Goal: Task Accomplishment & Management: Manage account settings

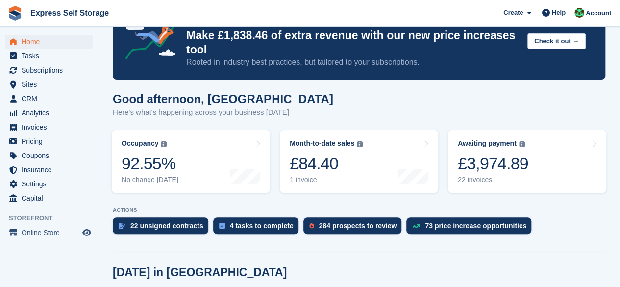
scroll to position [49, 0]
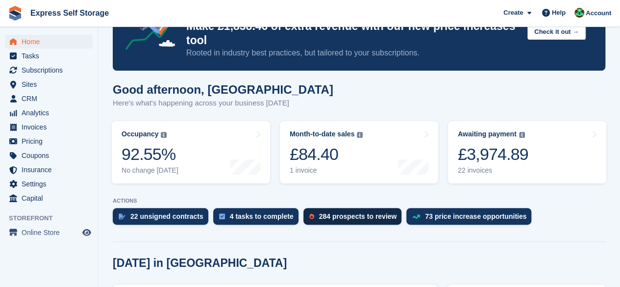
click at [381, 218] on div "284 prospects to review" at bounding box center [358, 216] width 78 height 8
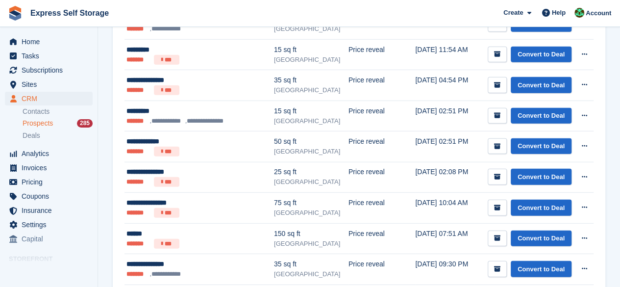
scroll to position [1437, 0]
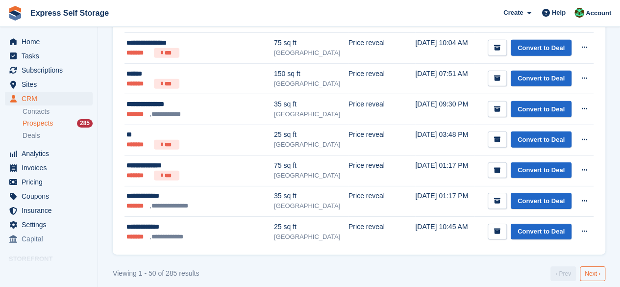
click at [583, 266] on link "Next ›" at bounding box center [591, 273] width 25 height 15
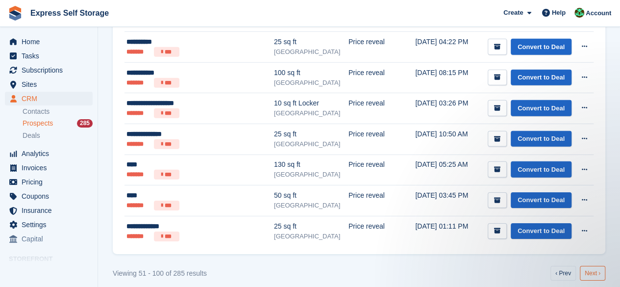
click at [583, 265] on link "Next ›" at bounding box center [591, 272] width 25 height 15
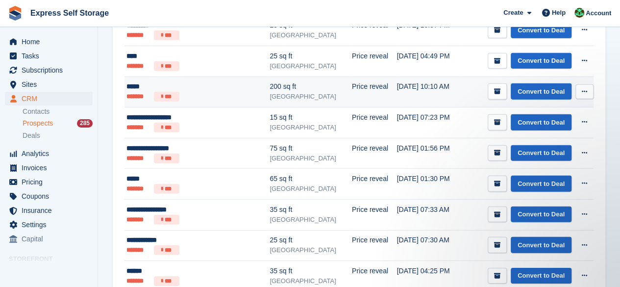
scroll to position [1439, 0]
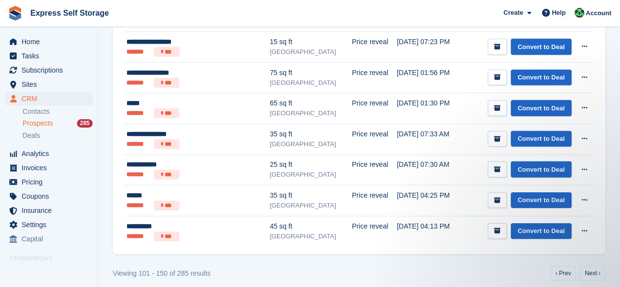
click at [589, 266] on link "Next ›" at bounding box center [591, 272] width 25 height 15
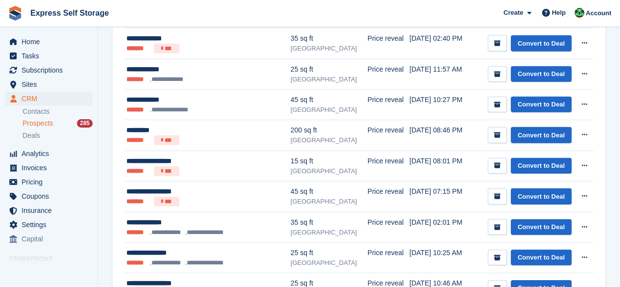
scroll to position [1436, 0]
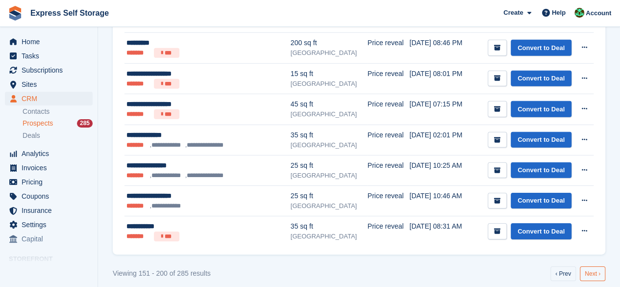
click at [596, 266] on link "Next ›" at bounding box center [591, 273] width 25 height 15
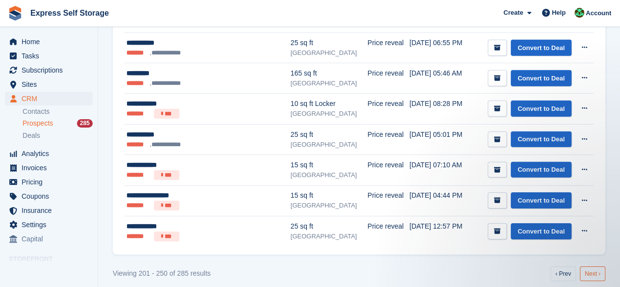
click at [591, 266] on link "Next ›" at bounding box center [591, 273] width 25 height 15
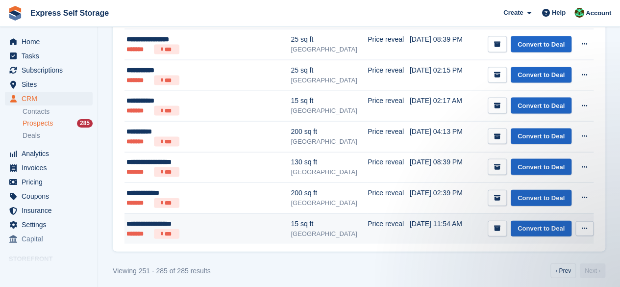
click at [585, 221] on button at bounding box center [584, 228] width 18 height 15
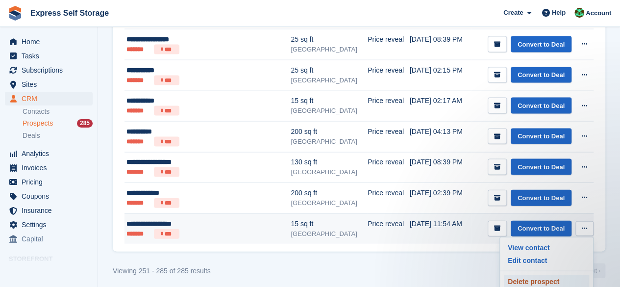
click at [552, 275] on p "Delete prospect" at bounding box center [546, 281] width 85 height 13
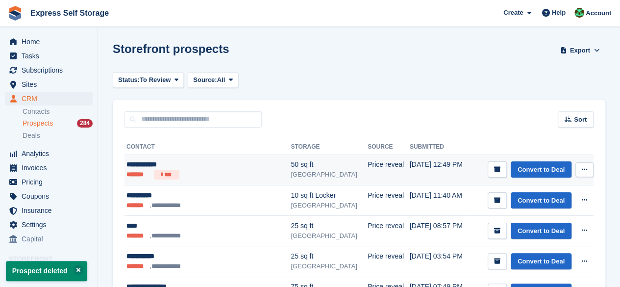
click at [582, 168] on icon at bounding box center [583, 169] width 5 height 6
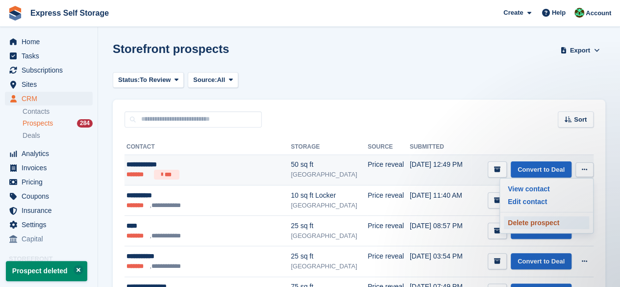
click at [563, 216] on p "Delete prospect" at bounding box center [546, 222] width 85 height 13
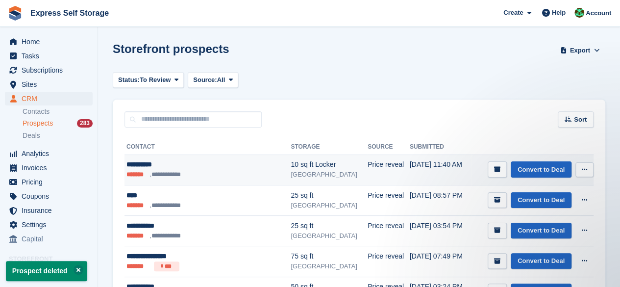
click at [584, 172] on icon at bounding box center [583, 169] width 5 height 6
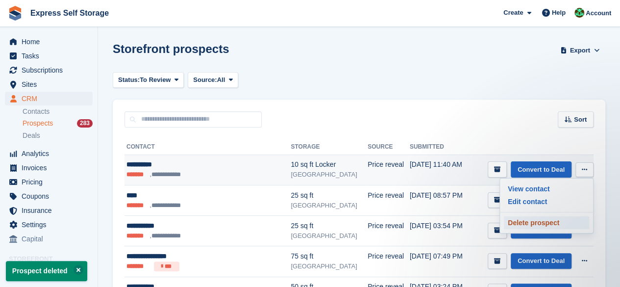
click at [537, 219] on p "Delete prospect" at bounding box center [546, 222] width 85 height 13
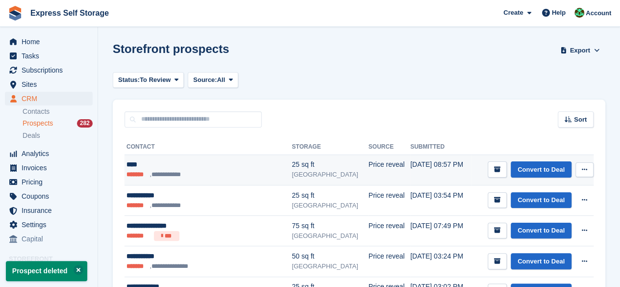
click at [577, 166] on button at bounding box center [584, 169] width 18 height 15
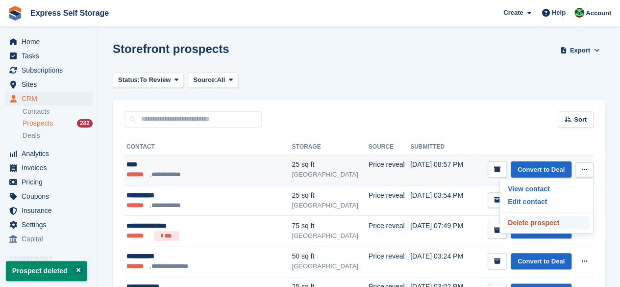
click at [536, 217] on p "Delete prospect" at bounding box center [546, 222] width 85 height 13
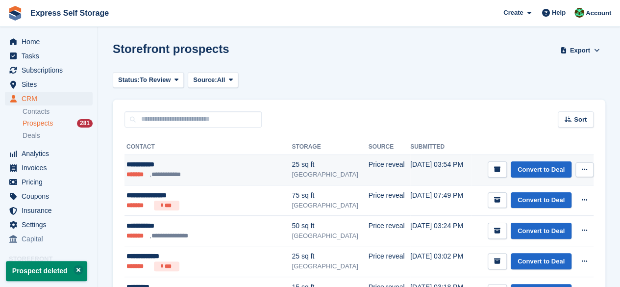
click at [581, 168] on icon at bounding box center [583, 169] width 5 height 6
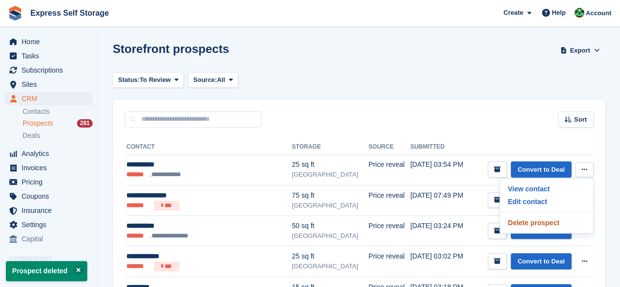
drag, startPoint x: 544, startPoint y: 223, endPoint x: 364, endPoint y: 55, distance: 245.7
click at [544, 223] on p "Delete prospect" at bounding box center [546, 222] width 85 height 13
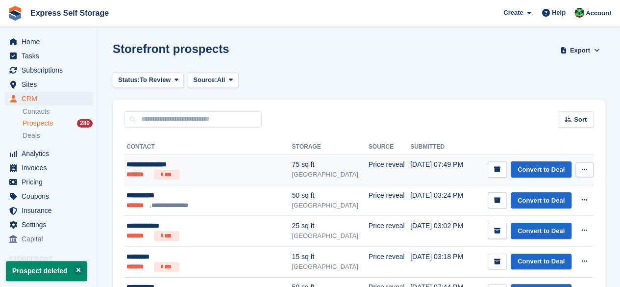
click at [577, 164] on button at bounding box center [584, 169] width 18 height 15
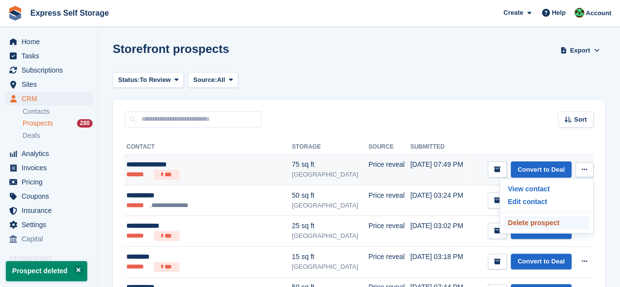
click at [561, 216] on p "Delete prospect" at bounding box center [546, 222] width 85 height 13
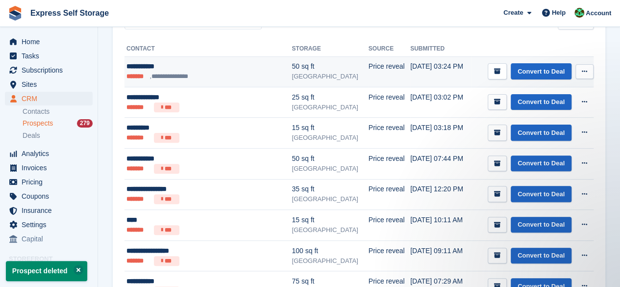
click at [579, 71] on button at bounding box center [584, 71] width 18 height 15
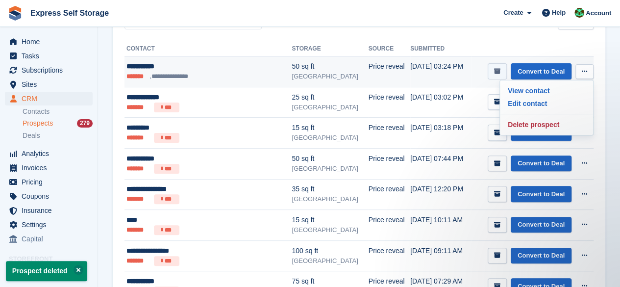
click at [500, 68] on icon "submit" at bounding box center [497, 71] width 6 height 6
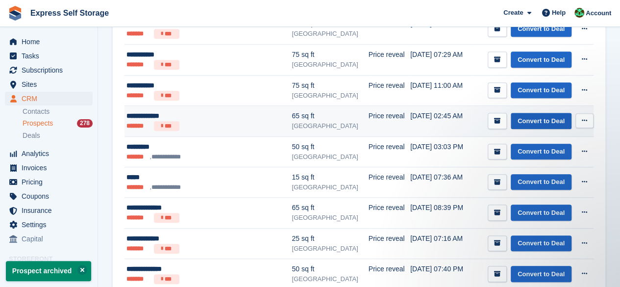
scroll to position [245, 0]
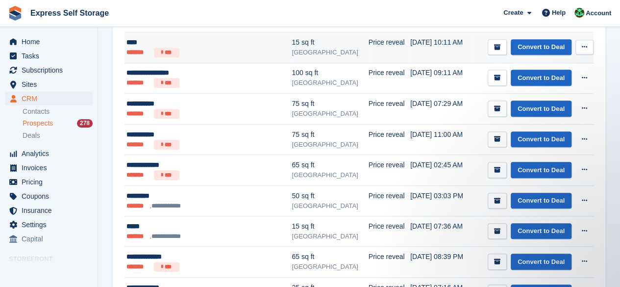
click at [587, 46] on button at bounding box center [584, 47] width 18 height 15
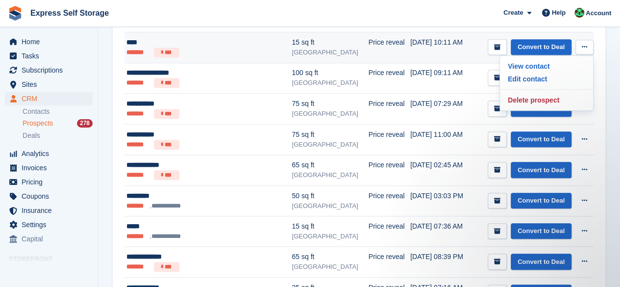
click at [546, 87] on div "View contact Edit contact Delete prospect" at bounding box center [546, 82] width 94 height 55
click at [546, 94] on p "Delete prospect" at bounding box center [546, 100] width 85 height 13
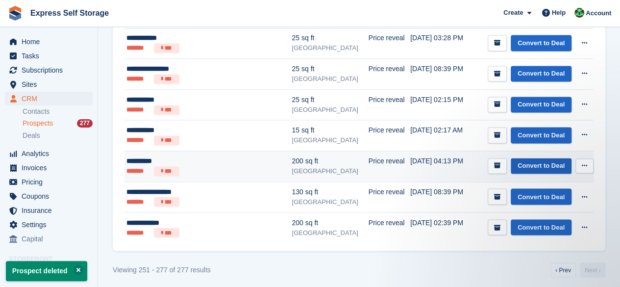
scroll to position [0, 0]
click at [580, 158] on button at bounding box center [584, 165] width 18 height 15
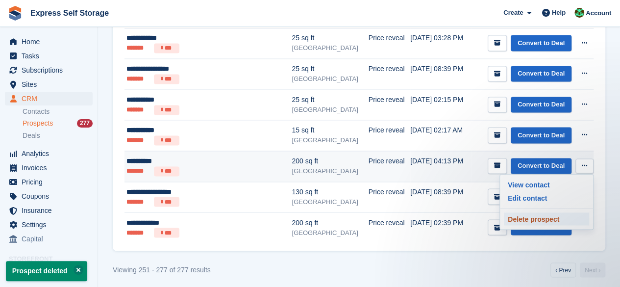
click at [533, 212] on p "Delete prospect" at bounding box center [546, 218] width 85 height 13
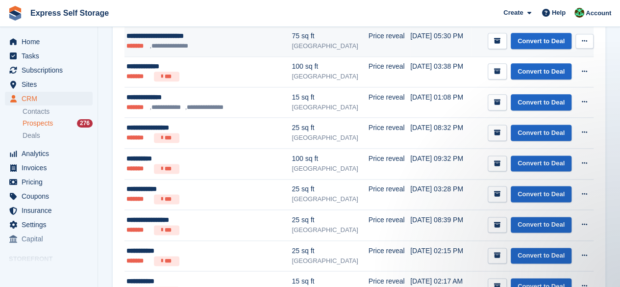
scroll to position [708, 0]
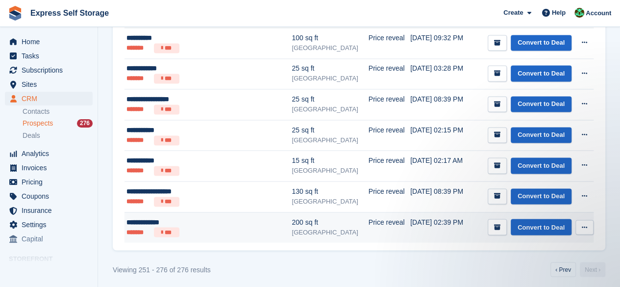
click at [589, 225] on button at bounding box center [584, 226] width 18 height 15
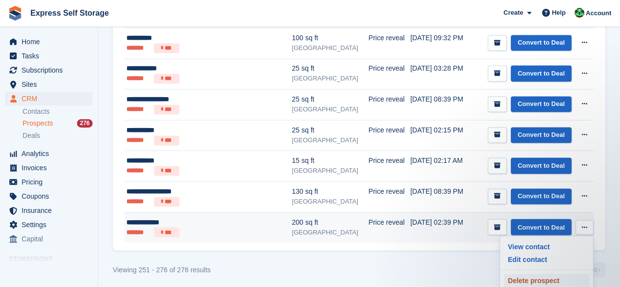
click at [547, 280] on p "Delete prospect" at bounding box center [546, 279] width 85 height 13
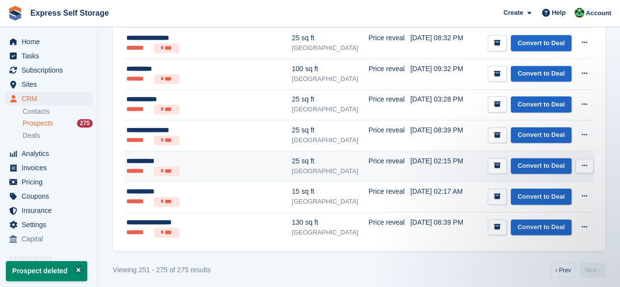
scroll to position [0, 0]
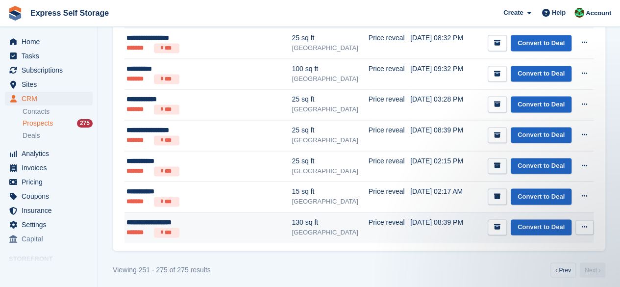
click at [590, 230] on div "Convert to Deal View contact Edit contact Delete prospect" at bounding box center [540, 227] width 106 height 16
click at [590, 224] on button at bounding box center [584, 226] width 18 height 15
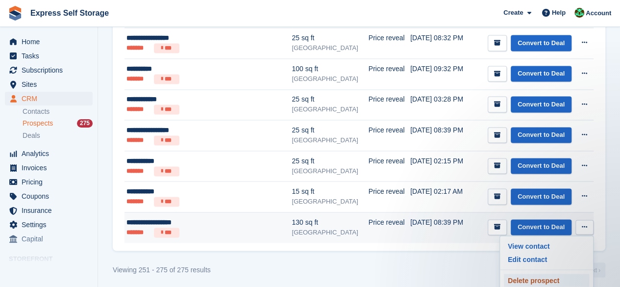
click at [533, 273] on p "Delete prospect" at bounding box center [546, 279] width 85 height 13
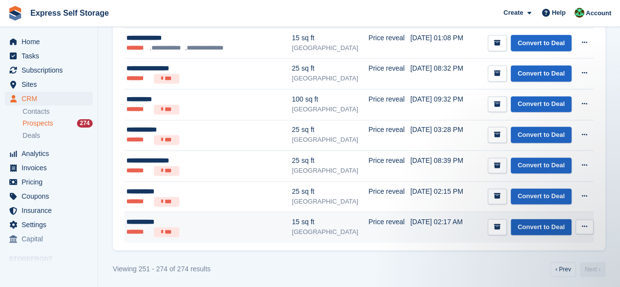
drag, startPoint x: 577, startPoint y: 213, endPoint x: 562, endPoint y: 217, distance: 14.7
click at [562, 217] on td "Convert to Deal View contact Edit contact Delete prospect" at bounding box center [532, 227] width 122 height 30
click at [577, 219] on button at bounding box center [584, 226] width 18 height 15
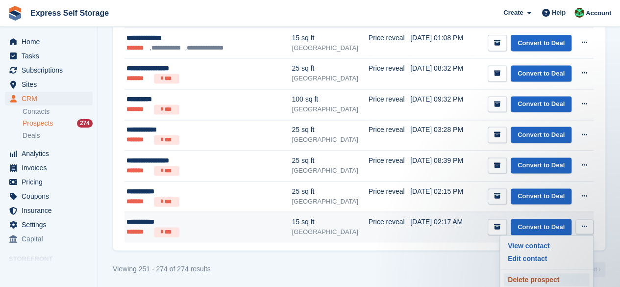
click at [509, 273] on p "Delete prospect" at bounding box center [546, 279] width 85 height 13
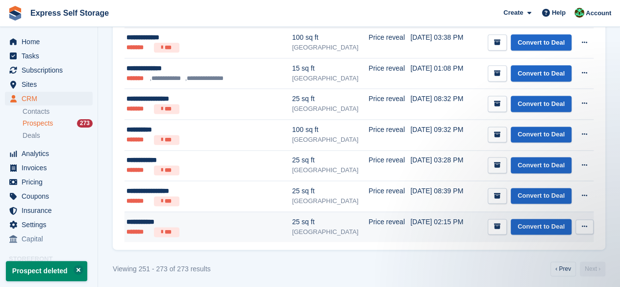
click at [583, 223] on icon at bounding box center [583, 226] width 5 height 6
click at [540, 273] on p "Delete prospect" at bounding box center [546, 279] width 85 height 13
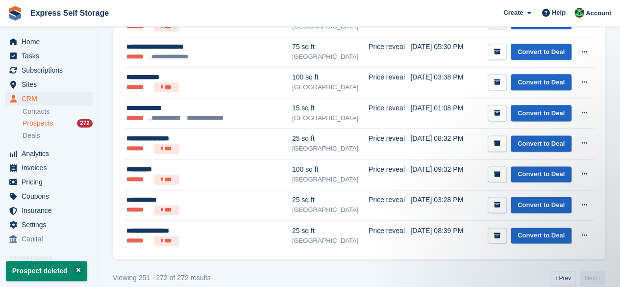
scroll to position [586, 0]
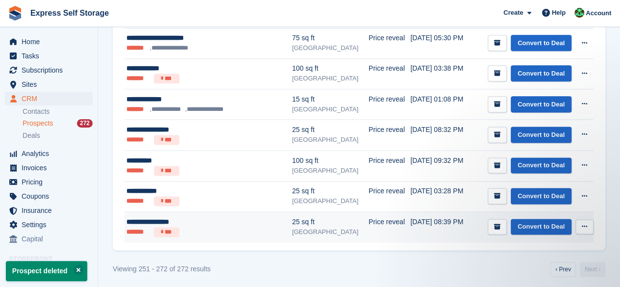
click at [580, 230] on div "Convert to Deal View contact Edit contact Delete prospect" at bounding box center [540, 226] width 106 height 16
click at [583, 226] on icon at bounding box center [583, 226] width 5 height 6
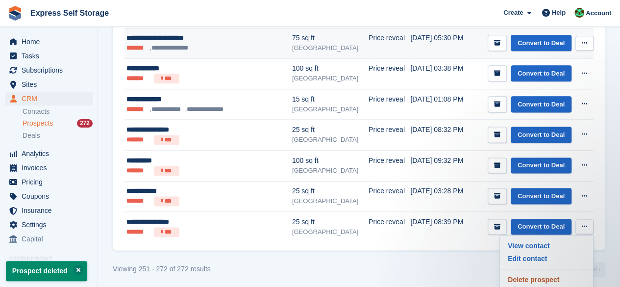
click at [541, 275] on p "Delete prospect" at bounding box center [546, 279] width 85 height 13
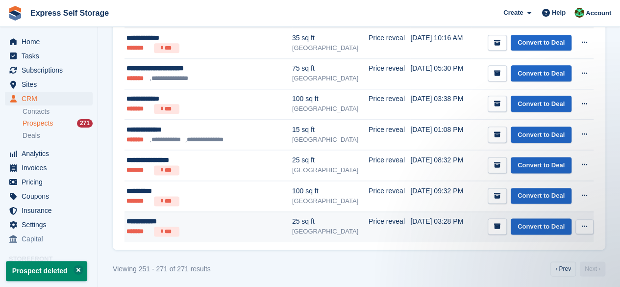
scroll to position [0, 0]
click at [588, 224] on button at bounding box center [584, 226] width 18 height 15
click at [532, 274] on p "Delete prospect" at bounding box center [546, 279] width 85 height 13
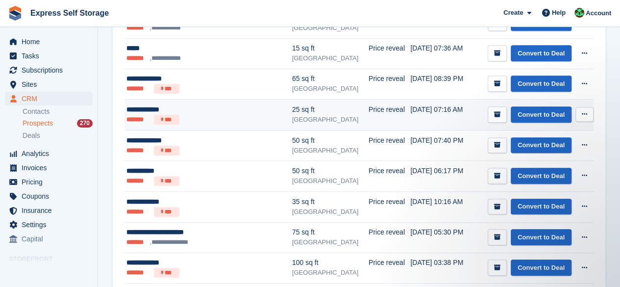
scroll to position [525, 0]
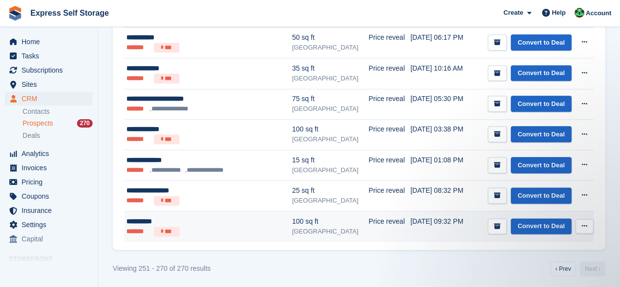
drag, startPoint x: 582, startPoint y: 219, endPoint x: 585, endPoint y: 226, distance: 6.8
click at [582, 222] on icon at bounding box center [583, 225] width 5 height 6
click at [524, 272] on p "Delete prospect" at bounding box center [546, 278] width 85 height 13
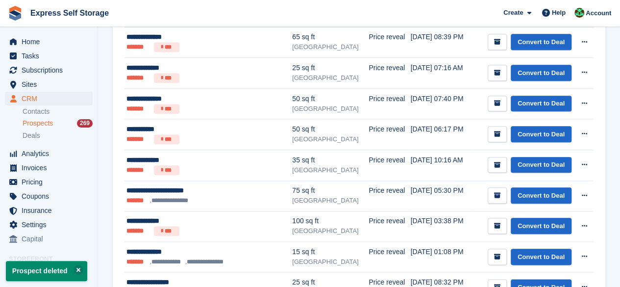
scroll to position [495, 0]
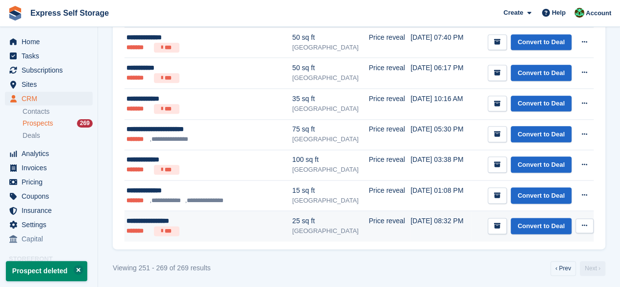
click at [584, 218] on button at bounding box center [584, 225] width 18 height 15
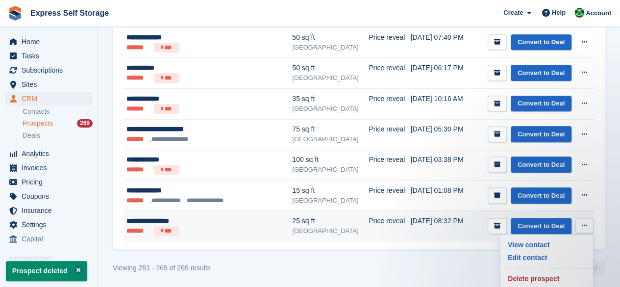
scroll to position [0, 0]
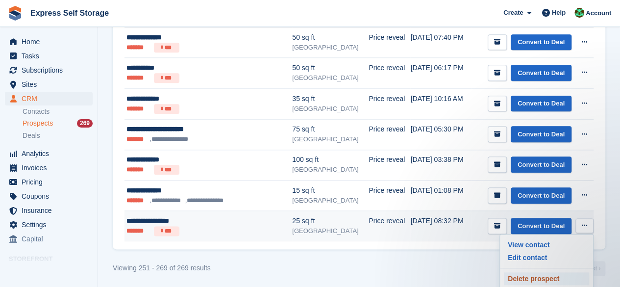
click at [516, 275] on p "Delete prospect" at bounding box center [546, 278] width 85 height 13
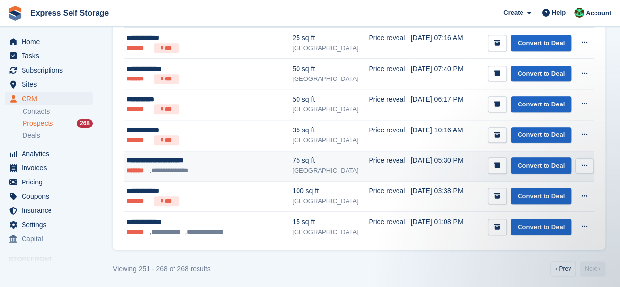
scroll to position [464, 0]
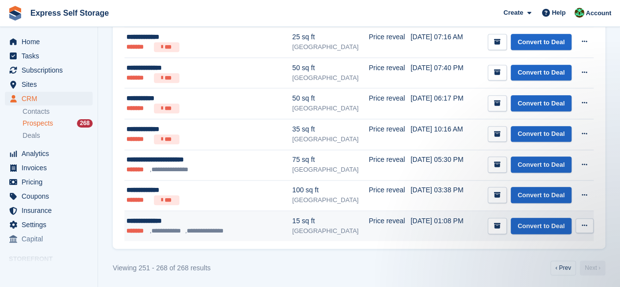
click at [589, 226] on button at bounding box center [584, 225] width 18 height 15
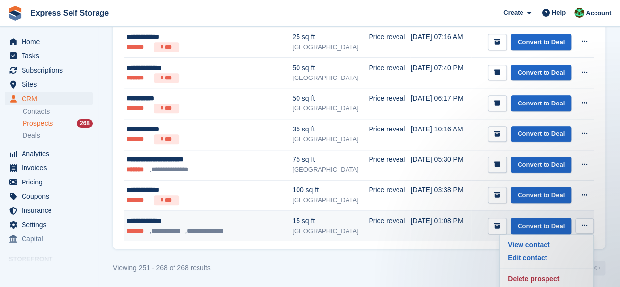
click at [227, 233] on td "**********" at bounding box center [208, 226] width 168 height 30
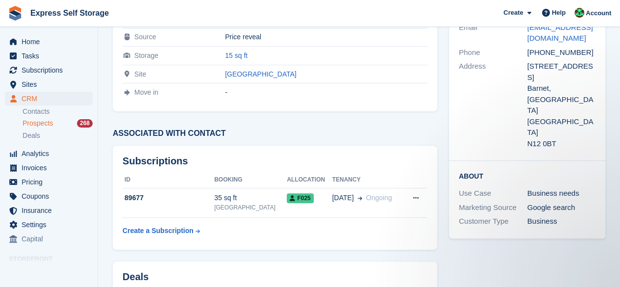
scroll to position [53, 0]
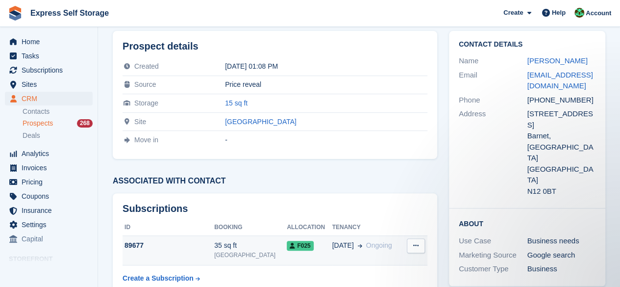
click at [221, 253] on div "[GEOGRAPHIC_DATA]" at bounding box center [250, 254] width 72 height 9
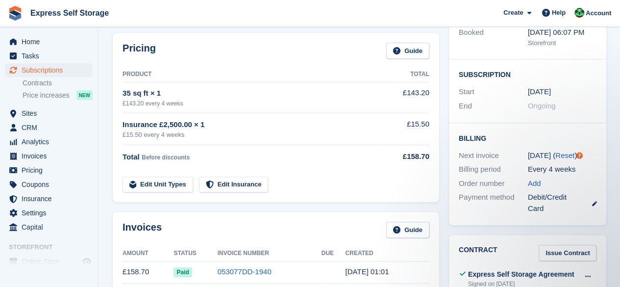
scroll to position [147, 0]
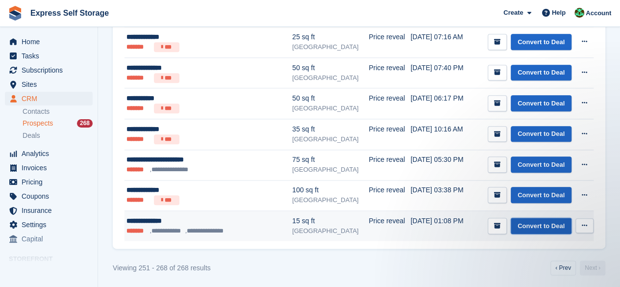
click at [529, 223] on link "Convert to Deal" at bounding box center [540, 225] width 61 height 16
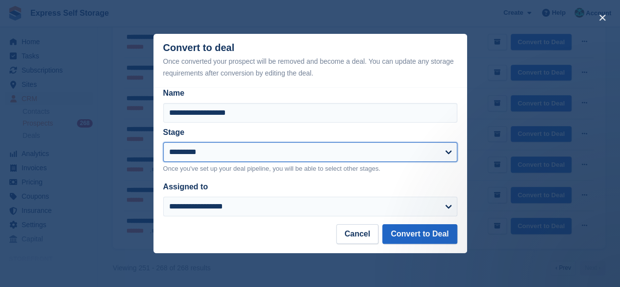
click at [375, 159] on select "*********" at bounding box center [310, 152] width 294 height 20
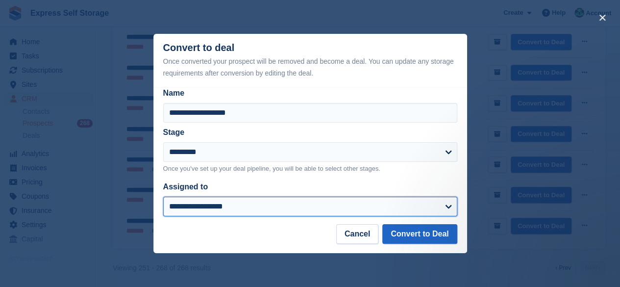
click at [322, 207] on select "**********" at bounding box center [310, 206] width 294 height 20
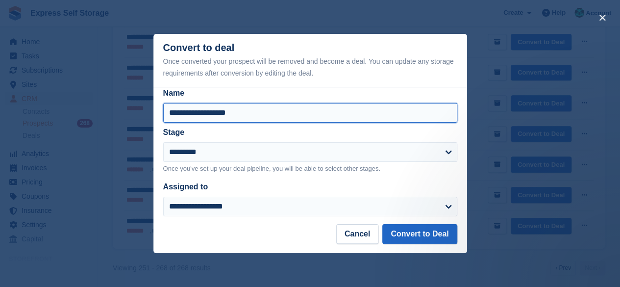
click at [280, 106] on input "**********" at bounding box center [310, 113] width 294 height 20
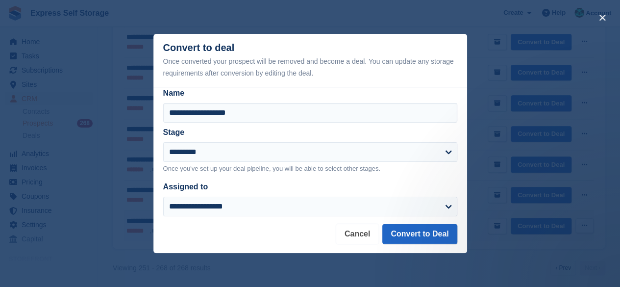
click at [378, 233] on button "Cancel" at bounding box center [357, 234] width 42 height 20
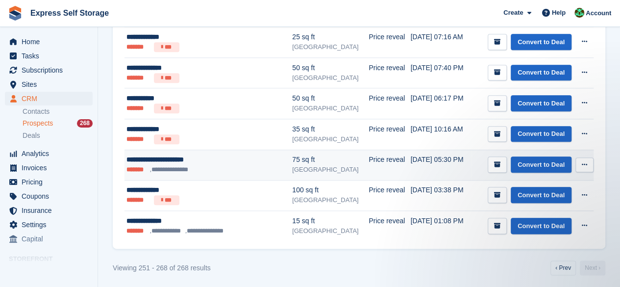
click at [583, 166] on button at bounding box center [584, 164] width 18 height 15
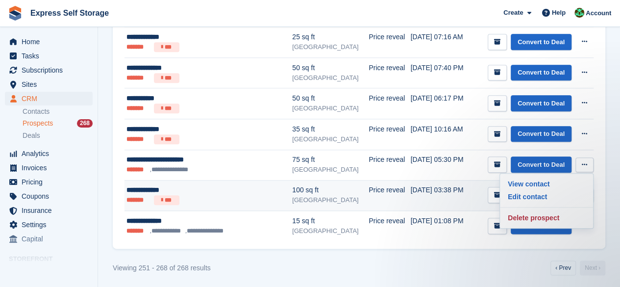
click at [471, 196] on td "Convert to Deal View contact Edit contact Delete prospect" at bounding box center [532, 195] width 122 height 31
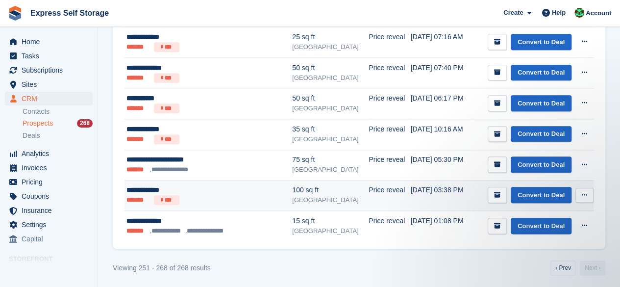
click at [583, 192] on icon at bounding box center [583, 195] width 5 height 6
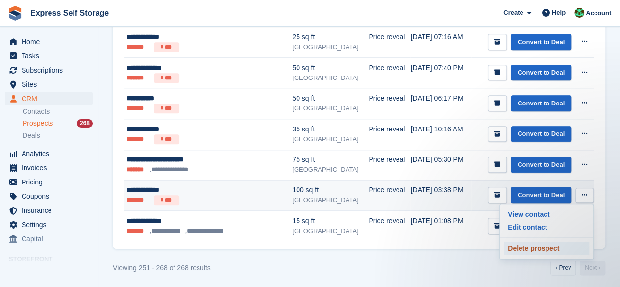
click at [533, 242] on p "Delete prospect" at bounding box center [546, 247] width 85 height 13
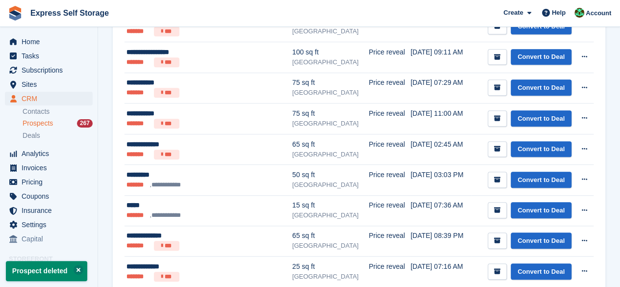
scroll to position [343, 0]
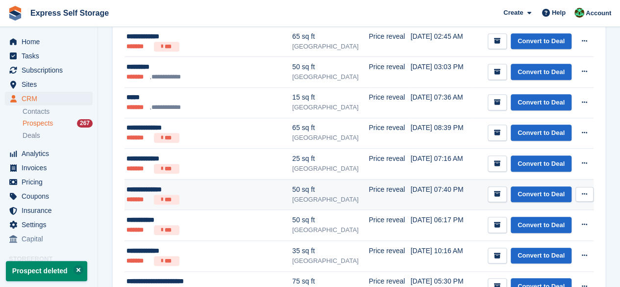
click at [588, 189] on button at bounding box center [584, 194] width 18 height 15
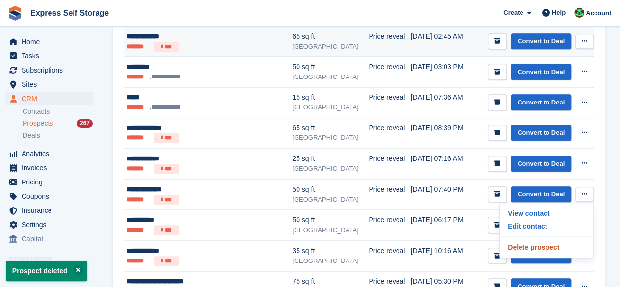
click at [534, 248] on p "Delete prospect" at bounding box center [546, 246] width 85 height 13
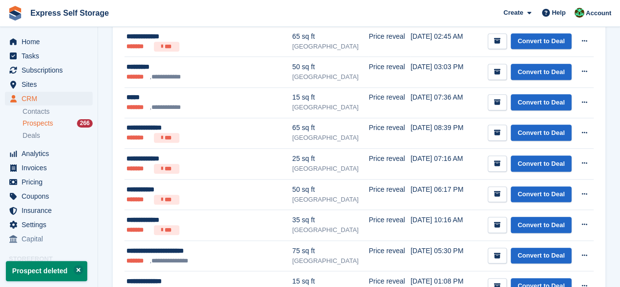
scroll to position [0, 0]
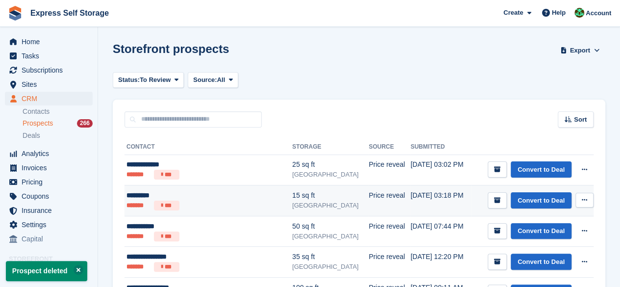
click at [589, 199] on button at bounding box center [584, 199] width 18 height 15
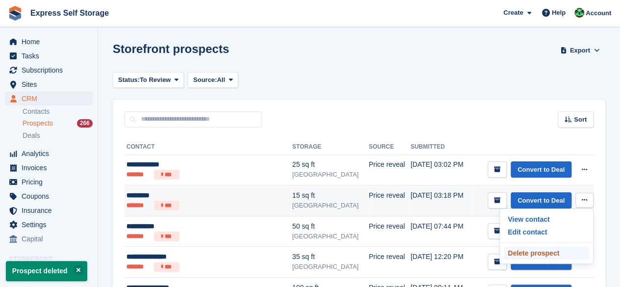
click at [523, 253] on p "Delete prospect" at bounding box center [546, 252] width 85 height 13
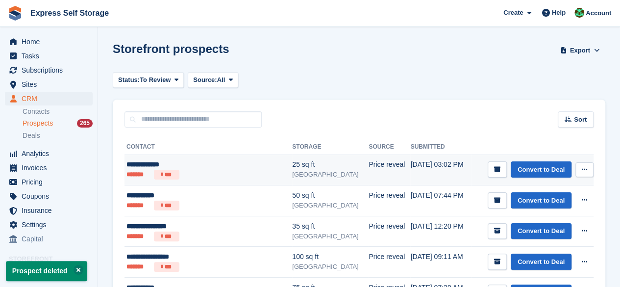
click at [586, 168] on icon at bounding box center [583, 169] width 5 height 6
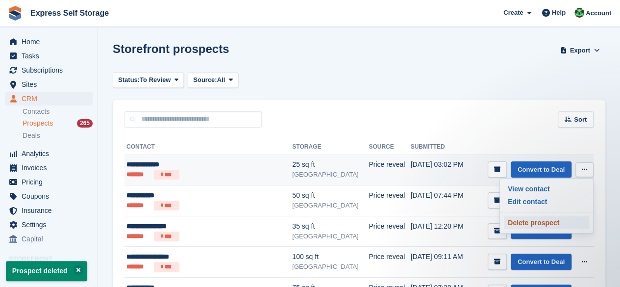
click at [533, 225] on p "Delete prospect" at bounding box center [546, 222] width 85 height 13
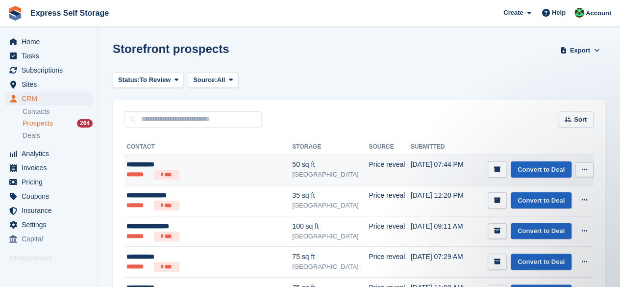
click at [587, 165] on button at bounding box center [584, 169] width 18 height 15
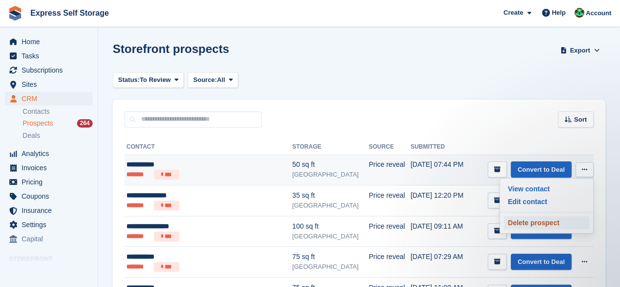
click at [537, 223] on p "Delete prospect" at bounding box center [546, 222] width 85 height 13
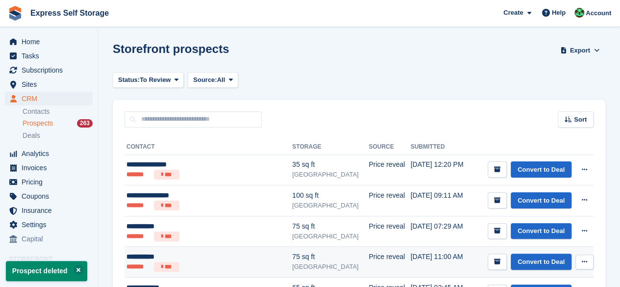
scroll to position [49, 0]
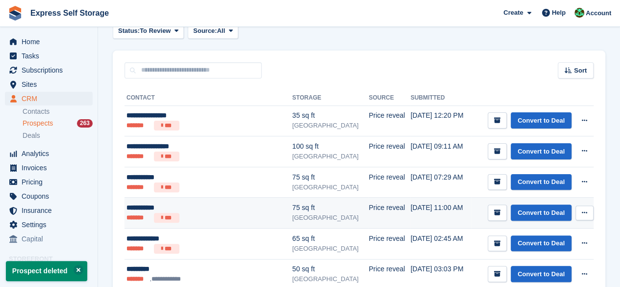
click at [581, 212] on icon at bounding box center [583, 212] width 5 height 6
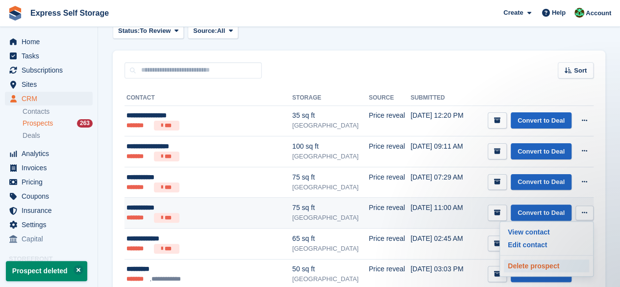
scroll to position [0, 0]
click at [562, 265] on p "Delete prospect" at bounding box center [546, 265] width 85 height 13
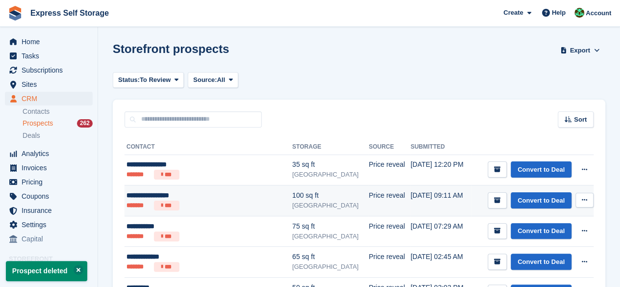
click at [585, 196] on button at bounding box center [584, 199] width 18 height 15
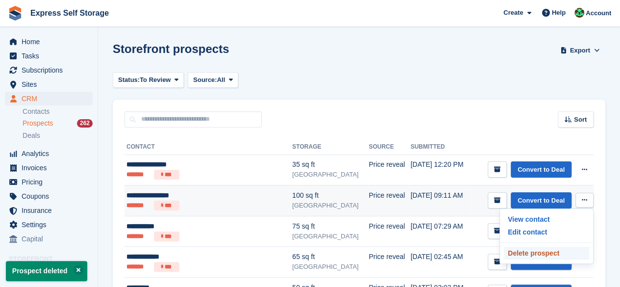
click at [536, 249] on p "Delete prospect" at bounding box center [546, 252] width 85 height 13
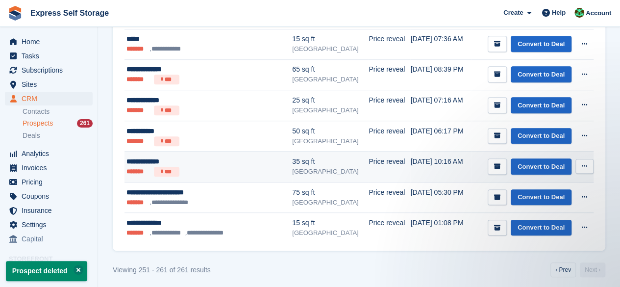
scroll to position [251, 0]
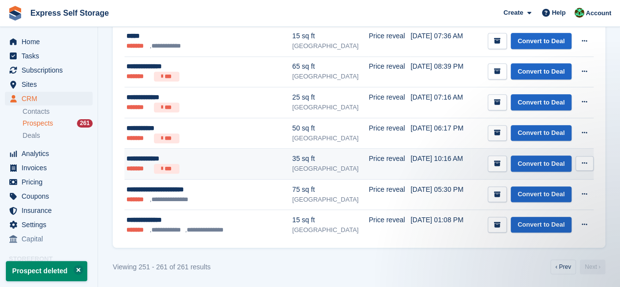
click at [588, 165] on button at bounding box center [584, 163] width 18 height 15
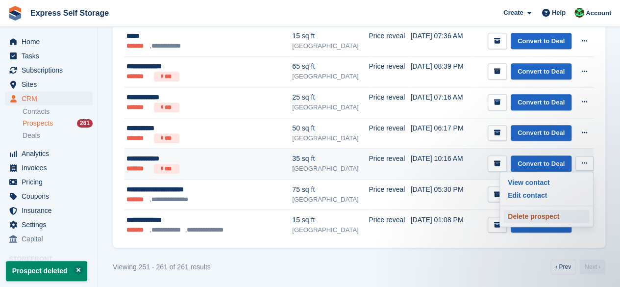
click at [525, 212] on p "Delete prospect" at bounding box center [546, 216] width 85 height 13
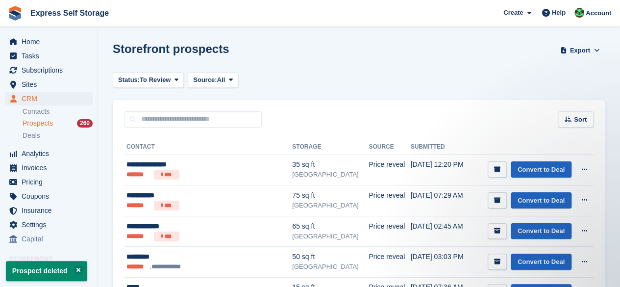
scroll to position [0, 0]
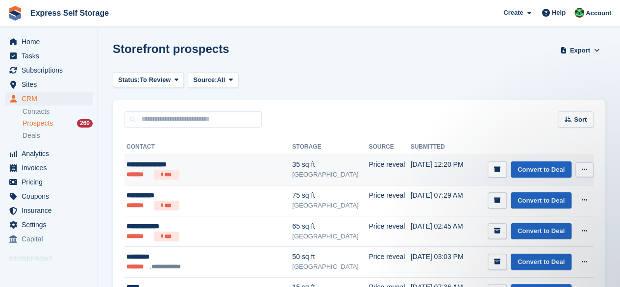
click at [590, 168] on button at bounding box center [584, 169] width 18 height 15
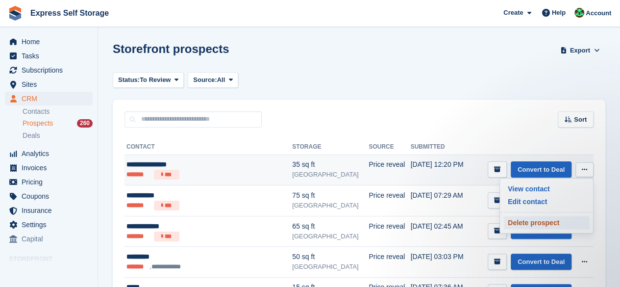
click at [522, 222] on p "Delete prospect" at bounding box center [546, 222] width 85 height 13
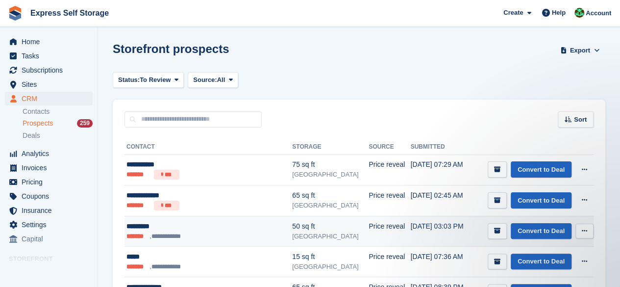
scroll to position [190, 0]
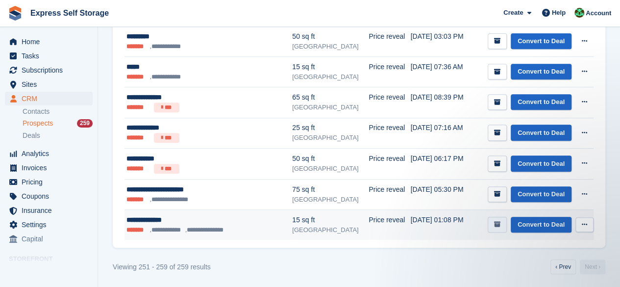
click at [494, 222] on button "submit" at bounding box center [496, 224] width 19 height 16
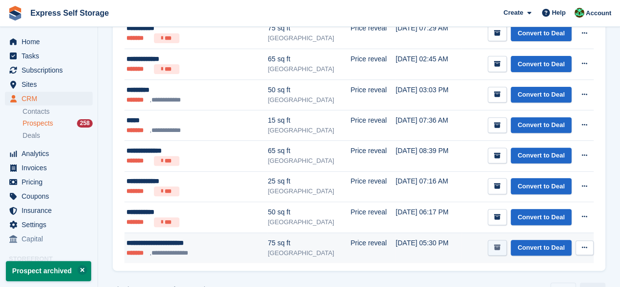
scroll to position [160, 0]
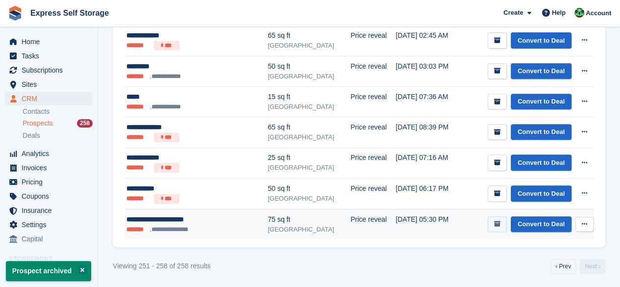
click at [498, 224] on icon "submit" at bounding box center [497, 223] width 6 height 6
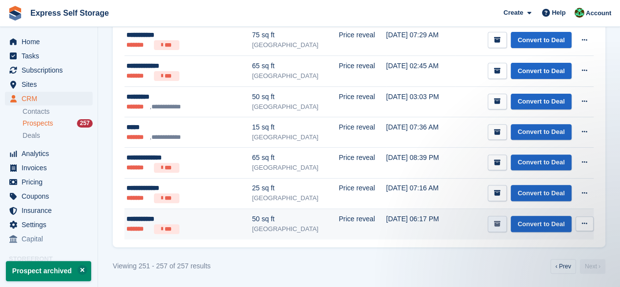
scroll to position [0, 0]
click at [589, 225] on button at bounding box center [584, 223] width 18 height 15
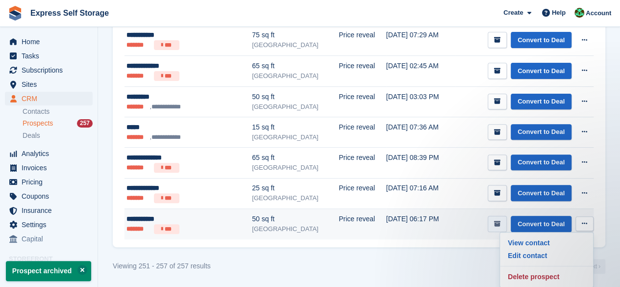
click at [504, 219] on button "submit" at bounding box center [496, 224] width 19 height 16
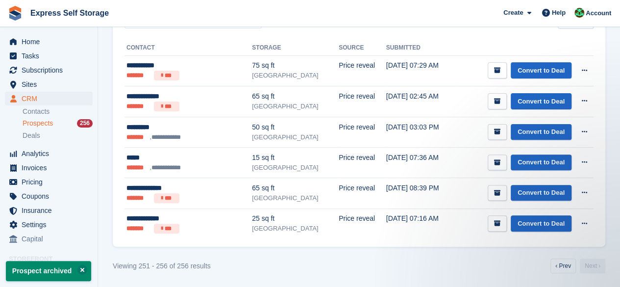
click at [597, 228] on div "**********" at bounding box center [359, 137] width 492 height 218
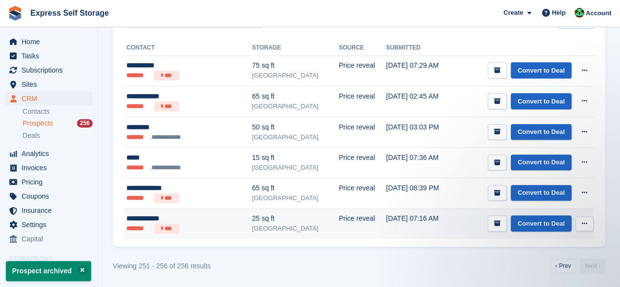
click at [591, 228] on button at bounding box center [584, 223] width 18 height 15
click at [553, 274] on p "Delete prospect" at bounding box center [546, 276] width 85 height 13
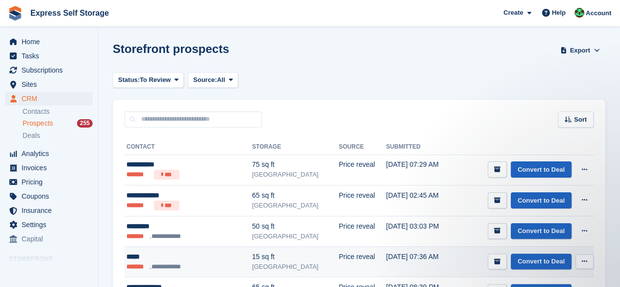
scroll to position [68, 0]
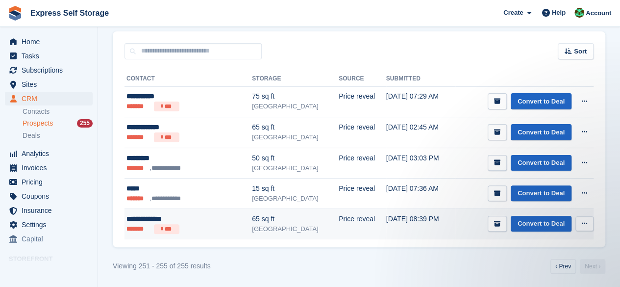
drag, startPoint x: 587, startPoint y: 223, endPoint x: 584, endPoint y: 228, distance: 5.3
click at [584, 228] on button at bounding box center [584, 223] width 18 height 15
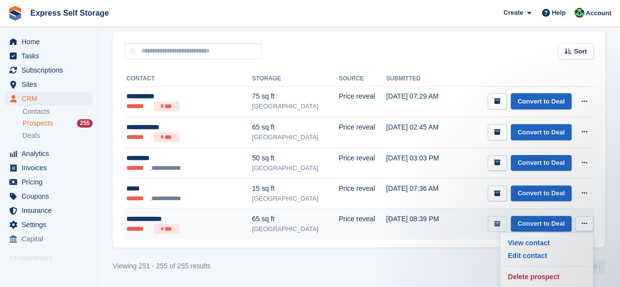
click at [498, 222] on icon "submit" at bounding box center [497, 223] width 6 height 6
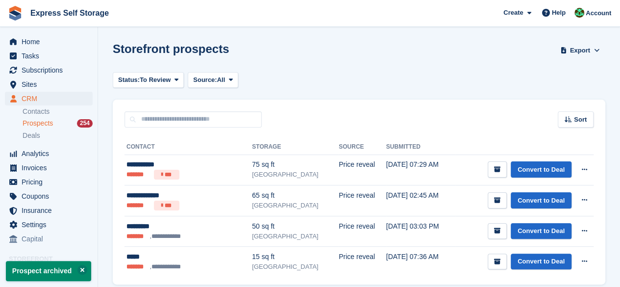
scroll to position [38, 0]
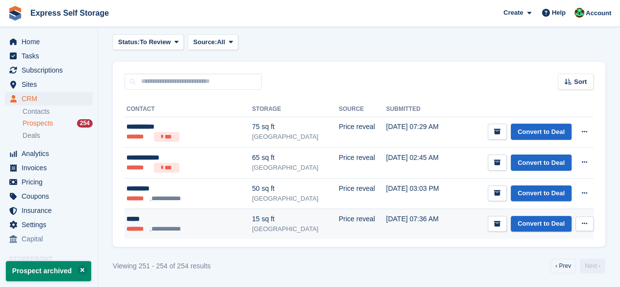
click at [192, 227] on ul "**********" at bounding box center [174, 229] width 96 height 10
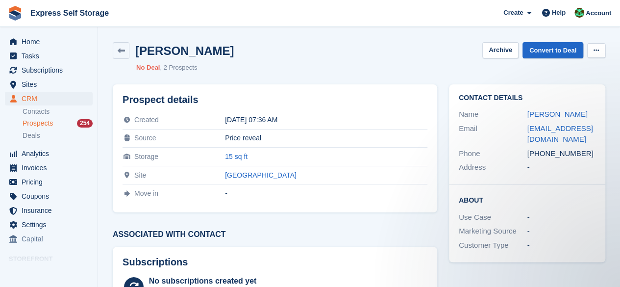
click at [591, 44] on button at bounding box center [596, 50] width 18 height 15
click at [545, 68] on p "Delete prospect" at bounding box center [557, 69] width 85 height 13
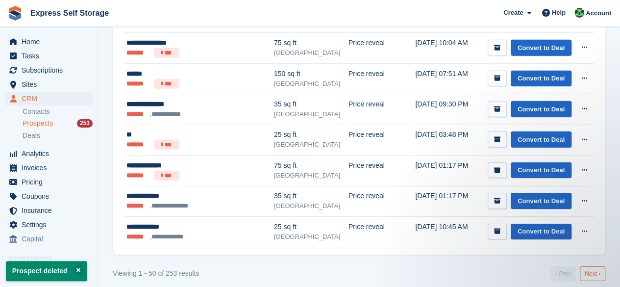
click at [583, 267] on link "Next ›" at bounding box center [591, 273] width 25 height 15
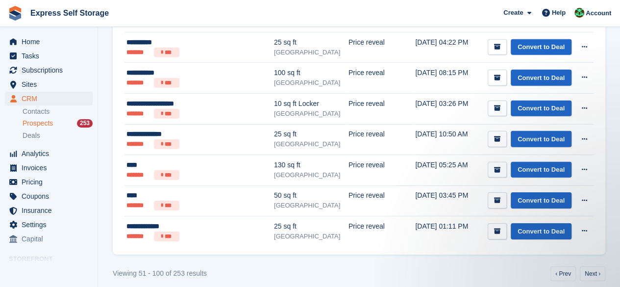
click at [604, 271] on nav "‹ Prev Next ›" at bounding box center [577, 273] width 59 height 15
click at [597, 266] on link "Next ›" at bounding box center [591, 273] width 25 height 15
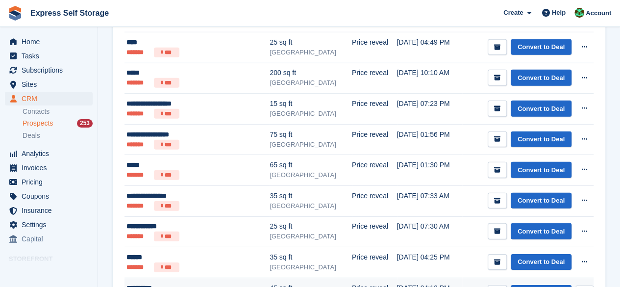
scroll to position [1439, 0]
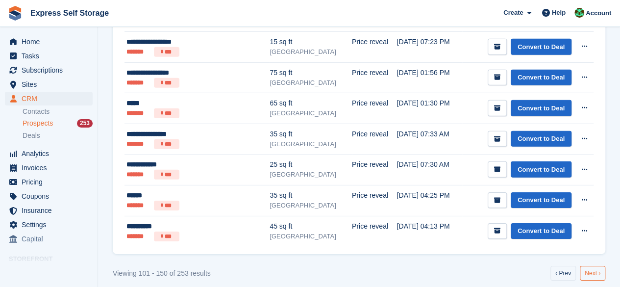
click at [594, 269] on link "Next ›" at bounding box center [591, 272] width 25 height 15
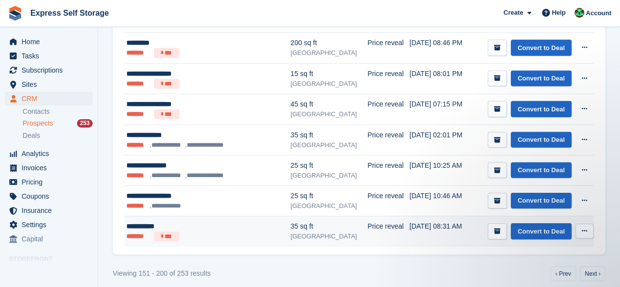
click at [577, 223] on button at bounding box center [584, 230] width 18 height 15
click at [521, 277] on p "Delete prospect" at bounding box center [546, 283] width 85 height 13
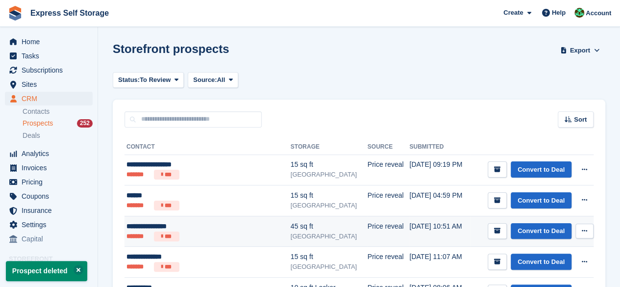
click at [574, 229] on div "Convert to Deal View contact Edit contact Delete prospect" at bounding box center [540, 231] width 106 height 16
click at [587, 230] on button at bounding box center [584, 230] width 18 height 15
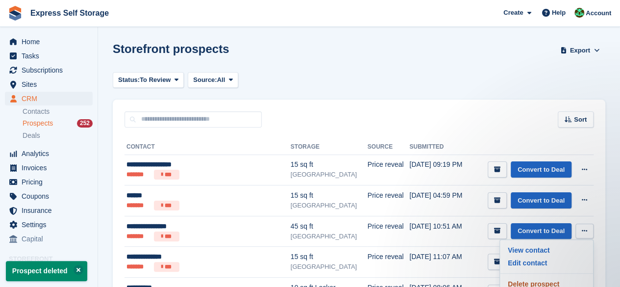
drag, startPoint x: 544, startPoint y: 278, endPoint x: 360, endPoint y: 50, distance: 293.2
click at [544, 277] on p "Delete prospect" at bounding box center [546, 283] width 85 height 13
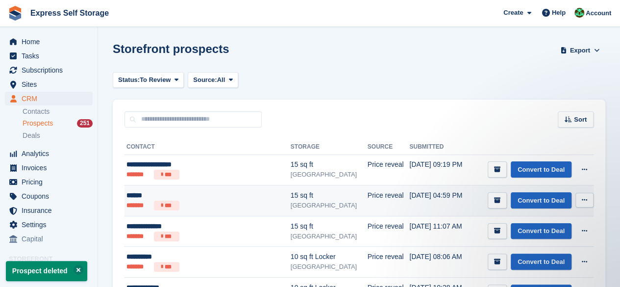
click at [583, 200] on icon at bounding box center [583, 199] width 5 height 6
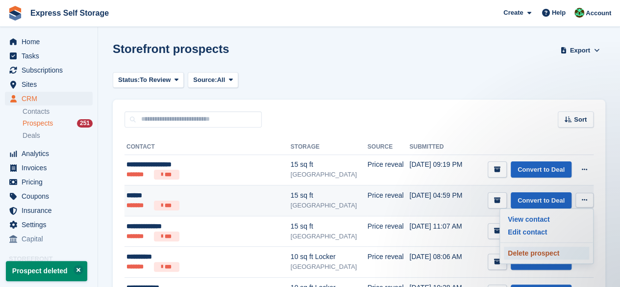
click at [537, 251] on p "Delete prospect" at bounding box center [546, 252] width 85 height 13
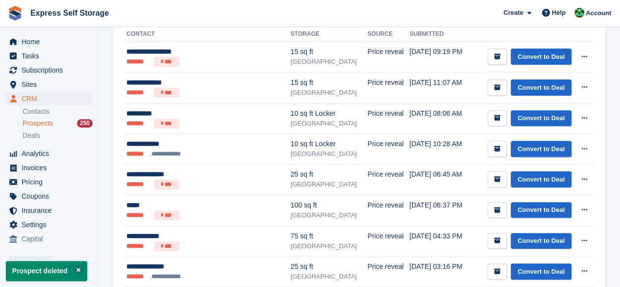
scroll to position [147, 0]
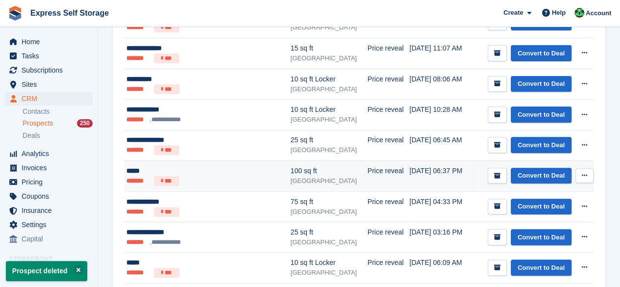
click at [588, 176] on button at bounding box center [584, 175] width 18 height 15
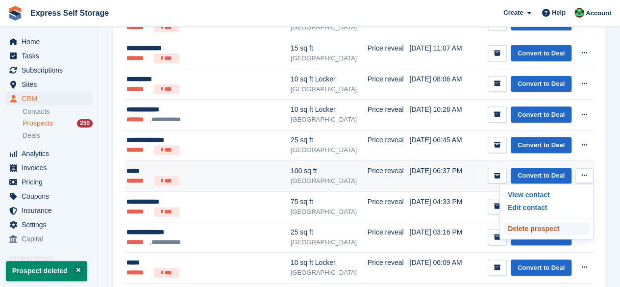
click at [532, 223] on p "Delete prospect" at bounding box center [546, 228] width 85 height 13
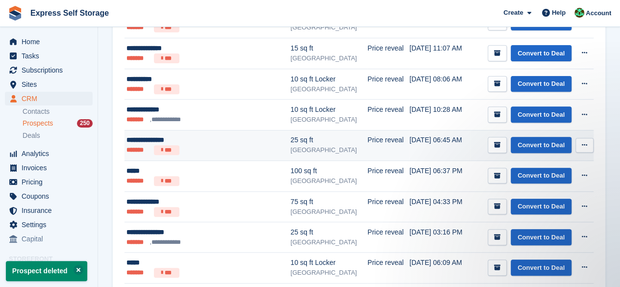
scroll to position [0, 0]
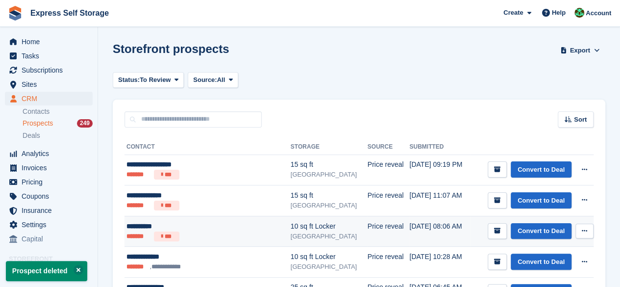
click at [582, 225] on button at bounding box center [584, 230] width 18 height 15
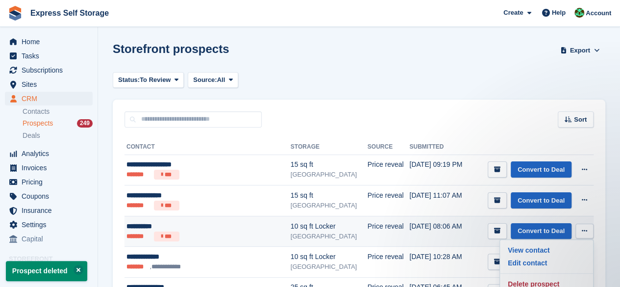
click at [542, 274] on div "View contact Edit contact Delete prospect" at bounding box center [546, 266] width 94 height 55
click at [535, 273] on div "View contact Edit contact Delete prospect" at bounding box center [546, 266] width 94 height 55
click at [535, 278] on p "Delete prospect" at bounding box center [546, 283] width 85 height 13
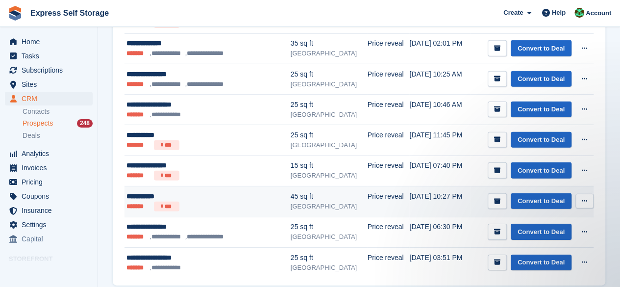
scroll to position [1436, 0]
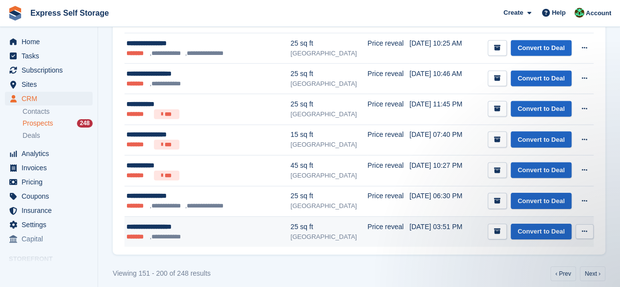
click at [580, 224] on button at bounding box center [584, 231] width 18 height 15
click at [531, 278] on p "Delete prospect" at bounding box center [546, 284] width 85 height 13
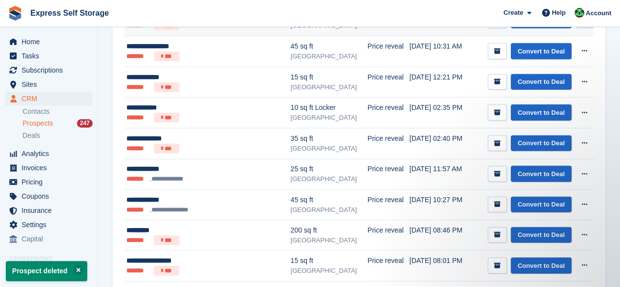
scroll to position [0, 0]
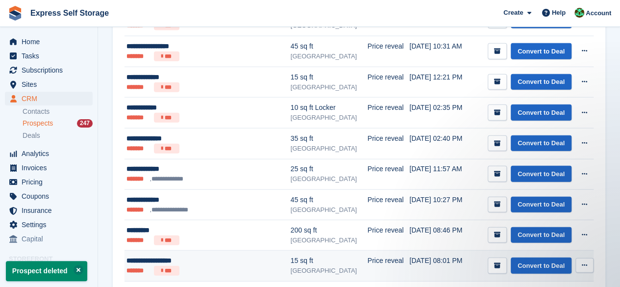
click at [587, 261] on button at bounding box center [584, 265] width 18 height 15
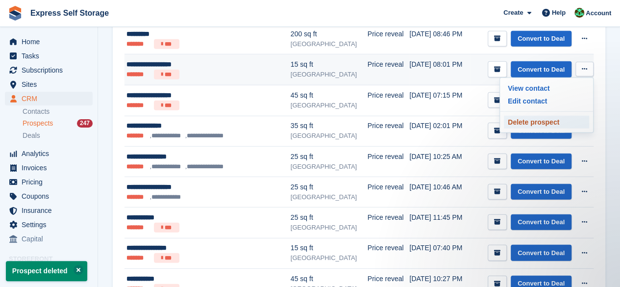
click at [542, 116] on p "Delete prospect" at bounding box center [546, 122] width 85 height 13
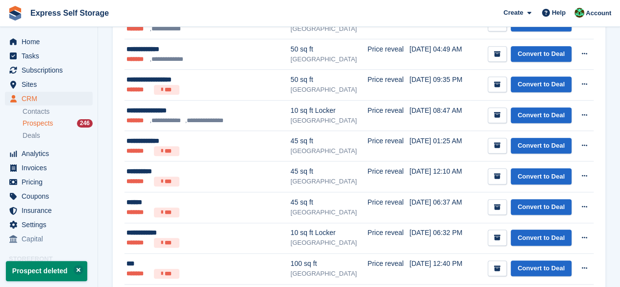
scroll to position [392, 0]
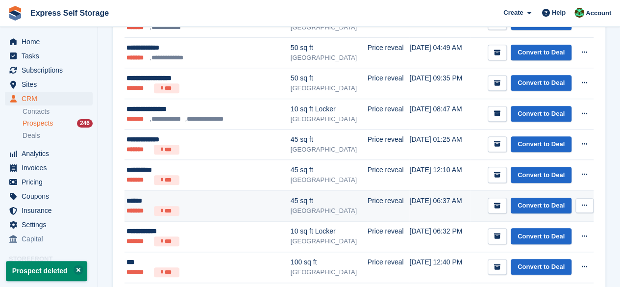
drag, startPoint x: 583, startPoint y: 202, endPoint x: 580, endPoint y: 206, distance: 5.2
click at [580, 207] on button at bounding box center [584, 205] width 18 height 15
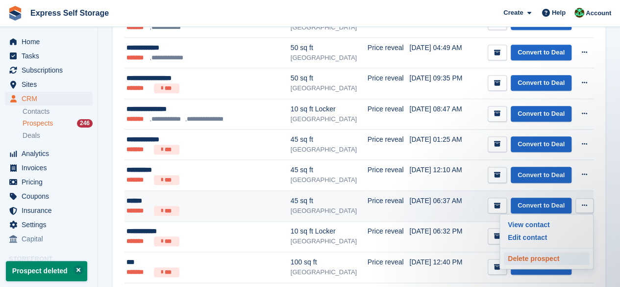
scroll to position [0, 0]
click at [537, 252] on p "Delete prospect" at bounding box center [546, 258] width 85 height 13
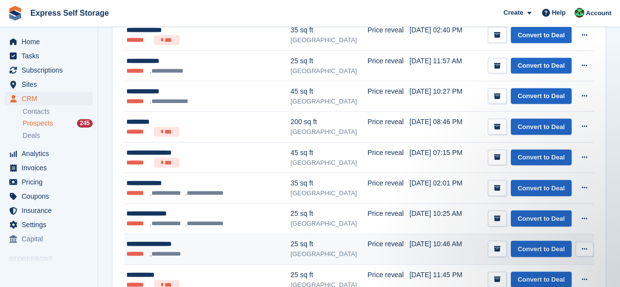
scroll to position [1225, 0]
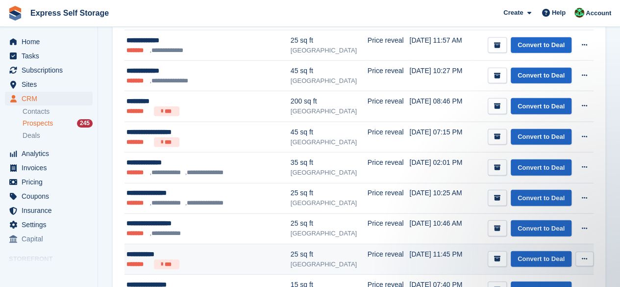
click at [579, 251] on button at bounding box center [584, 258] width 18 height 15
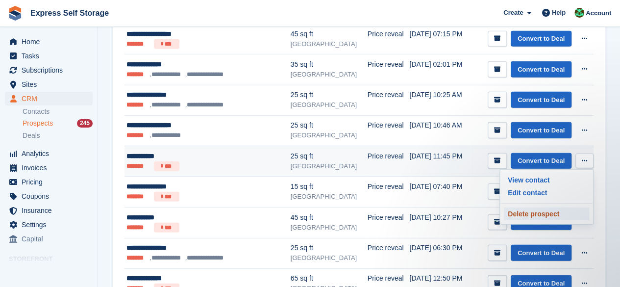
click at [542, 207] on p "Delete prospect" at bounding box center [546, 213] width 85 height 13
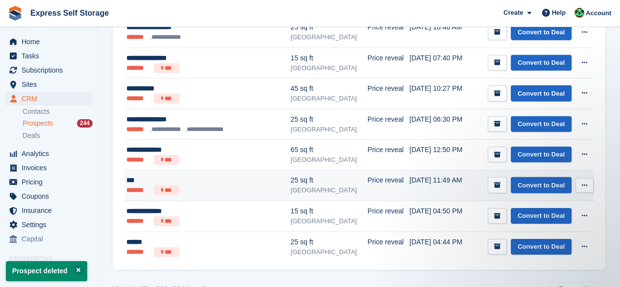
scroll to position [0, 0]
click at [580, 178] on button at bounding box center [584, 185] width 18 height 15
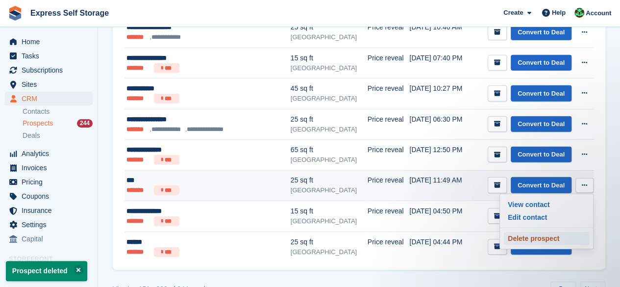
click at [522, 232] on p "Delete prospect" at bounding box center [546, 238] width 85 height 13
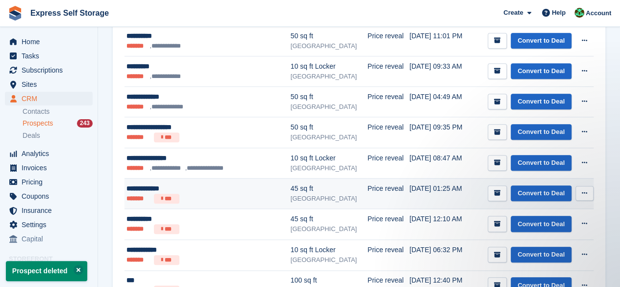
click at [584, 192] on icon at bounding box center [583, 193] width 5 height 6
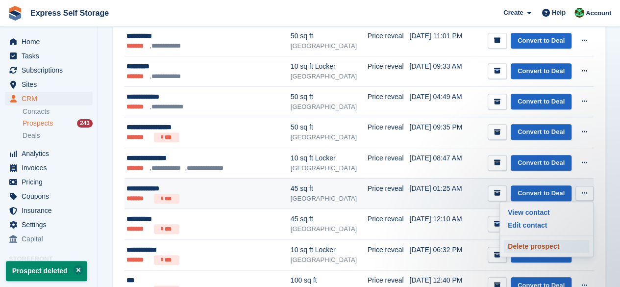
click at [529, 240] on p "Delete prospect" at bounding box center [546, 246] width 85 height 13
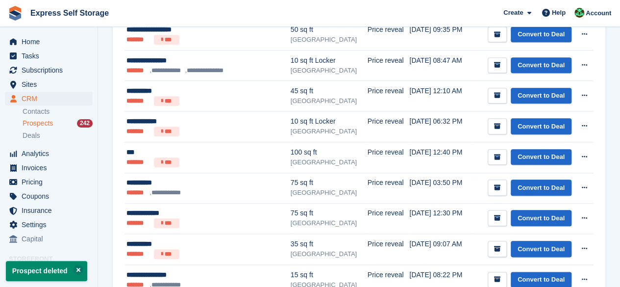
scroll to position [441, 0]
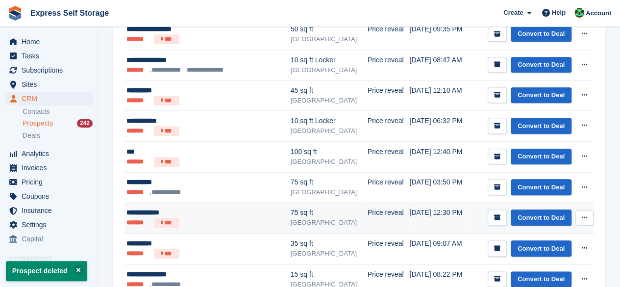
click at [585, 214] on icon at bounding box center [583, 217] width 5 height 6
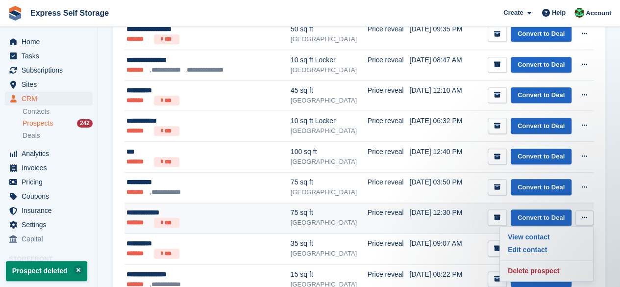
scroll to position [0, 0]
click at [560, 267] on p "Delete prospect" at bounding box center [546, 270] width 85 height 13
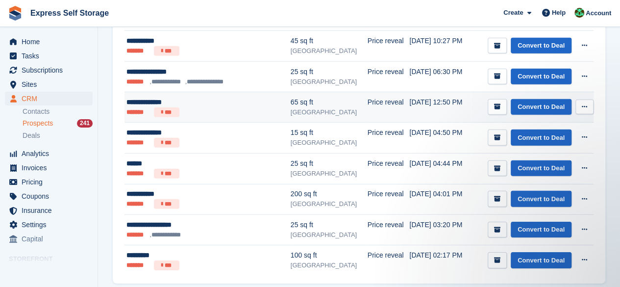
scroll to position [1436, 0]
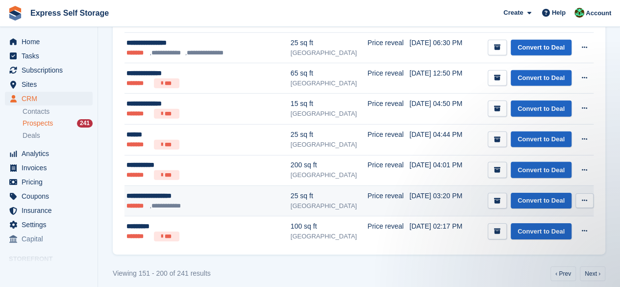
click at [585, 197] on icon at bounding box center [583, 200] width 5 height 6
click at [538, 249] on p "Delete prospect" at bounding box center [546, 253] width 85 height 13
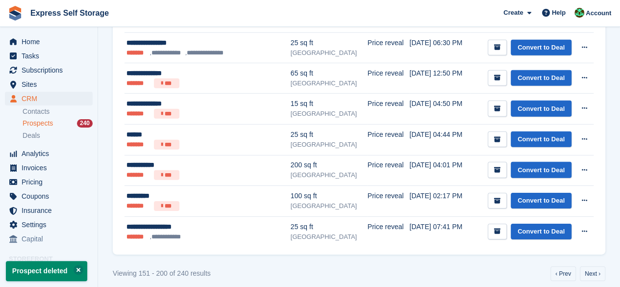
scroll to position [0, 0]
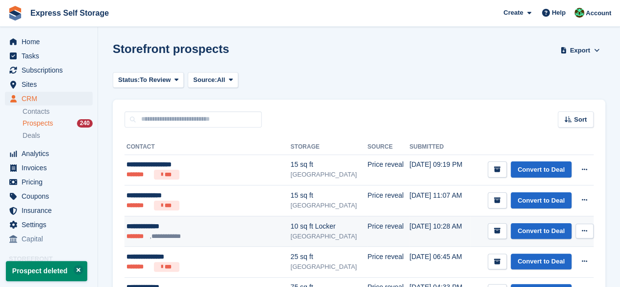
click at [583, 225] on button at bounding box center [584, 230] width 18 height 15
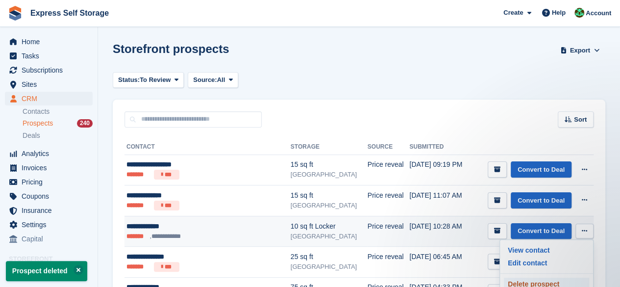
click at [542, 278] on p "Delete prospect" at bounding box center [546, 283] width 85 height 13
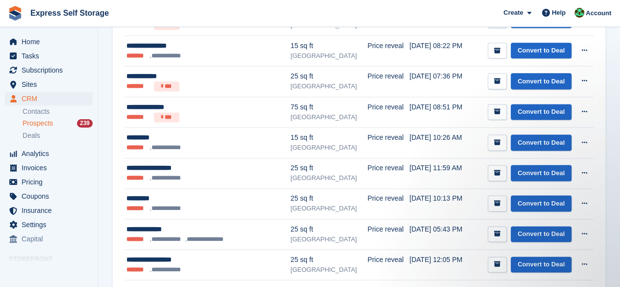
scroll to position [735, 0]
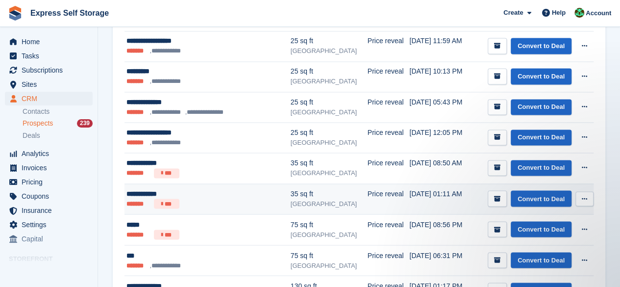
click at [587, 195] on button at bounding box center [584, 198] width 18 height 15
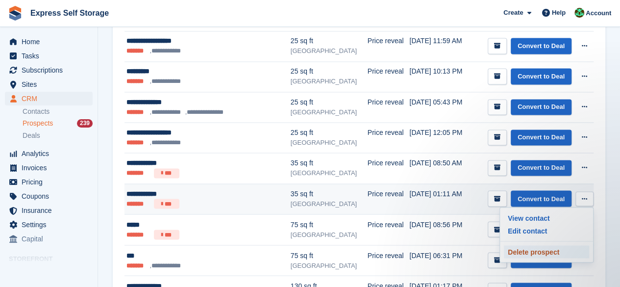
click at [540, 245] on p "Delete prospect" at bounding box center [546, 251] width 85 height 13
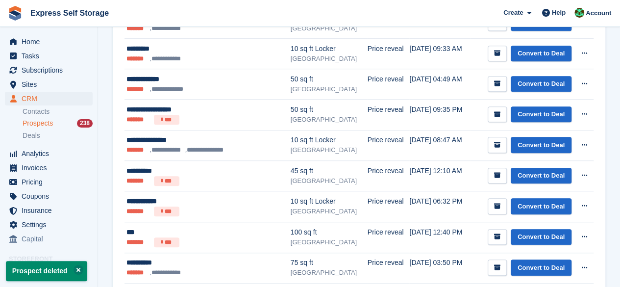
scroll to position [392, 0]
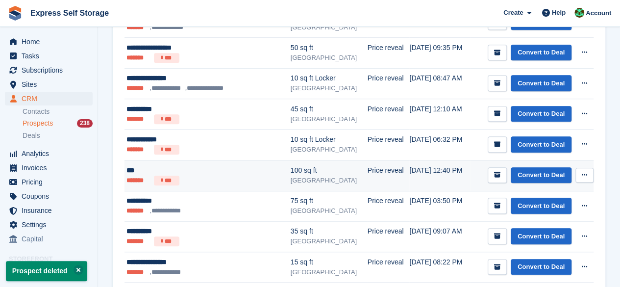
click at [586, 171] on icon at bounding box center [583, 174] width 5 height 6
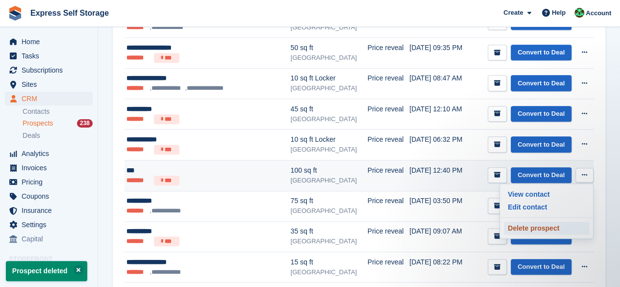
scroll to position [0, 0]
click at [553, 222] on p "Delete prospect" at bounding box center [546, 227] width 85 height 13
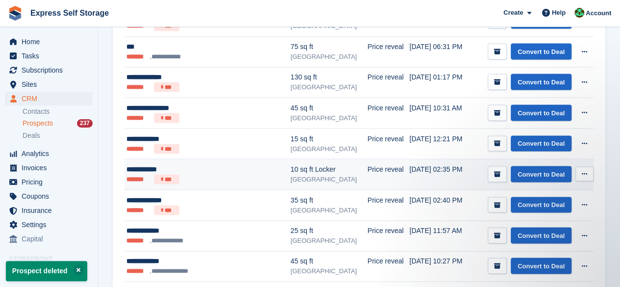
click at [588, 170] on button at bounding box center [584, 173] width 18 height 15
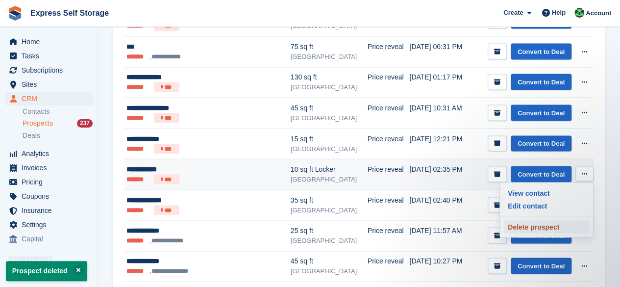
click at [555, 220] on p "Delete prospect" at bounding box center [546, 226] width 85 height 13
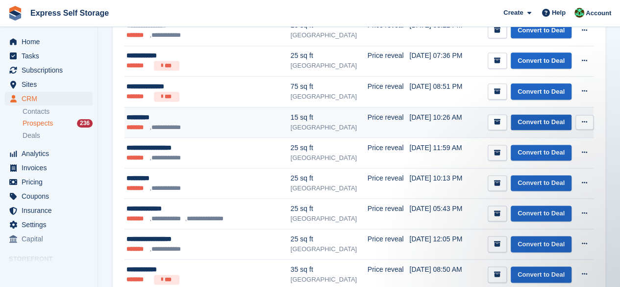
scroll to position [686, 0]
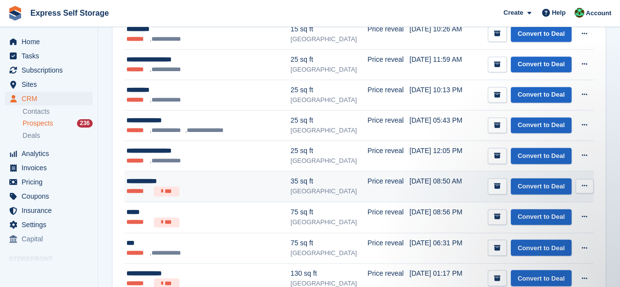
click at [585, 178] on button at bounding box center [584, 185] width 18 height 15
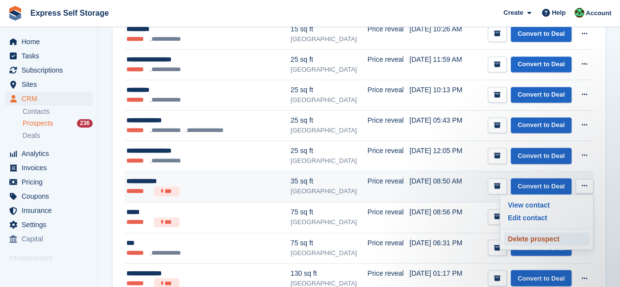
click at [529, 235] on p "Delete prospect" at bounding box center [546, 238] width 85 height 13
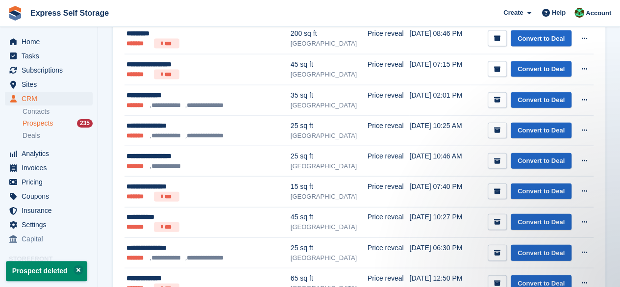
scroll to position [0, 0]
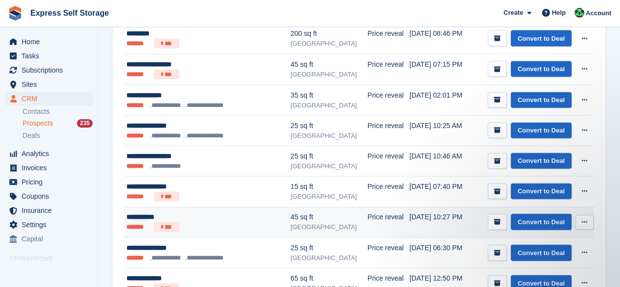
click at [581, 218] on icon at bounding box center [583, 221] width 5 height 6
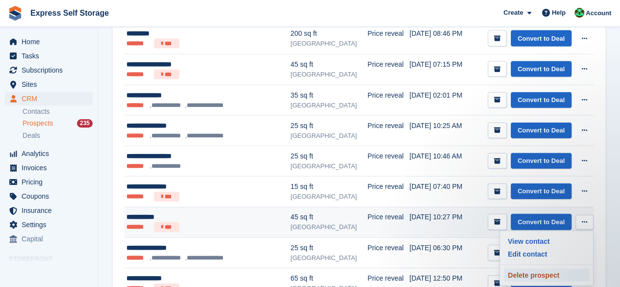
click at [553, 268] on p "Delete prospect" at bounding box center [546, 274] width 85 height 13
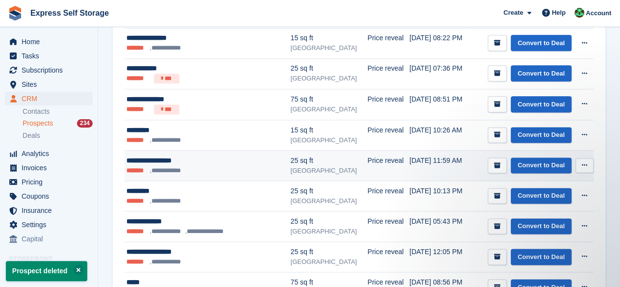
scroll to position [588, 0]
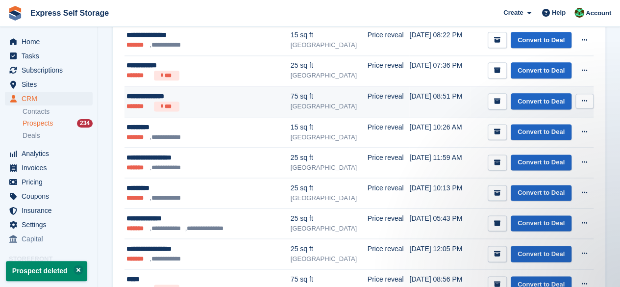
click at [579, 95] on button at bounding box center [584, 101] width 18 height 15
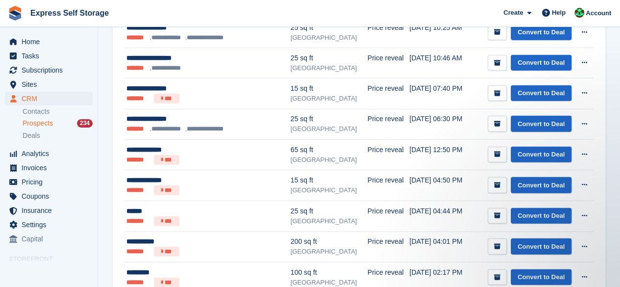
scroll to position [1436, 0]
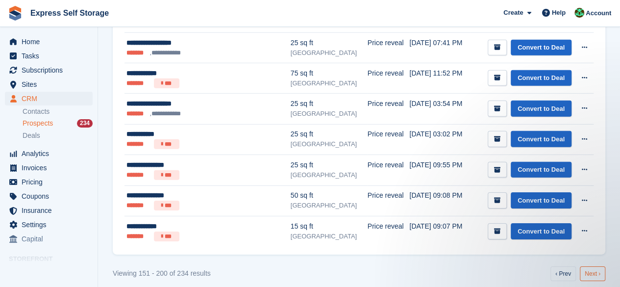
click at [589, 266] on link "Next ›" at bounding box center [591, 273] width 25 height 15
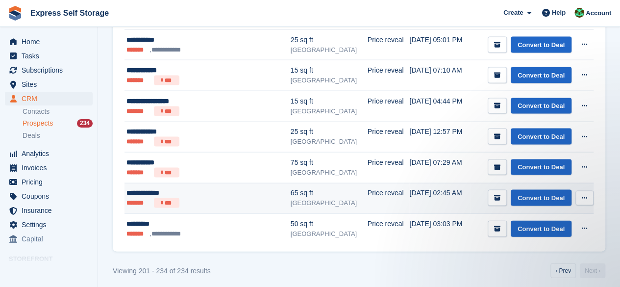
click at [583, 195] on icon at bounding box center [583, 197] width 5 height 6
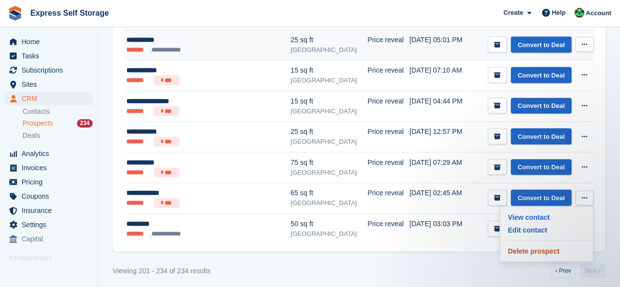
drag, startPoint x: 548, startPoint y: 241, endPoint x: 356, endPoint y: 53, distance: 268.8
click at [549, 244] on p "Delete prospect" at bounding box center [546, 250] width 85 height 13
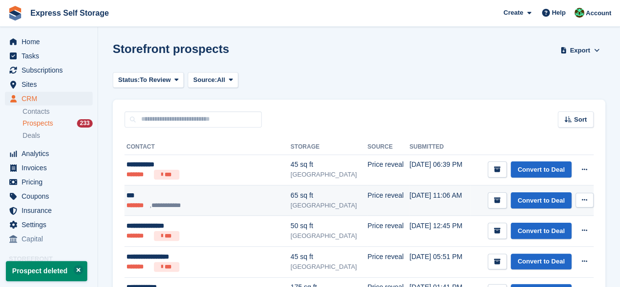
click at [583, 195] on button at bounding box center [584, 199] width 18 height 15
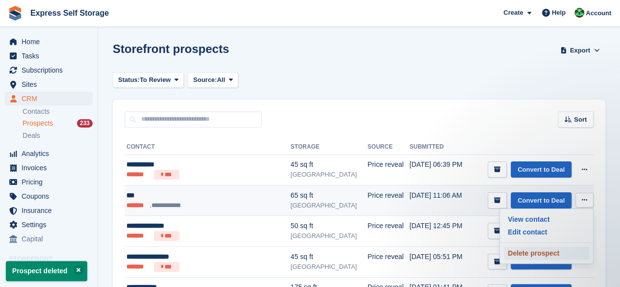
click at [526, 246] on p "Delete prospect" at bounding box center [546, 252] width 85 height 13
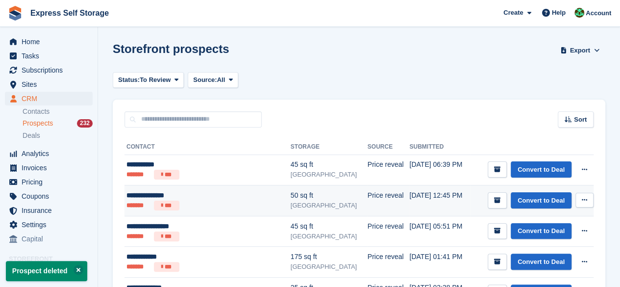
click at [584, 201] on icon at bounding box center [583, 199] width 5 height 6
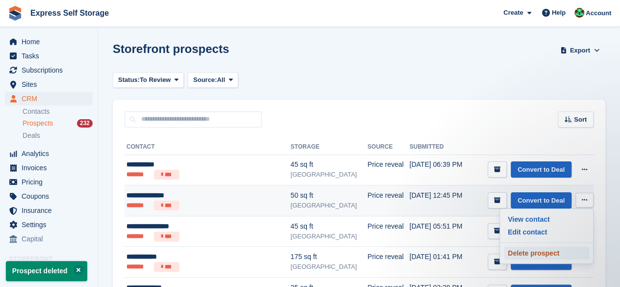
click at [535, 250] on p "Delete prospect" at bounding box center [546, 252] width 85 height 13
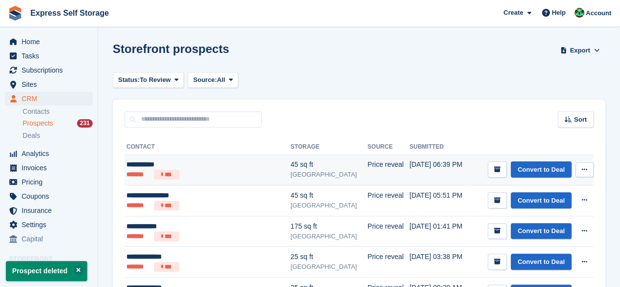
click at [587, 166] on button at bounding box center [584, 169] width 18 height 15
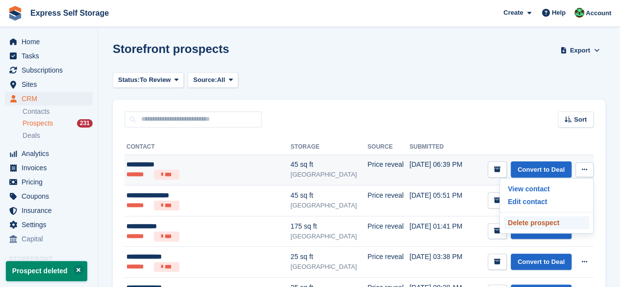
click at [529, 227] on p "Delete prospect" at bounding box center [546, 222] width 85 height 13
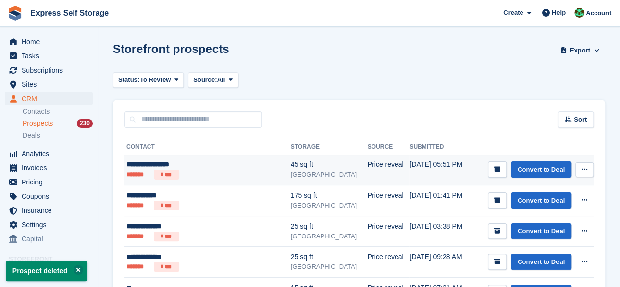
click at [581, 170] on icon at bounding box center [583, 169] width 5 height 6
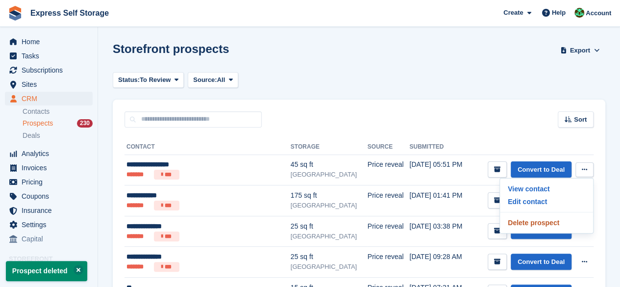
drag, startPoint x: 539, startPoint y: 227, endPoint x: 353, endPoint y: 47, distance: 259.1
click at [540, 227] on p "Delete prospect" at bounding box center [546, 222] width 85 height 13
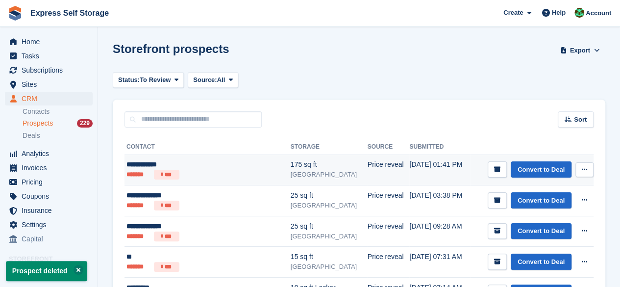
click at [580, 162] on button at bounding box center [584, 169] width 18 height 15
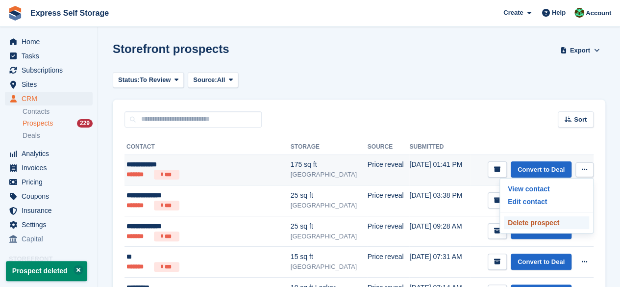
click at [524, 220] on p "Delete prospect" at bounding box center [546, 222] width 85 height 13
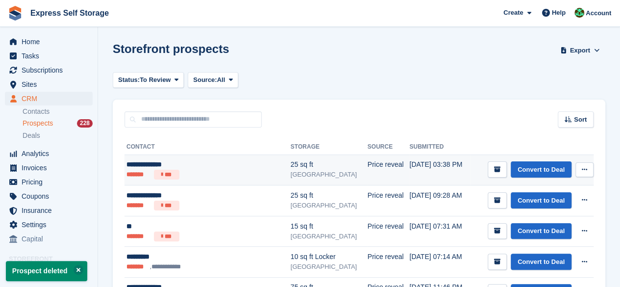
click at [589, 172] on button at bounding box center [584, 169] width 18 height 15
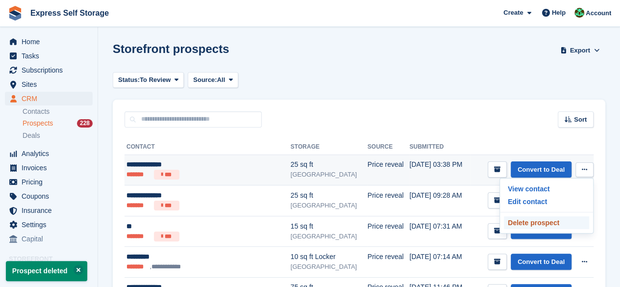
drag, startPoint x: 505, startPoint y: 219, endPoint x: 360, endPoint y: 48, distance: 224.8
click at [505, 218] on p "Delete prospect" at bounding box center [546, 222] width 85 height 13
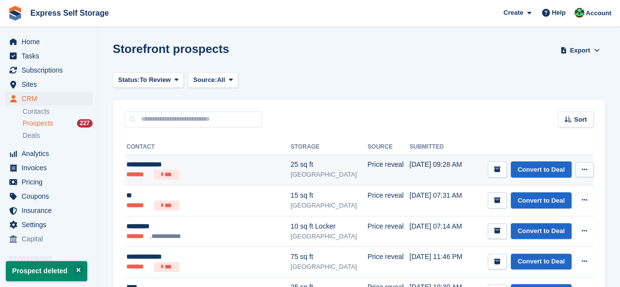
click at [589, 165] on button at bounding box center [584, 169] width 18 height 15
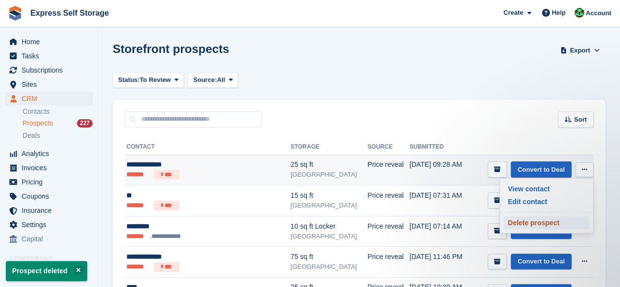
click at [546, 223] on p "Delete prospect" at bounding box center [546, 222] width 85 height 13
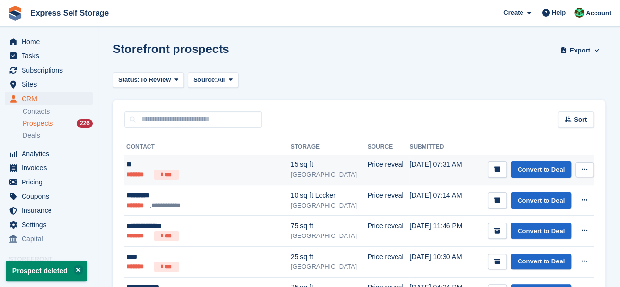
click at [581, 170] on icon at bounding box center [583, 169] width 5 height 6
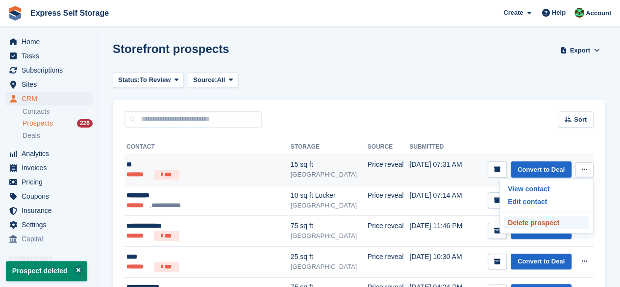
click at [551, 222] on p "Delete prospect" at bounding box center [546, 222] width 85 height 13
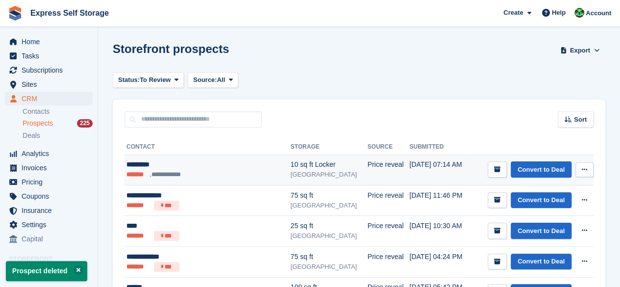
click at [583, 166] on icon at bounding box center [583, 169] width 5 height 6
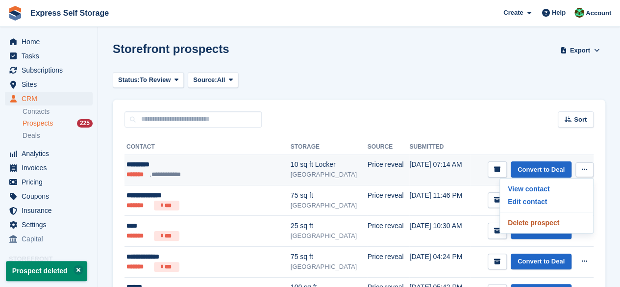
click at [553, 216] on p "Delete prospect" at bounding box center [546, 222] width 85 height 13
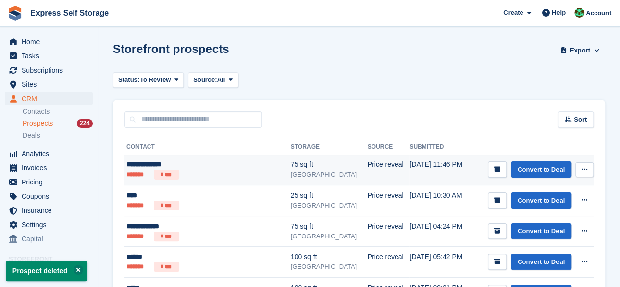
click at [581, 166] on button at bounding box center [584, 169] width 18 height 15
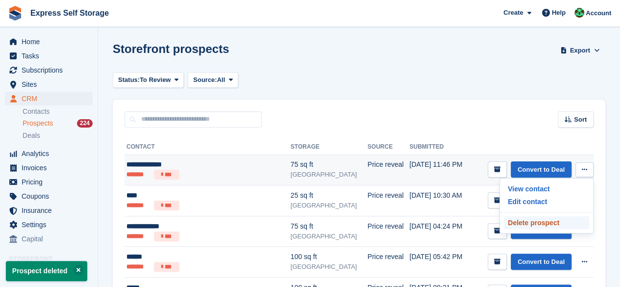
click at [535, 218] on p "Delete prospect" at bounding box center [546, 222] width 85 height 13
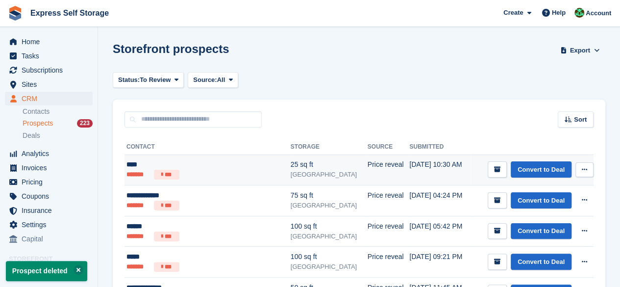
click at [585, 170] on icon at bounding box center [583, 169] width 5 height 6
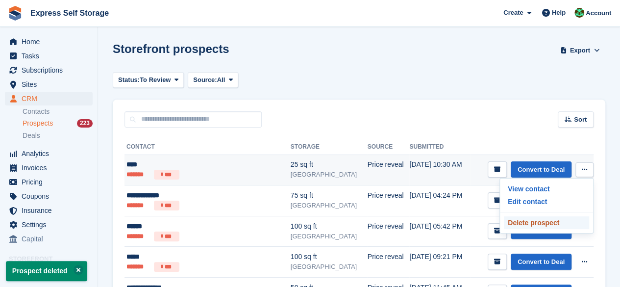
click at [526, 216] on p "Delete prospect" at bounding box center [546, 222] width 85 height 13
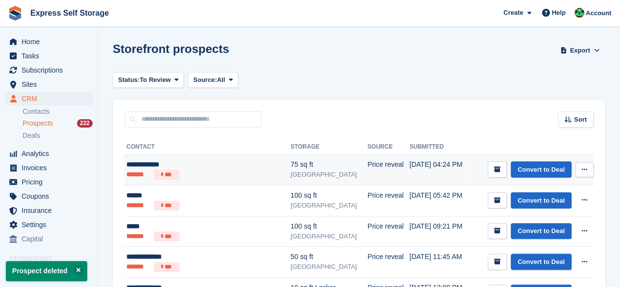
click at [590, 171] on button at bounding box center [584, 169] width 18 height 15
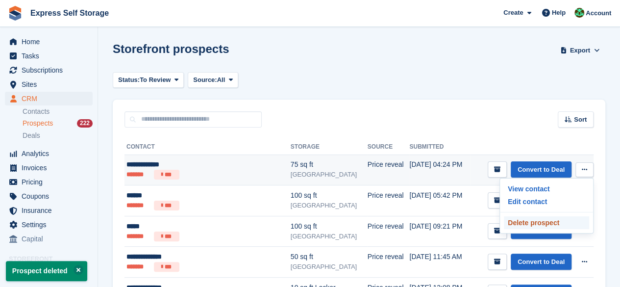
click at [519, 219] on p "Delete prospect" at bounding box center [546, 222] width 85 height 13
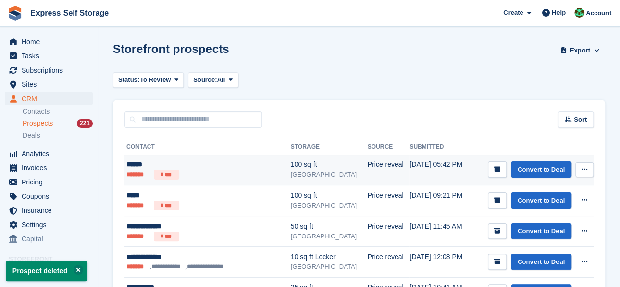
click at [581, 163] on button at bounding box center [584, 169] width 18 height 15
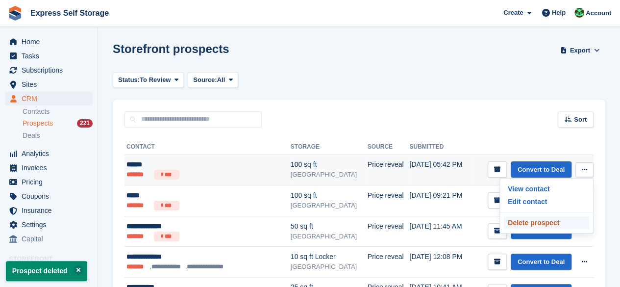
click at [533, 219] on p "Delete prospect" at bounding box center [546, 222] width 85 height 13
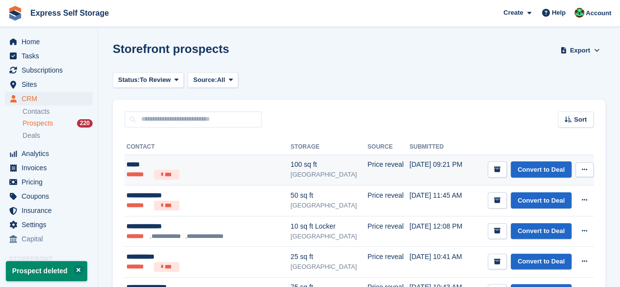
click at [585, 168] on icon at bounding box center [583, 169] width 5 height 6
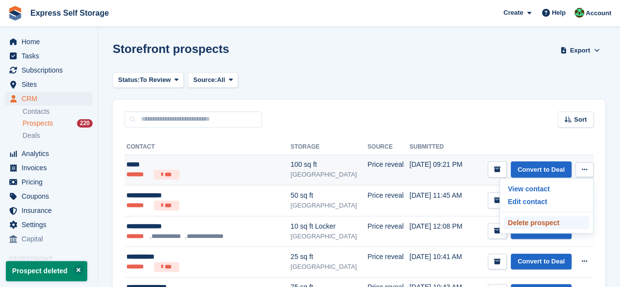
click at [532, 225] on p "Delete prospect" at bounding box center [546, 222] width 85 height 13
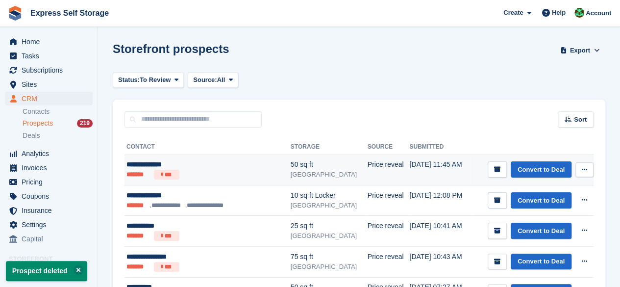
click at [586, 171] on icon at bounding box center [583, 169] width 5 height 6
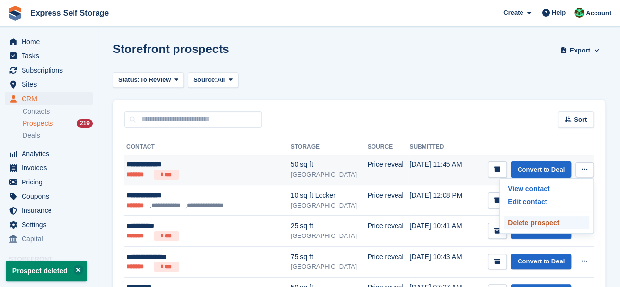
click at [541, 221] on p "Delete prospect" at bounding box center [546, 222] width 85 height 13
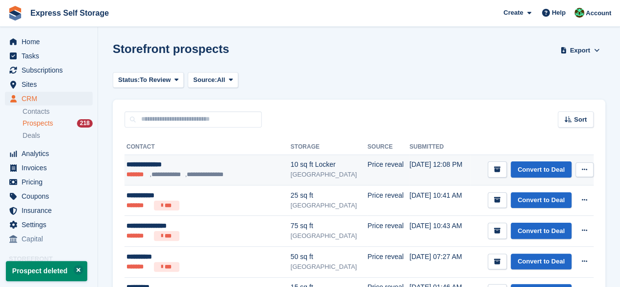
click at [591, 166] on button at bounding box center [584, 169] width 18 height 15
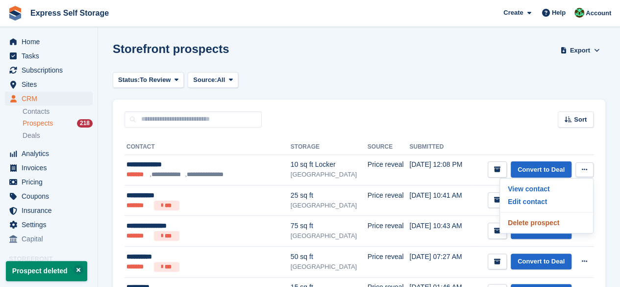
drag, startPoint x: 534, startPoint y: 218, endPoint x: 400, endPoint y: 51, distance: 214.2
click at [535, 218] on p "Delete prospect" at bounding box center [546, 222] width 85 height 13
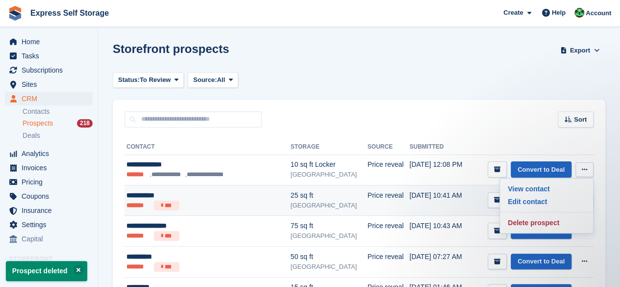
click at [409, 207] on td "05 May, 10:41 AM" at bounding box center [439, 200] width 61 height 31
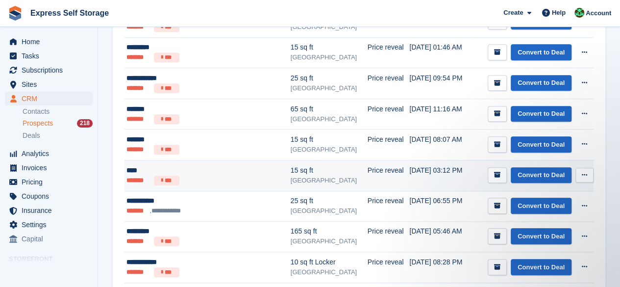
scroll to position [219, 0]
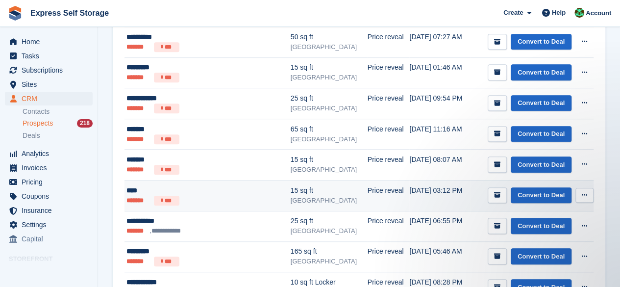
click at [583, 195] on icon at bounding box center [583, 195] width 5 height 6
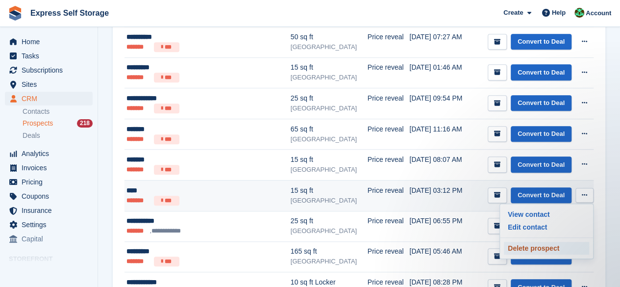
click at [534, 247] on p "Delete prospect" at bounding box center [546, 247] width 85 height 13
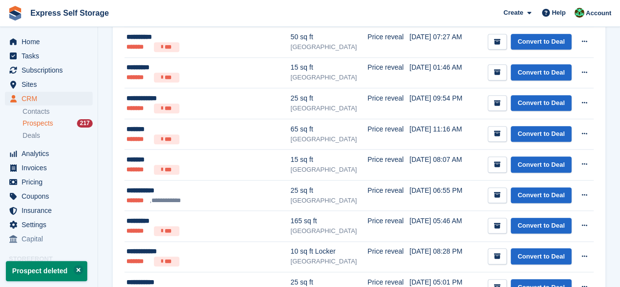
scroll to position [0, 0]
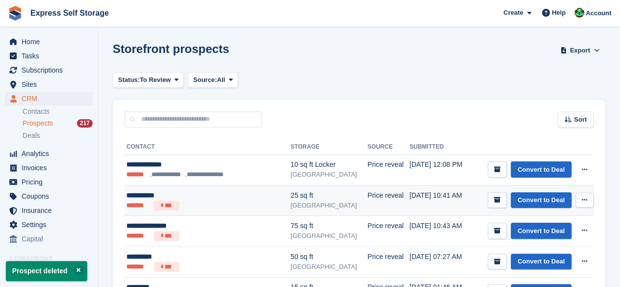
click at [582, 194] on button at bounding box center [584, 199] width 18 height 15
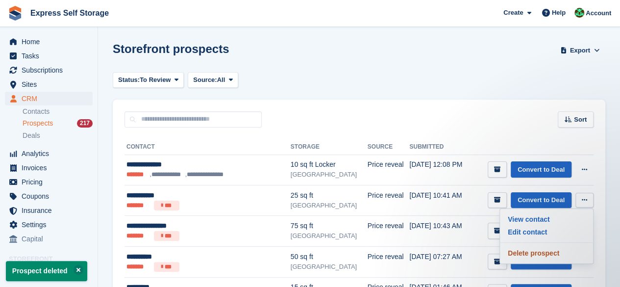
drag, startPoint x: 541, startPoint y: 256, endPoint x: 364, endPoint y: 57, distance: 265.8
click at [541, 256] on p "Delete prospect" at bounding box center [546, 252] width 85 height 13
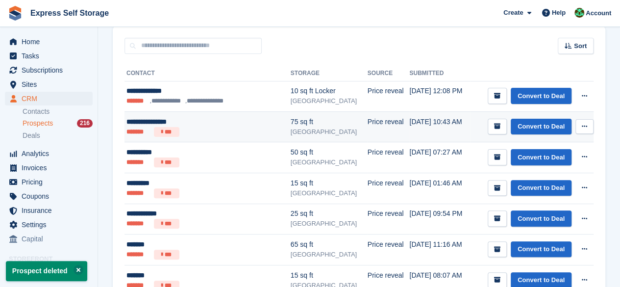
scroll to position [196, 0]
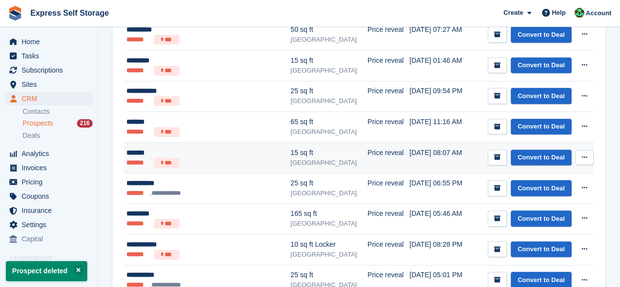
click at [588, 154] on button at bounding box center [584, 157] width 18 height 15
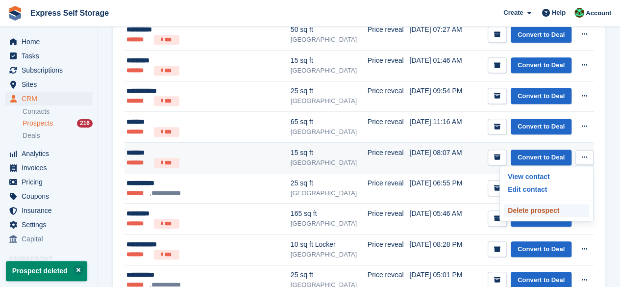
click at [513, 212] on p "Delete prospect" at bounding box center [546, 210] width 85 height 13
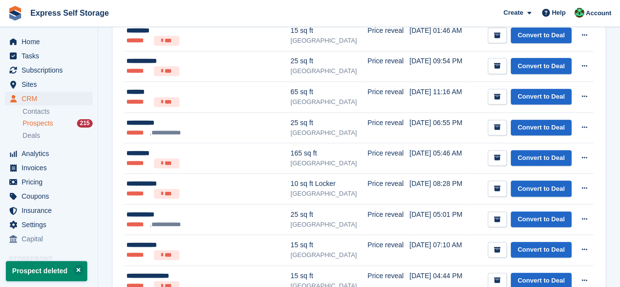
scroll to position [245, 0]
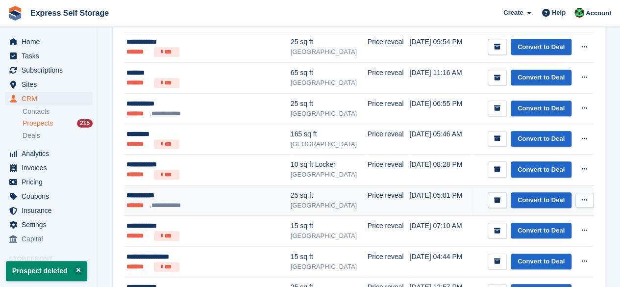
click at [589, 197] on button at bounding box center [584, 199] width 18 height 15
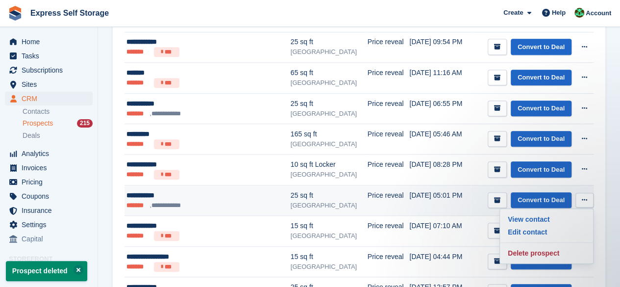
scroll to position [0, 0]
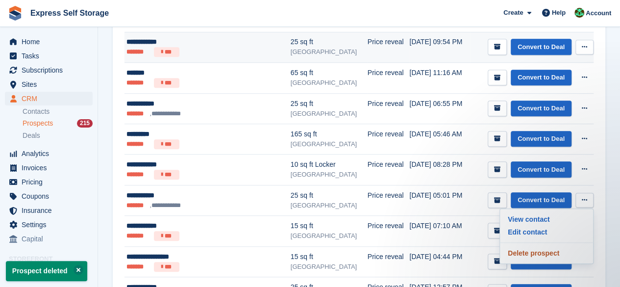
click at [526, 249] on p "Delete prospect" at bounding box center [546, 252] width 85 height 13
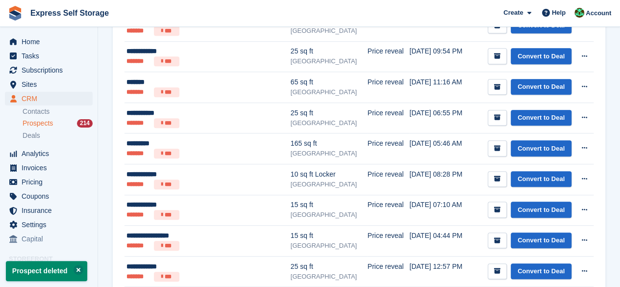
scroll to position [245, 0]
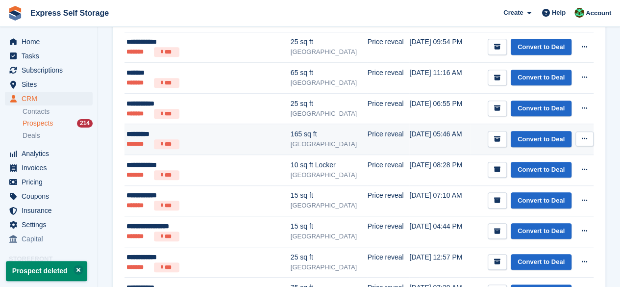
click at [589, 133] on button at bounding box center [584, 138] width 18 height 15
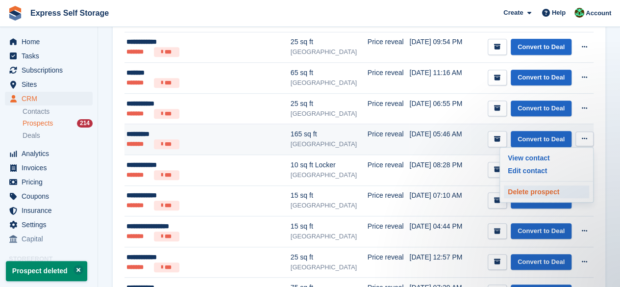
scroll to position [0, 0]
click at [552, 186] on p "Delete prospect" at bounding box center [546, 191] width 85 height 13
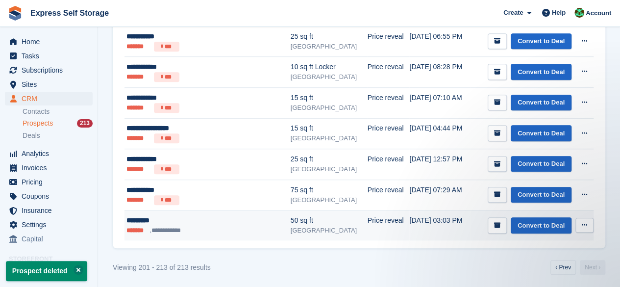
click at [578, 219] on button at bounding box center [584, 224] width 18 height 15
click at [516, 281] on p "Delete prospect" at bounding box center [546, 277] width 85 height 13
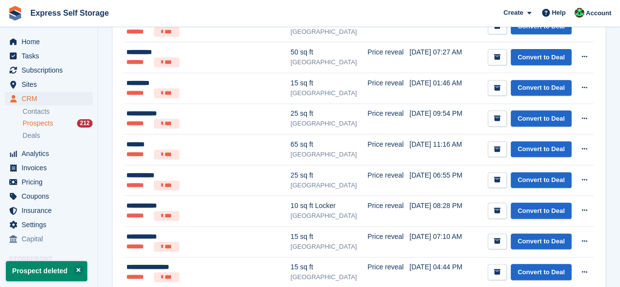
scroll to position [282, 0]
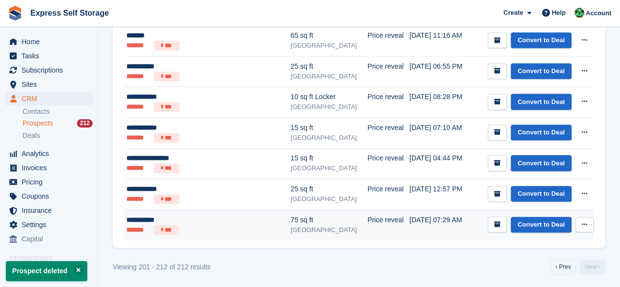
click at [582, 221] on icon at bounding box center [583, 224] width 5 height 6
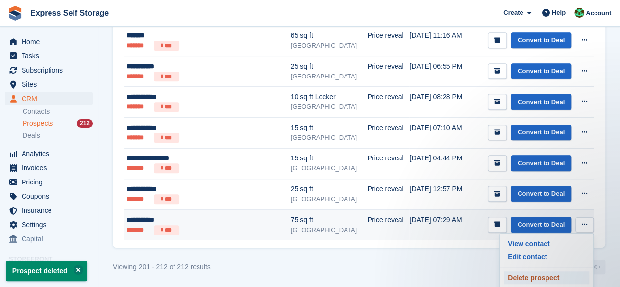
scroll to position [0, 0]
click at [541, 275] on p "Delete prospect" at bounding box center [546, 277] width 85 height 13
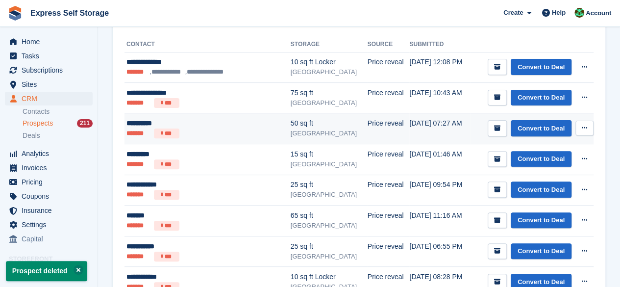
scroll to position [251, 0]
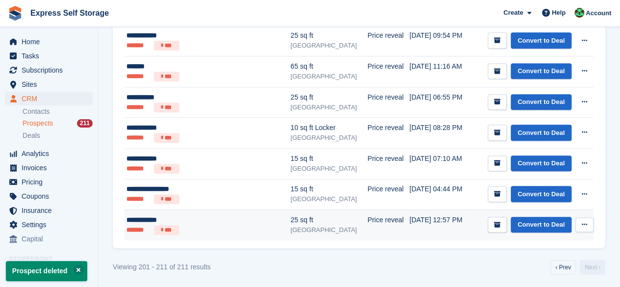
click at [587, 221] on button at bounding box center [584, 224] width 18 height 15
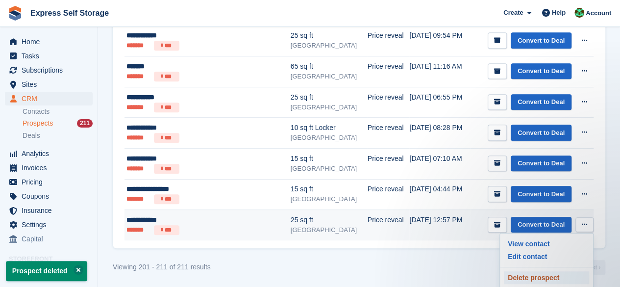
scroll to position [0, 0]
click at [520, 271] on p "Delete prospect" at bounding box center [546, 277] width 85 height 13
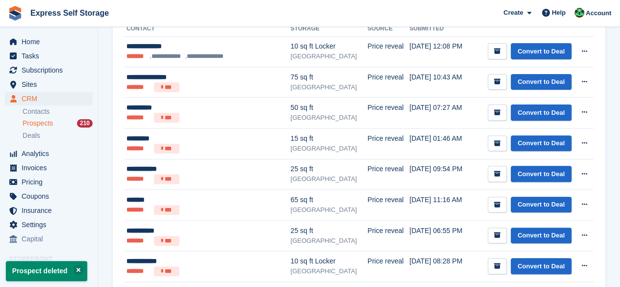
scroll to position [221, 0]
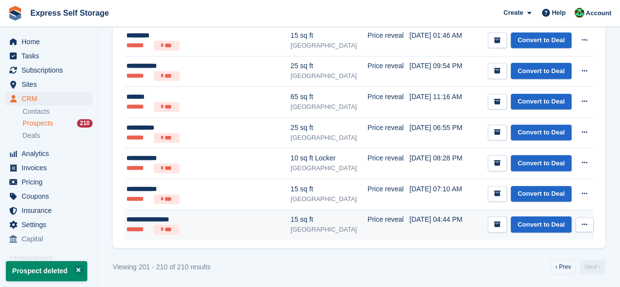
click at [580, 221] on button at bounding box center [584, 224] width 18 height 15
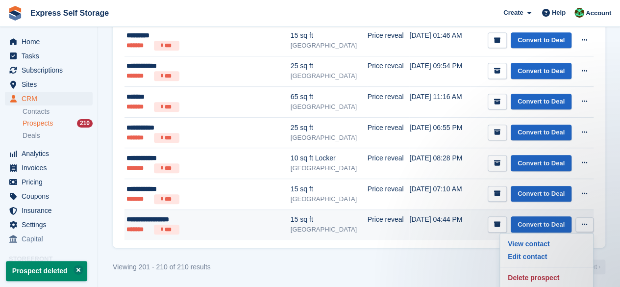
scroll to position [0, 0]
click at [543, 277] on p "Delete prospect" at bounding box center [546, 277] width 85 height 13
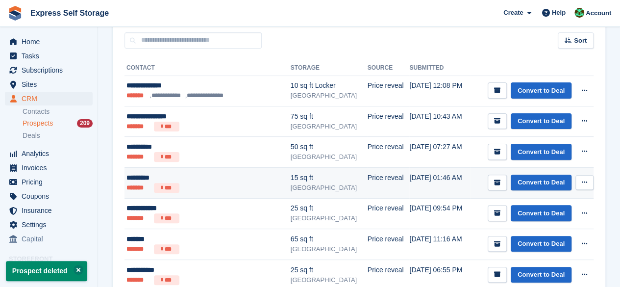
scroll to position [191, 0]
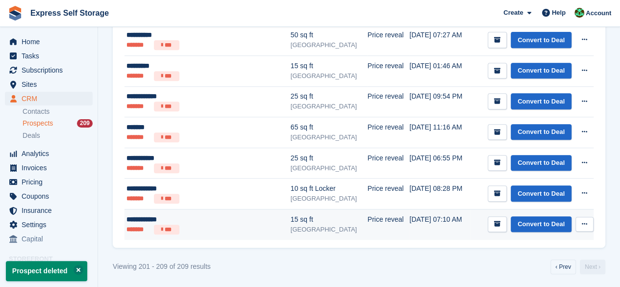
click at [577, 226] on button at bounding box center [584, 223] width 18 height 15
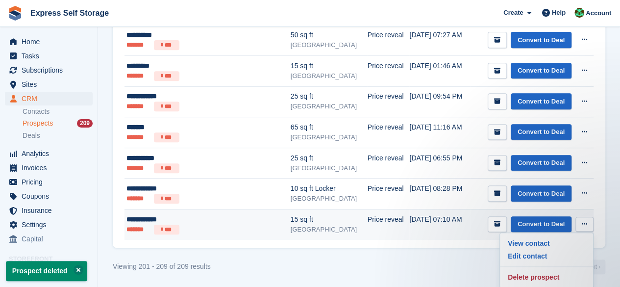
scroll to position [0, 0]
click at [515, 273] on p "Delete prospect" at bounding box center [546, 276] width 85 height 13
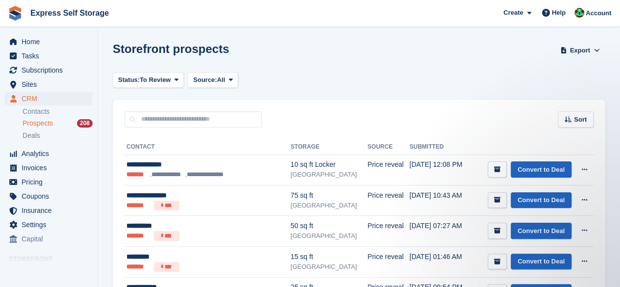
drag, startPoint x: 295, startPoint y: 84, endPoint x: 285, endPoint y: 93, distance: 13.9
click at [285, 93] on section "Prospect deleted Storefront prospects Export Export Prospects Export a CSV of a…" at bounding box center [359, 224] width 522 height 448
click at [35, 39] on span "Home" at bounding box center [51, 42] width 59 height 14
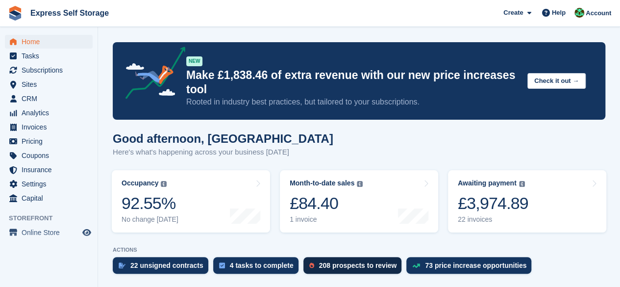
click at [336, 266] on div "208 prospects to review" at bounding box center [358, 265] width 78 height 8
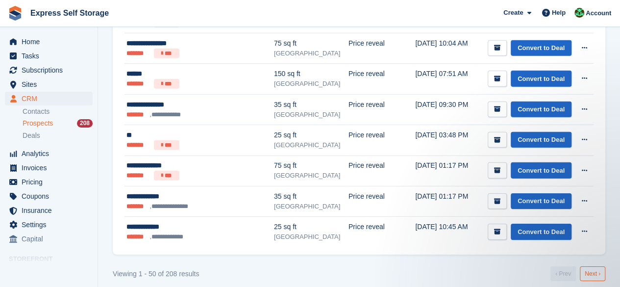
click at [598, 266] on link "Next ›" at bounding box center [591, 273] width 25 height 15
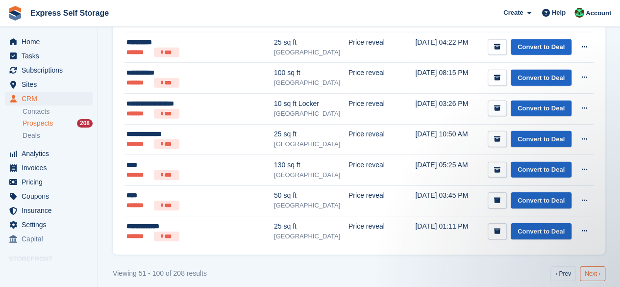
click at [589, 266] on link "Next ›" at bounding box center [591, 273] width 25 height 15
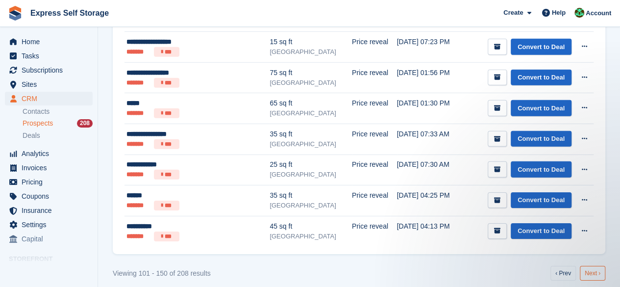
click at [594, 265] on link "Next ›" at bounding box center [591, 272] width 25 height 15
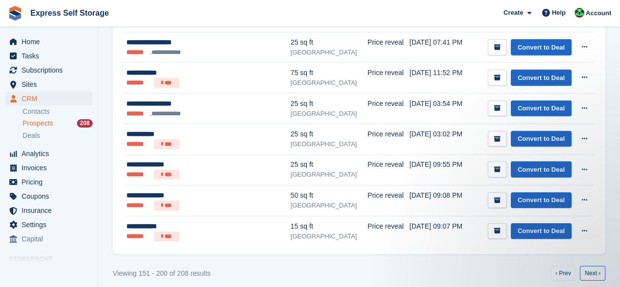
click at [604, 266] on link "Next ›" at bounding box center [591, 272] width 25 height 15
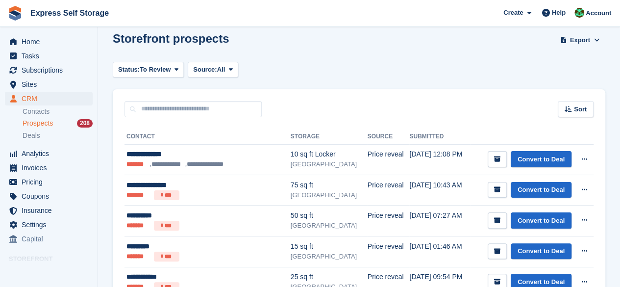
scroll to position [160, 0]
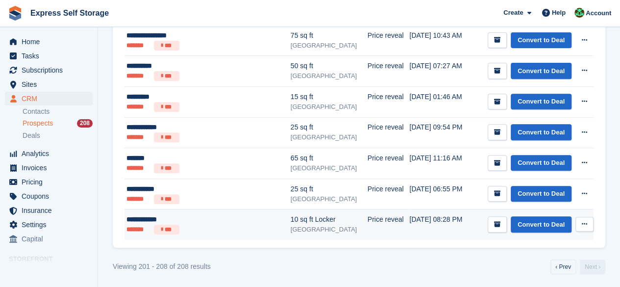
click at [589, 224] on button at bounding box center [584, 223] width 18 height 15
click at [547, 271] on p "Delete prospect" at bounding box center [546, 276] width 85 height 13
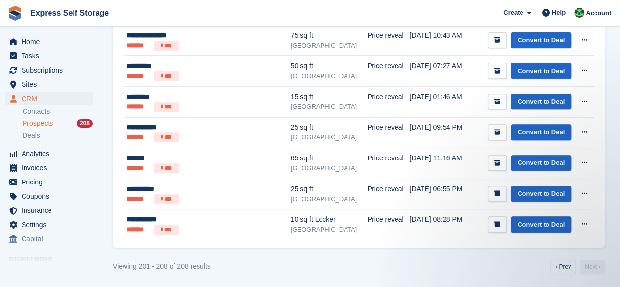
scroll to position [0, 0]
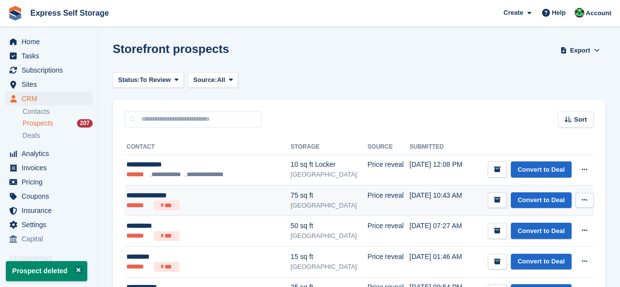
click at [584, 192] on button at bounding box center [584, 199] width 18 height 15
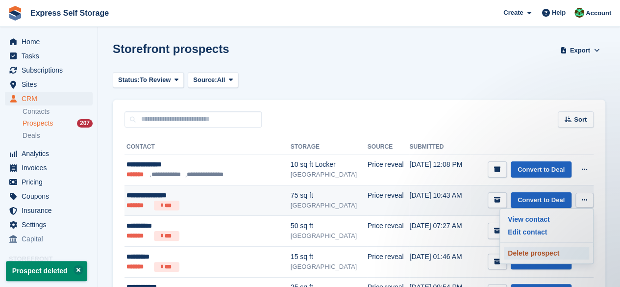
click at [548, 255] on p "Delete prospect" at bounding box center [546, 252] width 85 height 13
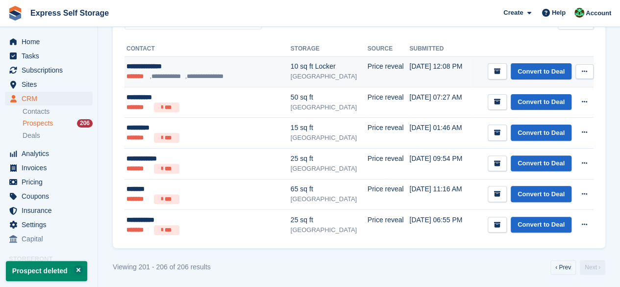
scroll to position [99, 0]
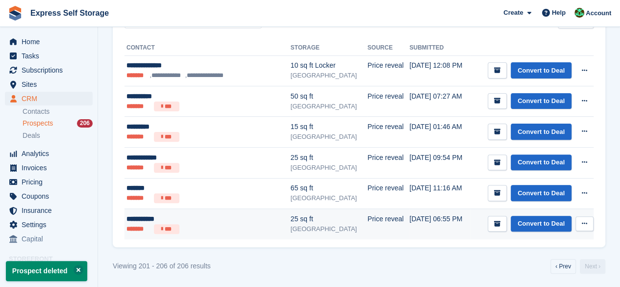
click at [578, 220] on button at bounding box center [584, 223] width 18 height 15
click at [533, 270] on p "Delete prospect" at bounding box center [546, 276] width 85 height 13
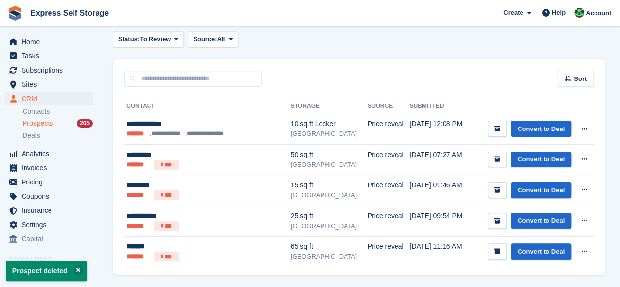
scroll to position [69, 0]
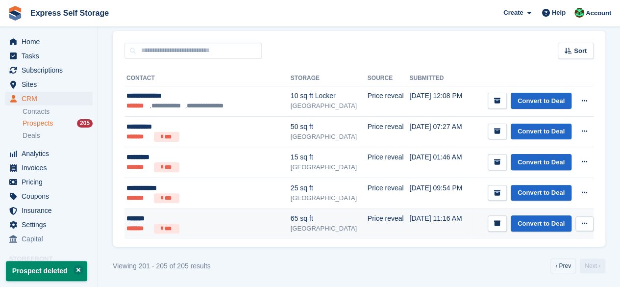
click at [586, 217] on button at bounding box center [584, 223] width 18 height 15
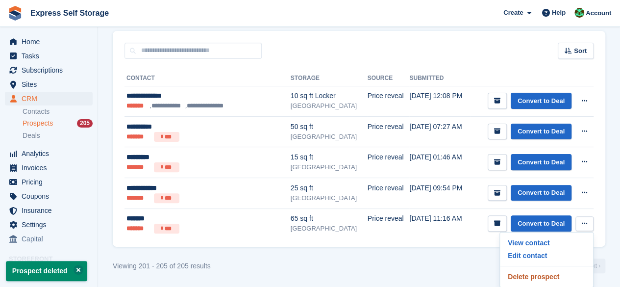
click at [517, 274] on p "Delete prospect" at bounding box center [546, 276] width 85 height 13
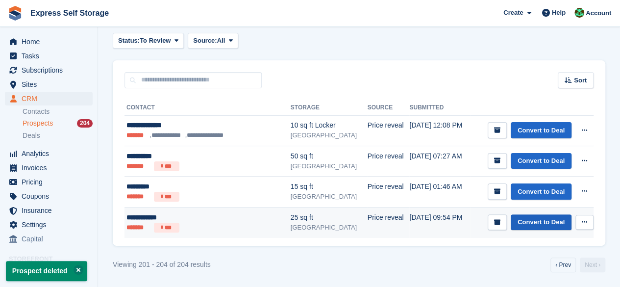
scroll to position [0, 0]
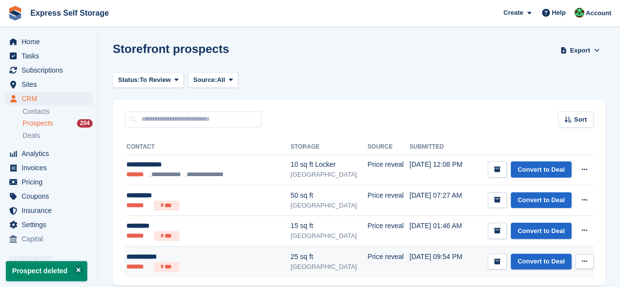
click at [586, 256] on button at bounding box center [584, 261] width 18 height 15
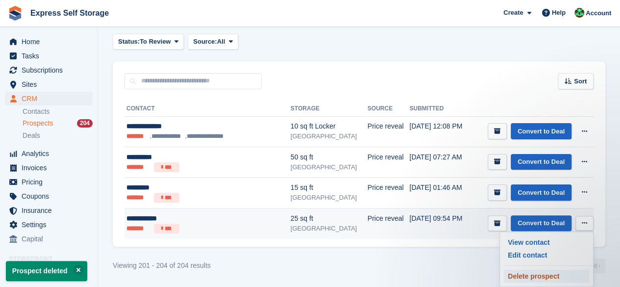
click at [537, 276] on p "Delete prospect" at bounding box center [546, 275] width 85 height 13
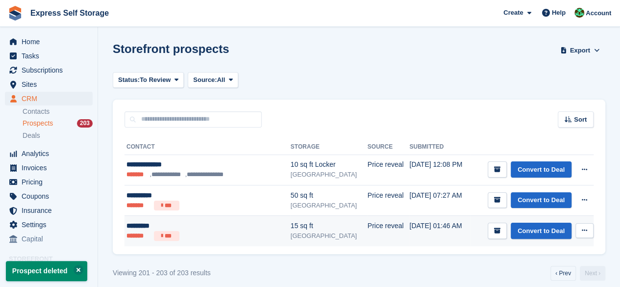
click at [592, 227] on button at bounding box center [584, 230] width 18 height 15
click at [548, 281] on p "Delete prospect" at bounding box center [546, 283] width 85 height 13
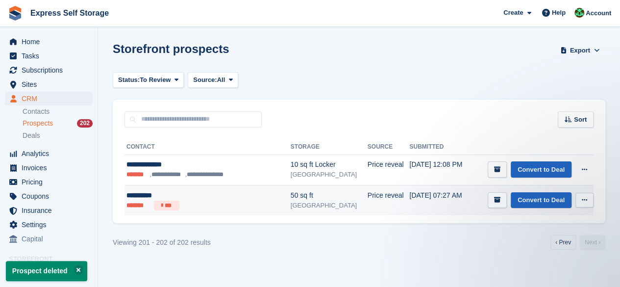
click at [578, 198] on button at bounding box center [584, 199] width 18 height 15
click at [523, 256] on p "Delete prospect" at bounding box center [546, 252] width 85 height 13
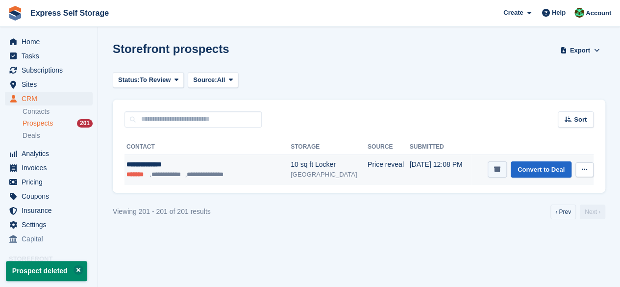
click at [497, 167] on icon "submit" at bounding box center [497, 169] width 6 height 6
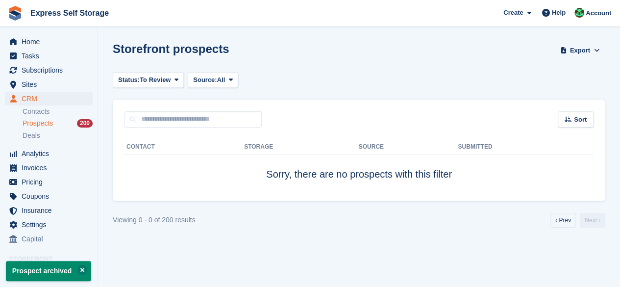
click at [562, 212] on section "Prospect archived Storefront prospects Export Export Prospects Export a CSV of …" at bounding box center [359, 143] width 522 height 287
click at [561, 220] on link "‹ Prev" at bounding box center [562, 220] width 25 height 15
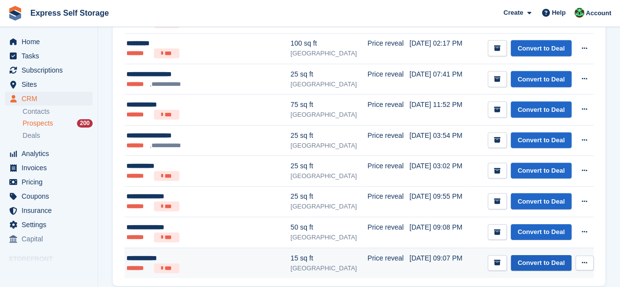
scroll to position [1436, 0]
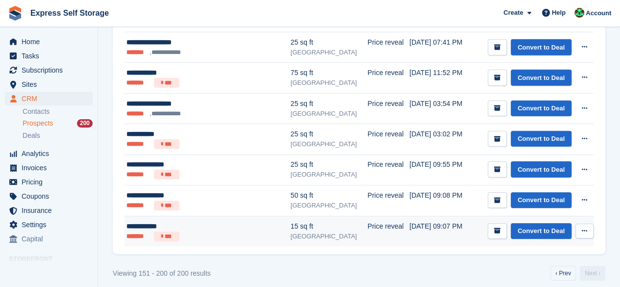
click at [582, 223] on button at bounding box center [584, 230] width 18 height 15
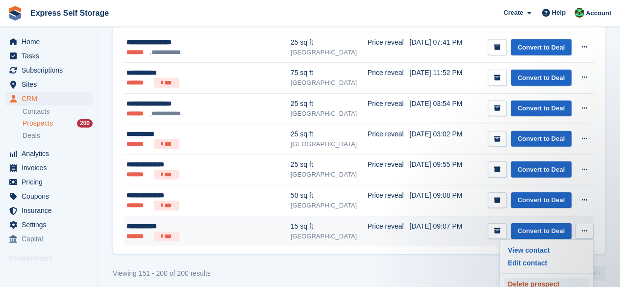
click at [540, 277] on p "Delete prospect" at bounding box center [546, 283] width 85 height 13
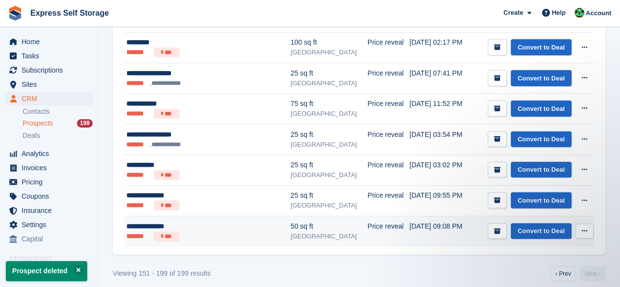
scroll to position [0, 0]
click at [577, 223] on button at bounding box center [584, 230] width 18 height 15
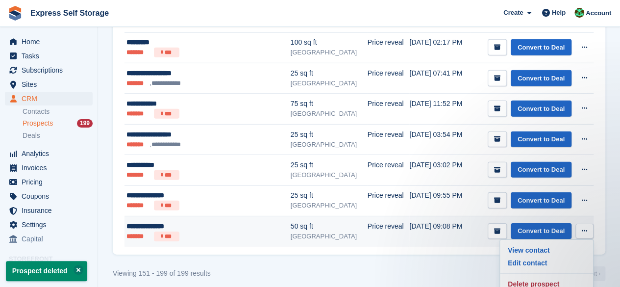
click at [527, 284] on div "View contact Edit contact Delete prospect" at bounding box center [546, 266] width 94 height 55
click at [529, 277] on p "Delete prospect" at bounding box center [546, 283] width 85 height 13
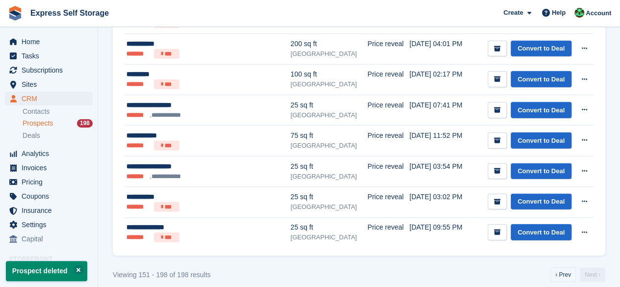
scroll to position [1375, 0]
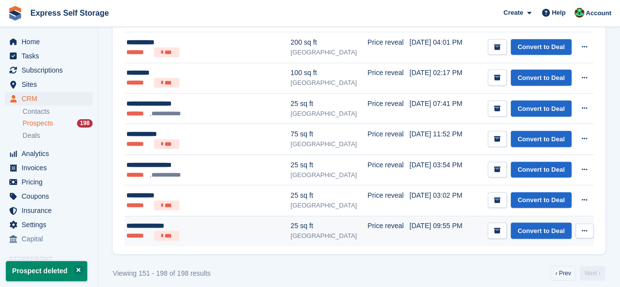
click at [583, 223] on button at bounding box center [584, 230] width 18 height 15
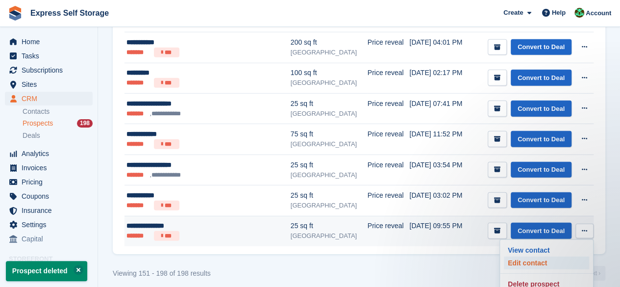
scroll to position [0, 0]
click at [522, 278] on p "Delete prospect" at bounding box center [546, 283] width 85 height 13
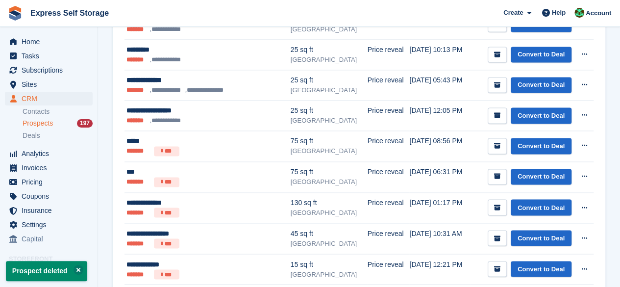
scroll to position [882, 0]
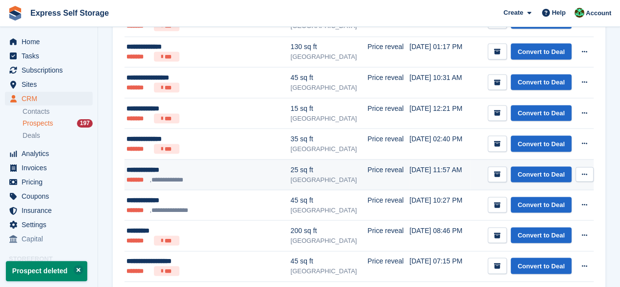
click at [579, 170] on button at bounding box center [584, 174] width 18 height 15
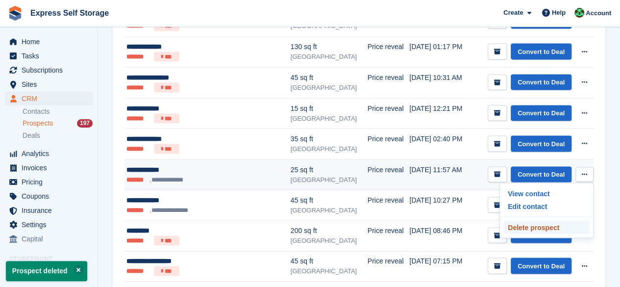
click at [554, 220] on p "Delete prospect" at bounding box center [546, 226] width 85 height 13
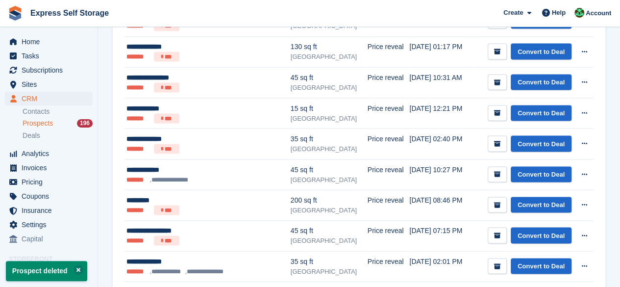
scroll to position [0, 0]
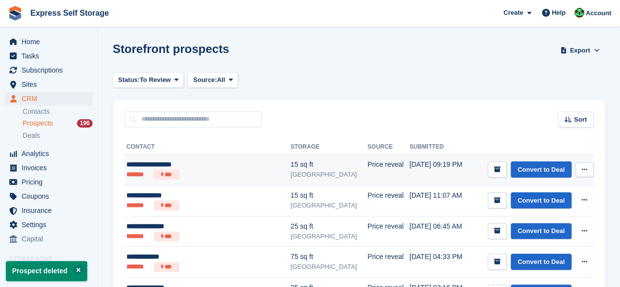
click at [580, 163] on button at bounding box center [584, 169] width 18 height 15
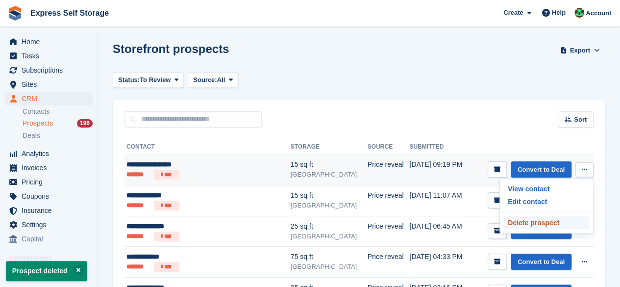
click at [519, 222] on p "Delete prospect" at bounding box center [546, 222] width 85 height 13
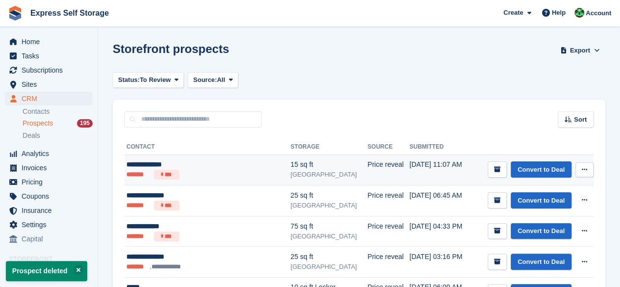
click at [584, 166] on icon at bounding box center [583, 169] width 5 height 6
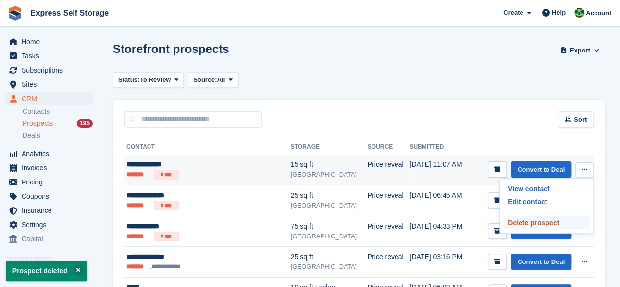
click at [513, 220] on p "Delete prospect" at bounding box center [546, 222] width 85 height 13
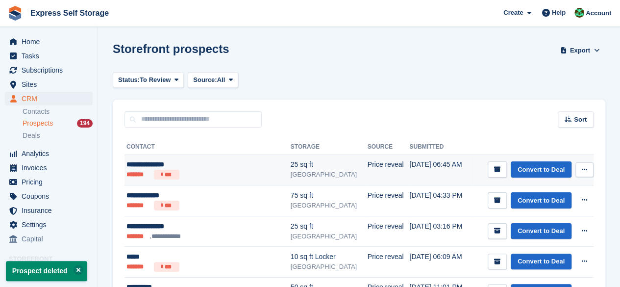
click at [590, 171] on button at bounding box center [584, 169] width 18 height 15
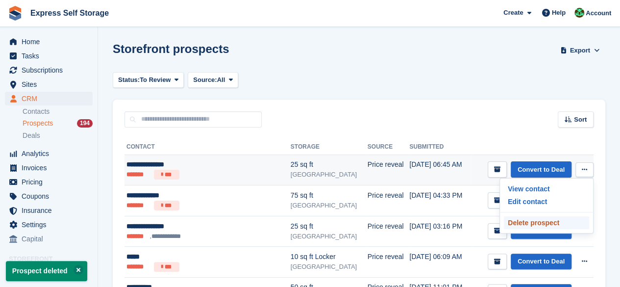
click at [536, 218] on p "Delete prospect" at bounding box center [546, 222] width 85 height 13
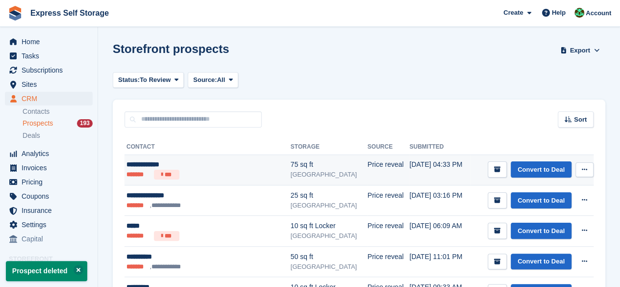
click at [579, 162] on button at bounding box center [584, 169] width 18 height 15
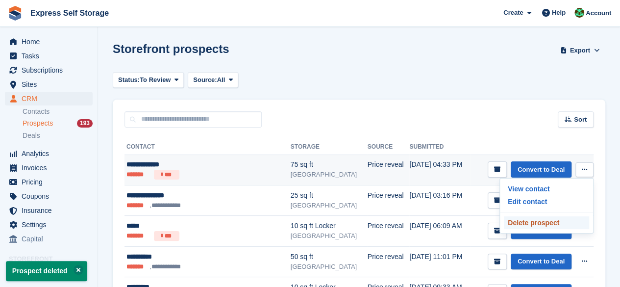
click at [535, 224] on p "Delete prospect" at bounding box center [546, 222] width 85 height 13
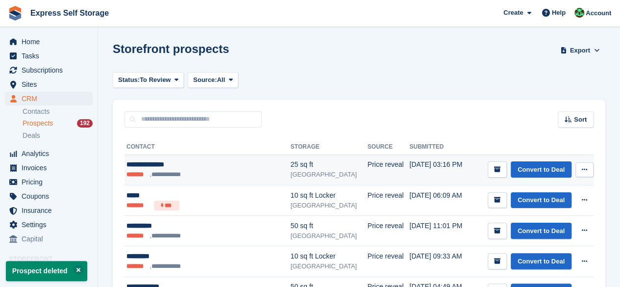
click at [579, 168] on button at bounding box center [584, 169] width 18 height 15
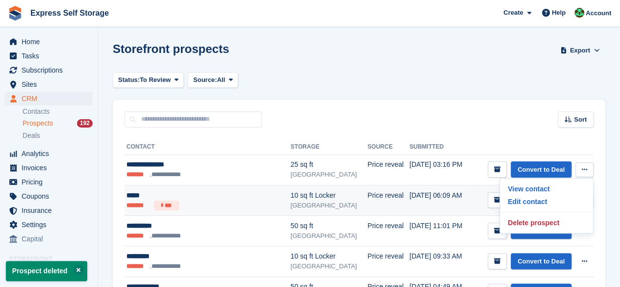
click at [474, 203] on td "Convert to Deal View contact Edit contact Delete prospect" at bounding box center [531, 200] width 123 height 31
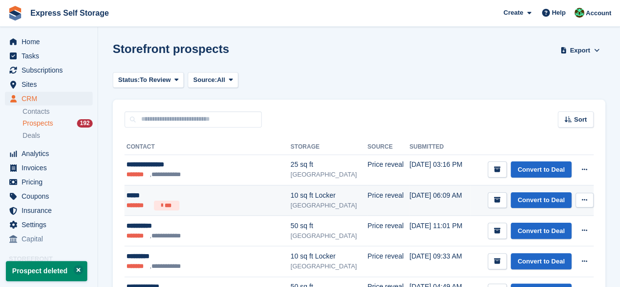
click at [577, 201] on button at bounding box center [584, 199] width 18 height 15
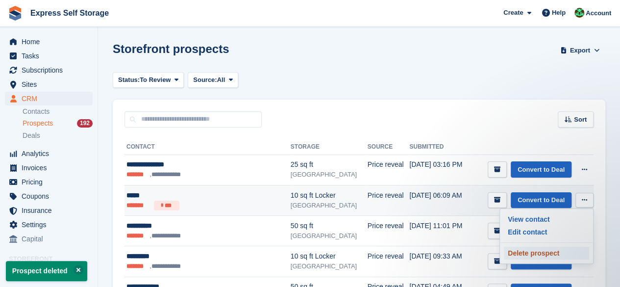
click at [549, 248] on p "Delete prospect" at bounding box center [546, 252] width 85 height 13
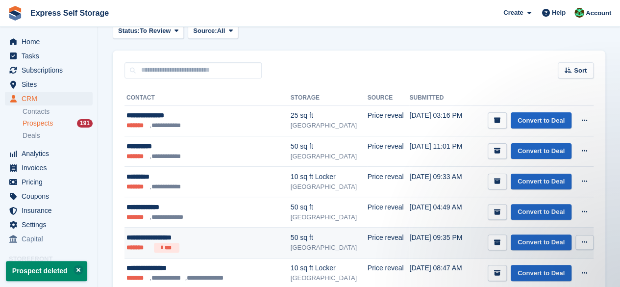
click at [592, 240] on button at bounding box center [584, 242] width 18 height 15
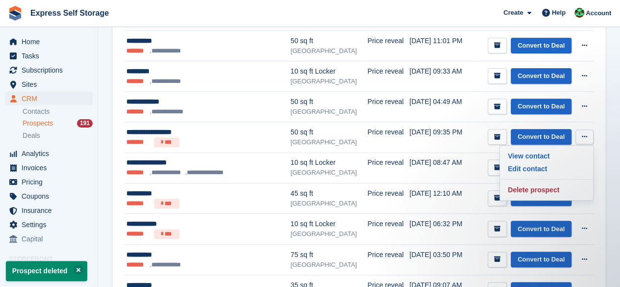
scroll to position [245, 0]
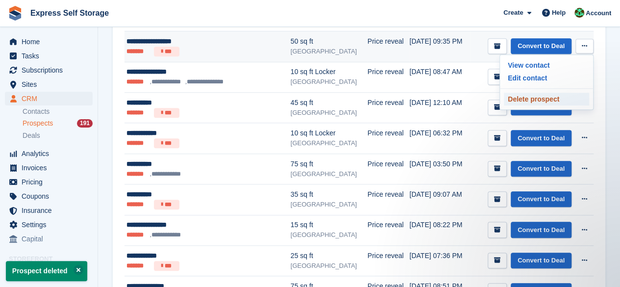
click at [521, 96] on p "Delete prospect" at bounding box center [546, 99] width 85 height 13
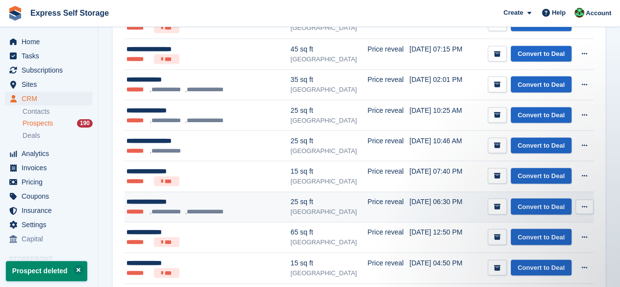
scroll to position [931, 0]
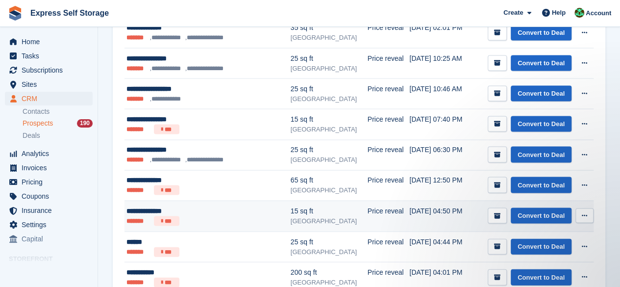
click at [580, 208] on button at bounding box center [584, 215] width 18 height 15
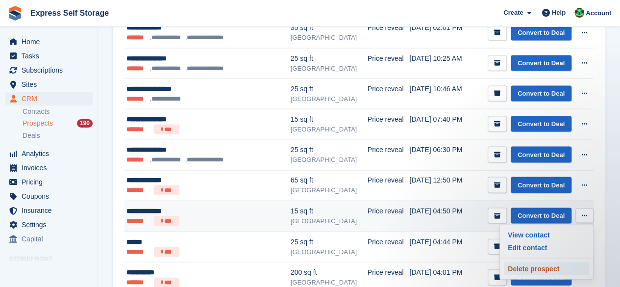
click at [519, 262] on p "Delete prospect" at bounding box center [546, 268] width 85 height 13
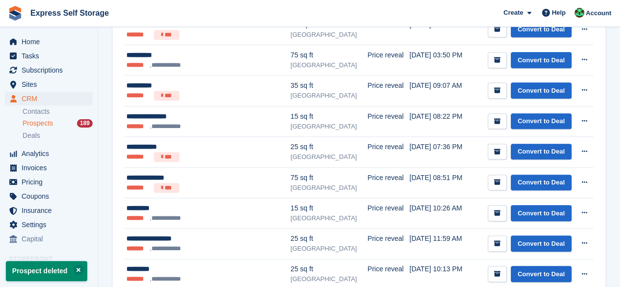
scroll to position [343, 0]
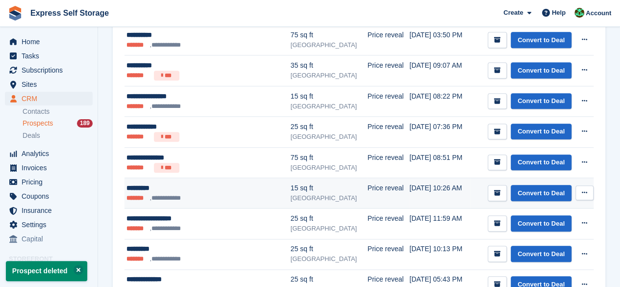
click at [586, 191] on icon at bounding box center [583, 192] width 5 height 6
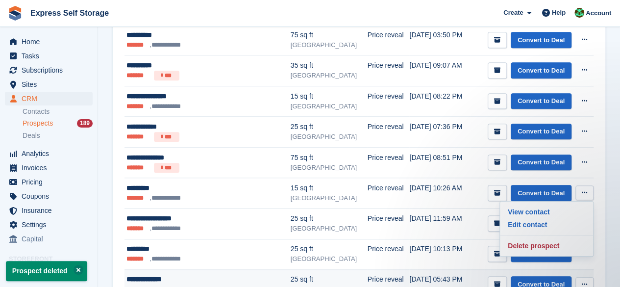
scroll to position [0, 0]
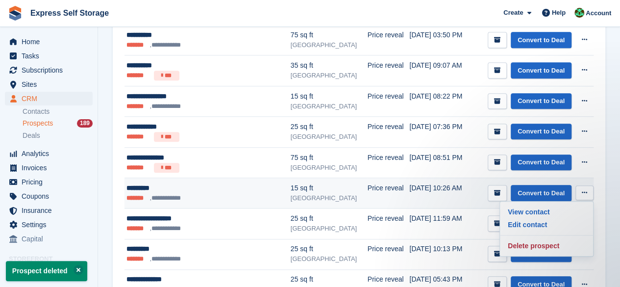
click at [553, 236] on div "View contact Edit contact Delete prospect" at bounding box center [546, 228] width 94 height 55
click at [520, 242] on p "Delete prospect" at bounding box center [546, 245] width 85 height 13
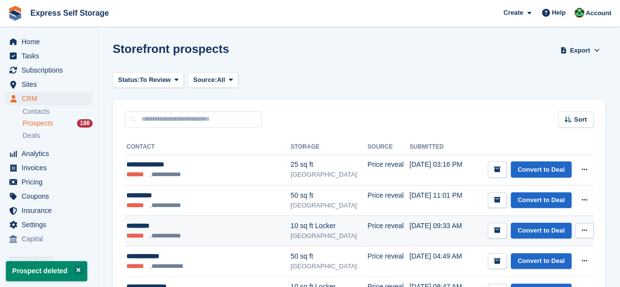
click at [589, 233] on button at bounding box center [584, 230] width 18 height 15
click at [517, 281] on p "Delete prospect" at bounding box center [546, 283] width 85 height 13
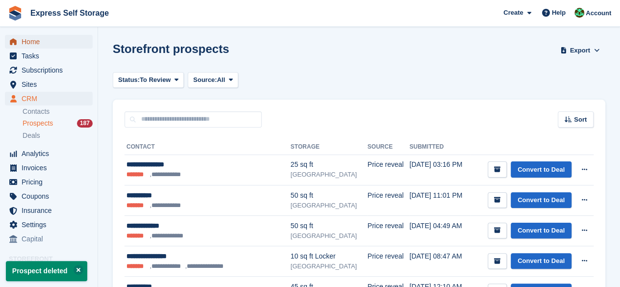
click at [54, 43] on span "Home" at bounding box center [51, 42] width 59 height 14
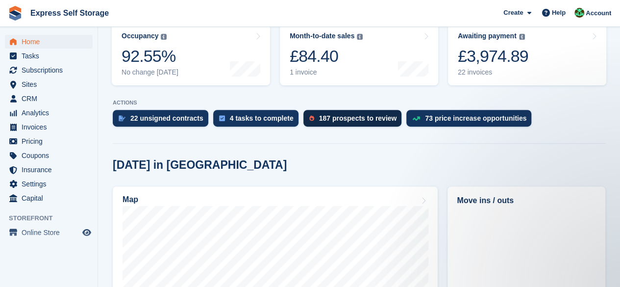
click at [373, 121] on div "187 prospects to review" at bounding box center [358, 118] width 78 height 8
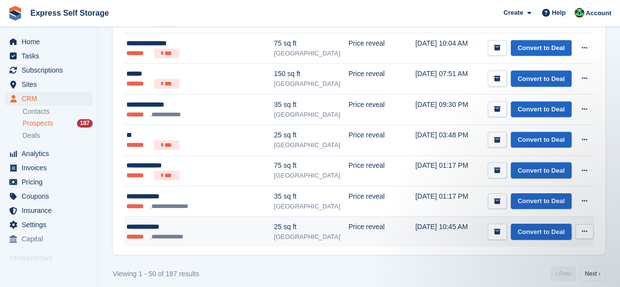
click at [581, 224] on button at bounding box center [584, 231] width 18 height 15
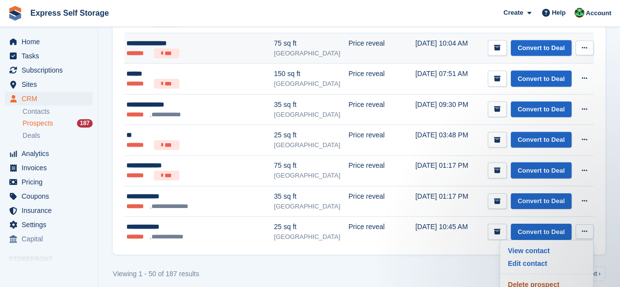
drag, startPoint x: 508, startPoint y: 273, endPoint x: 354, endPoint y: 55, distance: 267.0
click at [508, 278] on p "Delete prospect" at bounding box center [546, 284] width 85 height 13
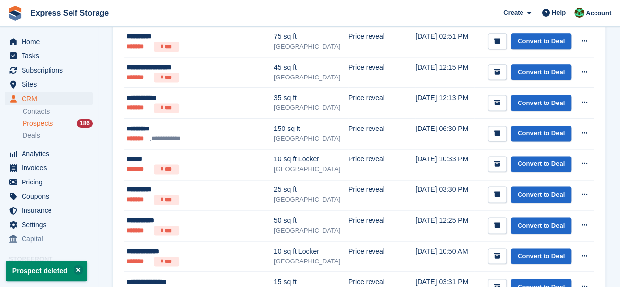
scroll to position [735, 0]
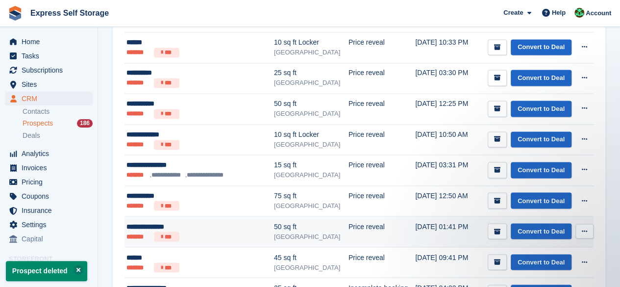
click at [585, 234] on td "Convert to Deal View contact Edit contact Delete prospect" at bounding box center [533, 231] width 119 height 31
click at [580, 227] on button at bounding box center [584, 230] width 18 height 15
click at [523, 271] on div "View contact Edit contact Delete prospect" at bounding box center [546, 266] width 94 height 55
click at [532, 277] on p "Delete prospect" at bounding box center [546, 283] width 85 height 13
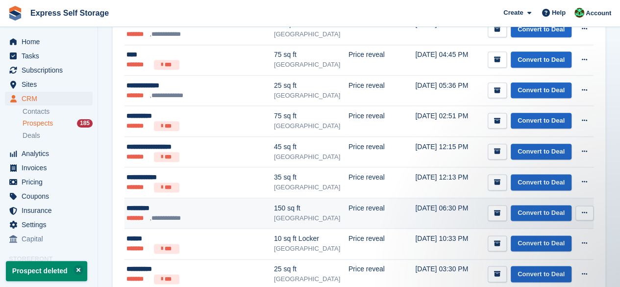
click at [575, 206] on button at bounding box center [584, 212] width 18 height 15
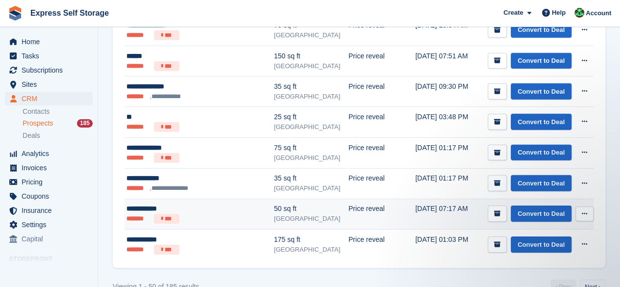
scroll to position [1438, 0]
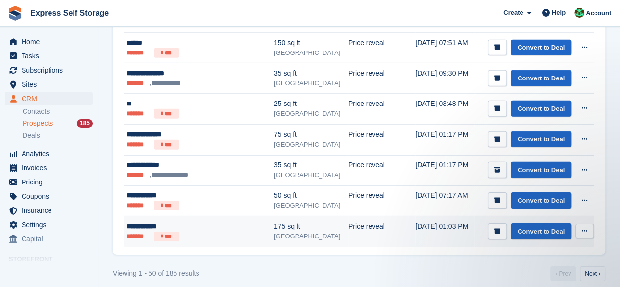
click at [450, 227] on td "[DATE] 01:03 PM" at bounding box center [444, 231] width 59 height 30
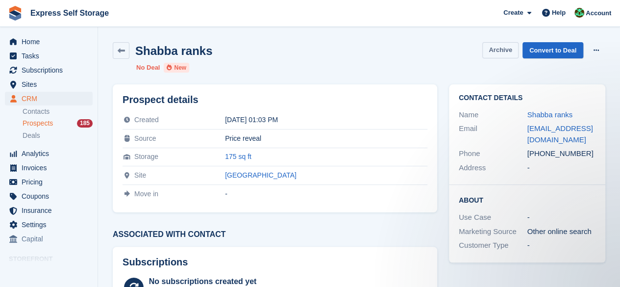
click at [504, 54] on button "Archive" at bounding box center [500, 50] width 36 height 16
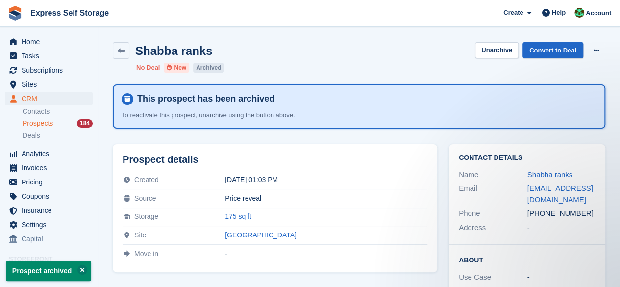
click at [601, 58] on div "Unarchive Convert to Deal Delete prospect" at bounding box center [540, 50] width 130 height 16
click at [600, 48] on button at bounding box center [596, 50] width 18 height 15
click at [553, 69] on p "Delete prospect" at bounding box center [557, 69] width 85 height 13
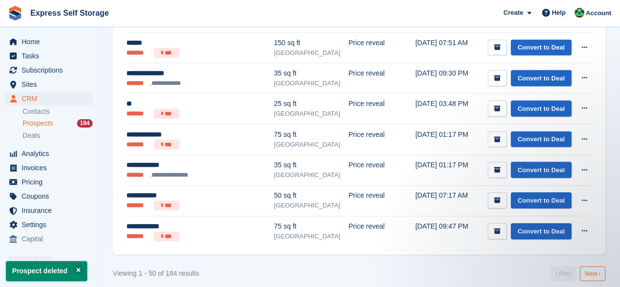
click at [595, 266] on link "Next ›" at bounding box center [591, 273] width 25 height 15
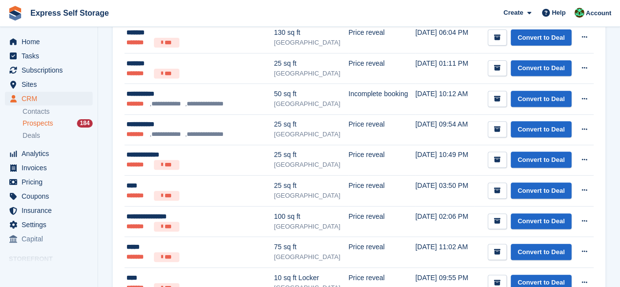
scroll to position [392, 0]
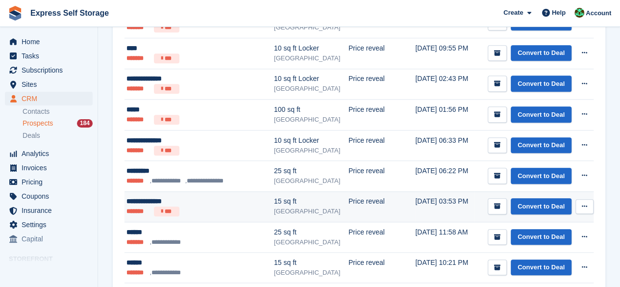
click at [582, 203] on icon at bounding box center [583, 206] width 5 height 6
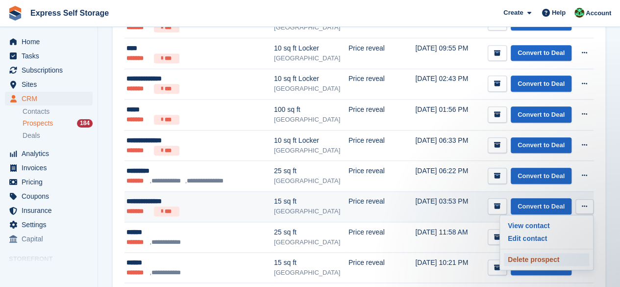
scroll to position [0, 0]
click at [537, 254] on p "Delete prospect" at bounding box center [546, 259] width 85 height 13
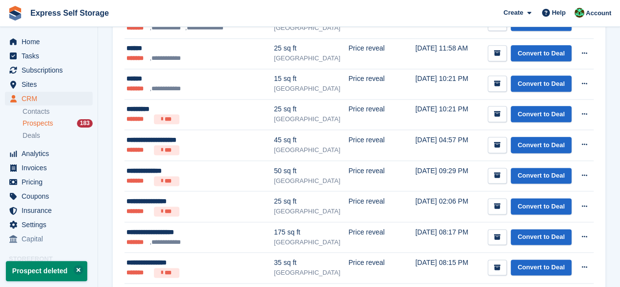
scroll to position [686, 0]
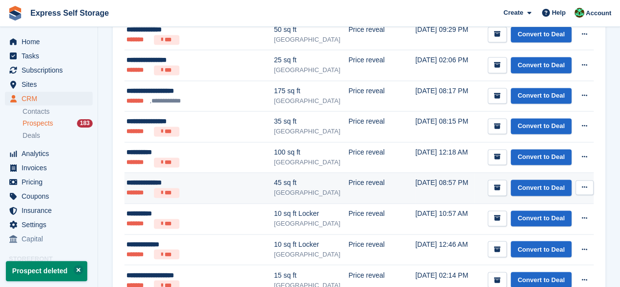
click at [580, 187] on button at bounding box center [584, 187] width 18 height 15
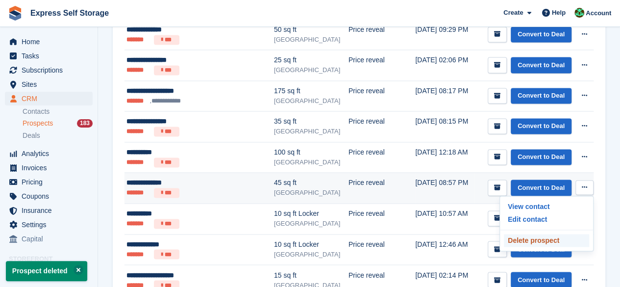
click at [543, 236] on p "Delete prospect" at bounding box center [546, 240] width 85 height 13
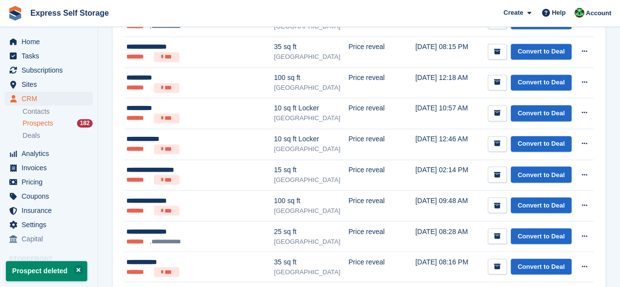
scroll to position [784, 0]
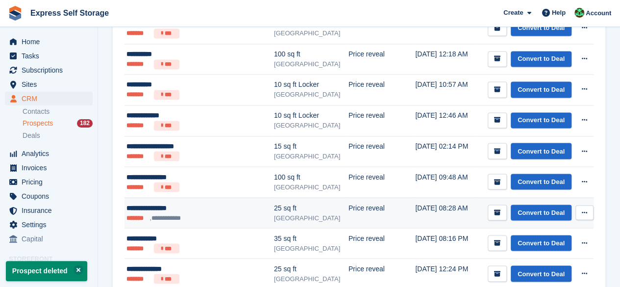
click at [581, 209] on icon at bounding box center [583, 212] width 5 height 6
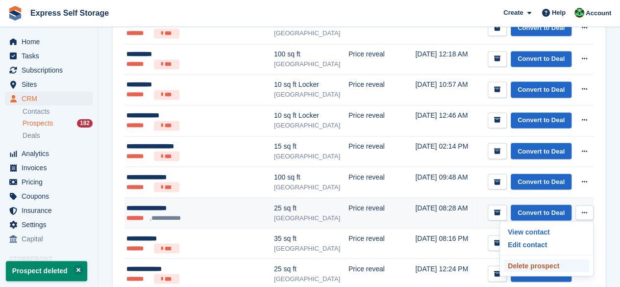
click at [545, 259] on p "Delete prospect" at bounding box center [546, 265] width 85 height 13
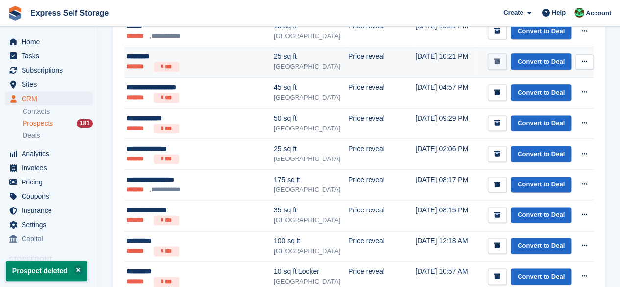
scroll to position [735, 0]
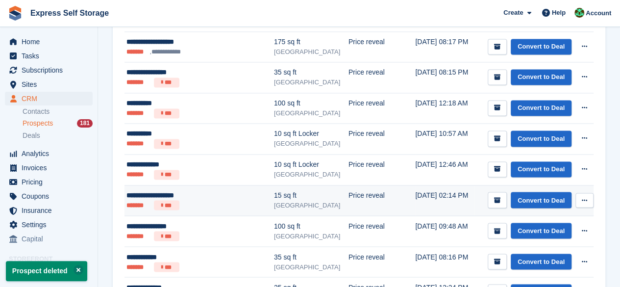
click at [584, 192] on button at bounding box center [584, 199] width 18 height 15
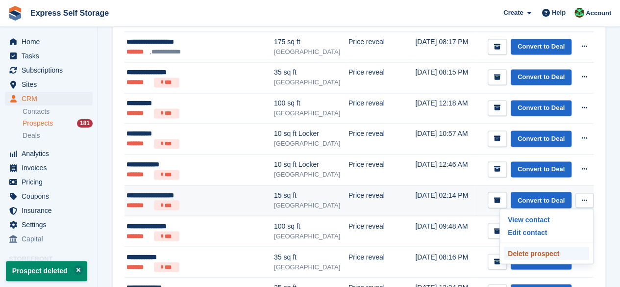
click at [548, 251] on p "Delete prospect" at bounding box center [546, 252] width 85 height 13
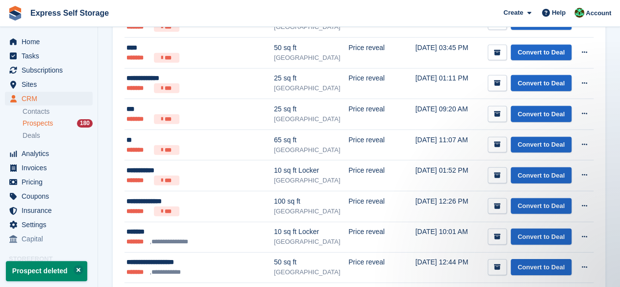
scroll to position [0, 0]
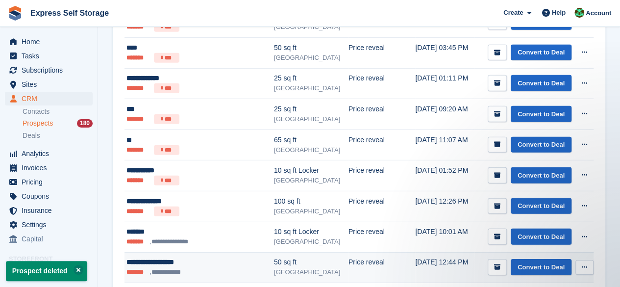
click at [587, 260] on button at bounding box center [584, 267] width 18 height 15
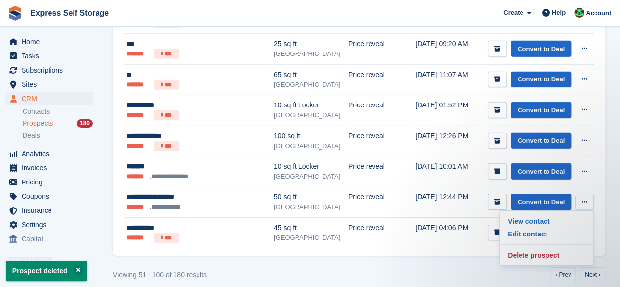
scroll to position [1438, 0]
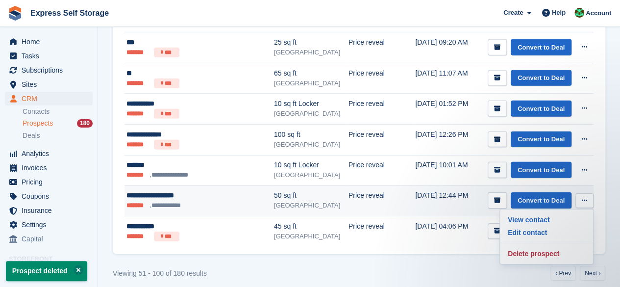
click at [528, 237] on div "View contact Edit contact Delete prospect" at bounding box center [546, 236] width 94 height 55
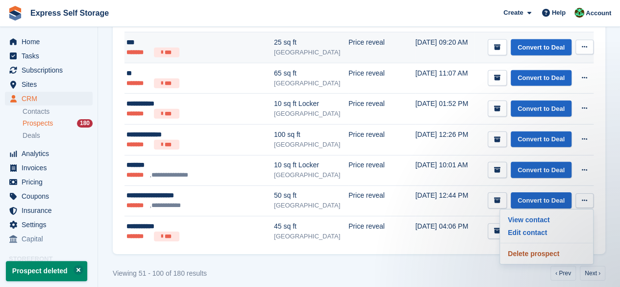
drag, startPoint x: 537, startPoint y: 247, endPoint x: 367, endPoint y: 54, distance: 257.5
click at [537, 247] on p "Delete prospect" at bounding box center [546, 253] width 85 height 13
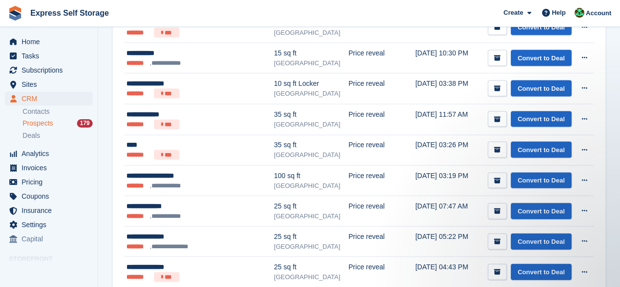
scroll to position [980, 0]
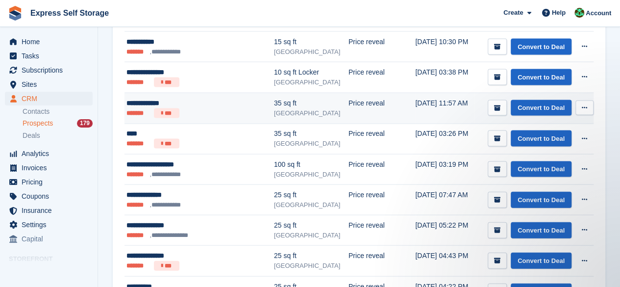
click at [590, 104] on button at bounding box center [584, 107] width 18 height 15
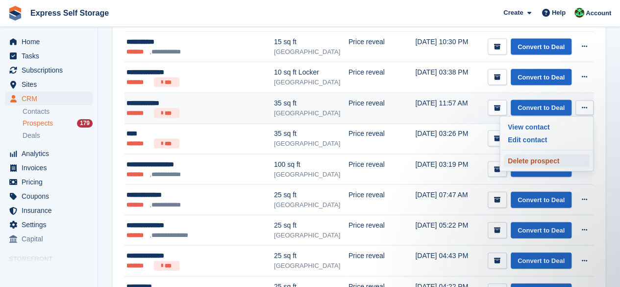
click at [524, 154] on p "Delete prospect" at bounding box center [546, 160] width 85 height 13
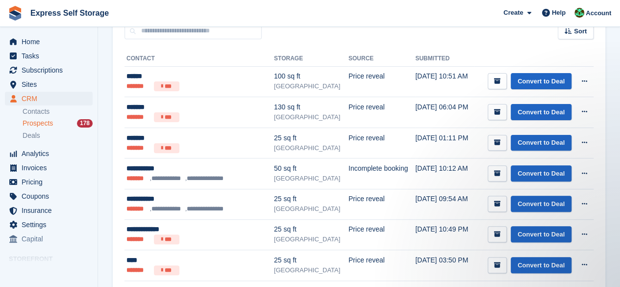
scroll to position [245, 0]
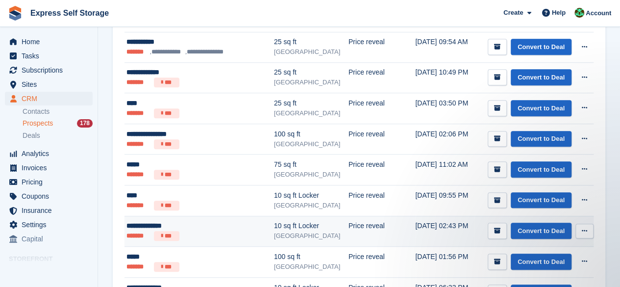
click at [591, 230] on button at bounding box center [584, 230] width 18 height 15
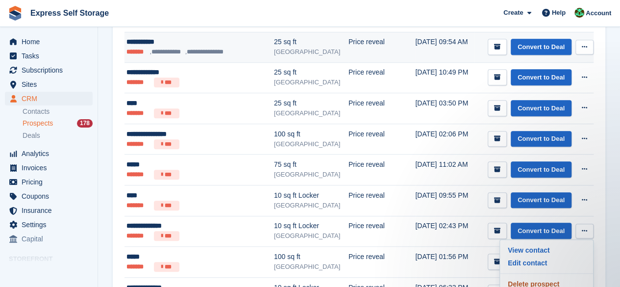
drag, startPoint x: 562, startPoint y: 279, endPoint x: 361, endPoint y: 48, distance: 305.5
click at [562, 279] on p "Delete prospect" at bounding box center [546, 283] width 85 height 13
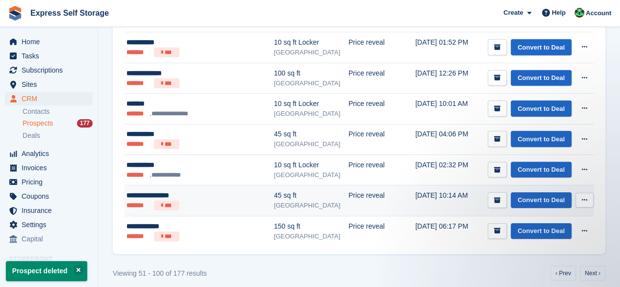
scroll to position [0, 0]
click at [578, 195] on button at bounding box center [584, 199] width 18 height 15
click at [534, 248] on p "Delete prospect" at bounding box center [546, 252] width 85 height 13
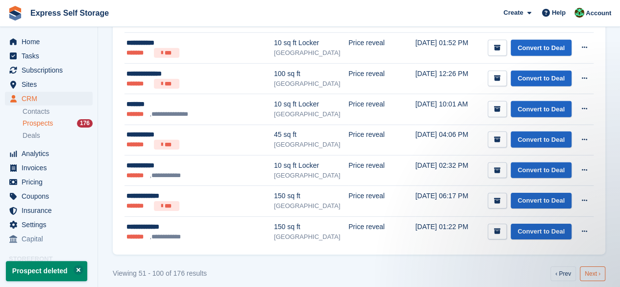
click at [599, 266] on link "Next ›" at bounding box center [591, 273] width 25 height 15
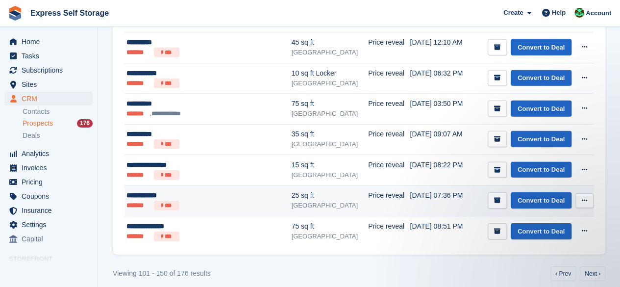
click at [588, 193] on button at bounding box center [584, 200] width 18 height 15
click at [549, 247] on p "Delete prospect" at bounding box center [546, 253] width 85 height 13
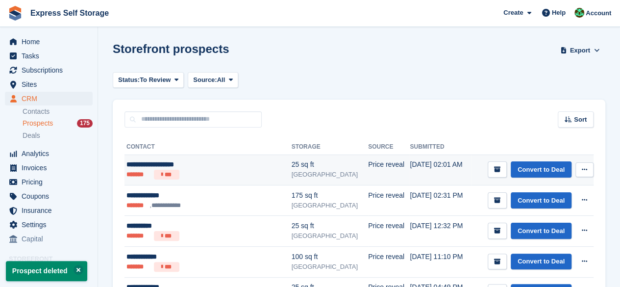
click at [588, 167] on button at bounding box center [584, 169] width 18 height 15
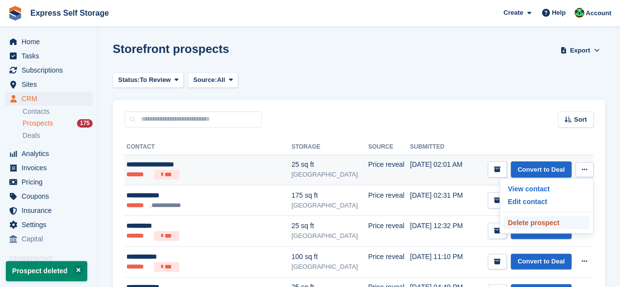
click at [577, 226] on p "Delete prospect" at bounding box center [546, 222] width 85 height 13
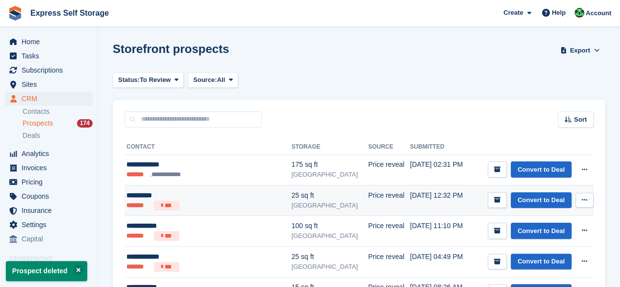
click at [588, 193] on button at bounding box center [584, 199] width 18 height 15
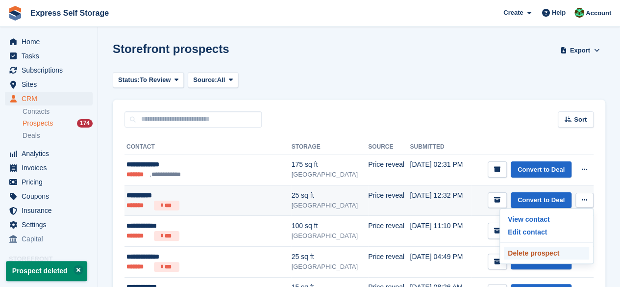
click at [548, 246] on p "Delete prospect" at bounding box center [546, 252] width 85 height 13
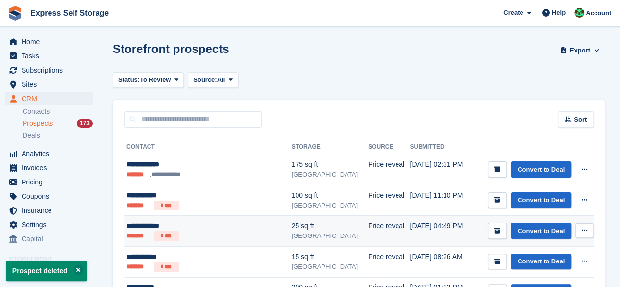
click at [586, 232] on icon at bounding box center [583, 230] width 5 height 6
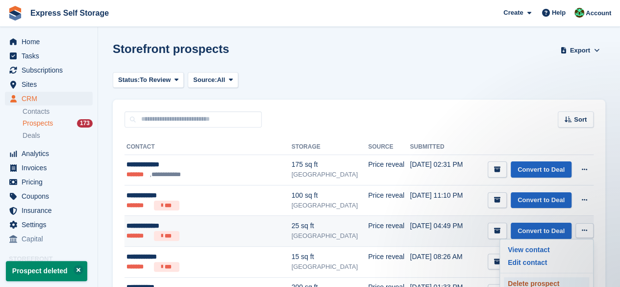
click at [536, 281] on p "Delete prospect" at bounding box center [546, 283] width 85 height 13
